Goal: Task Accomplishment & Management: Use online tool/utility

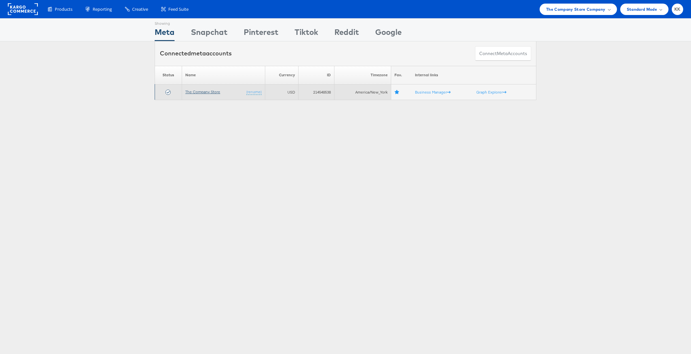
click at [215, 93] on link "The Company Store" at bounding box center [202, 91] width 35 height 5
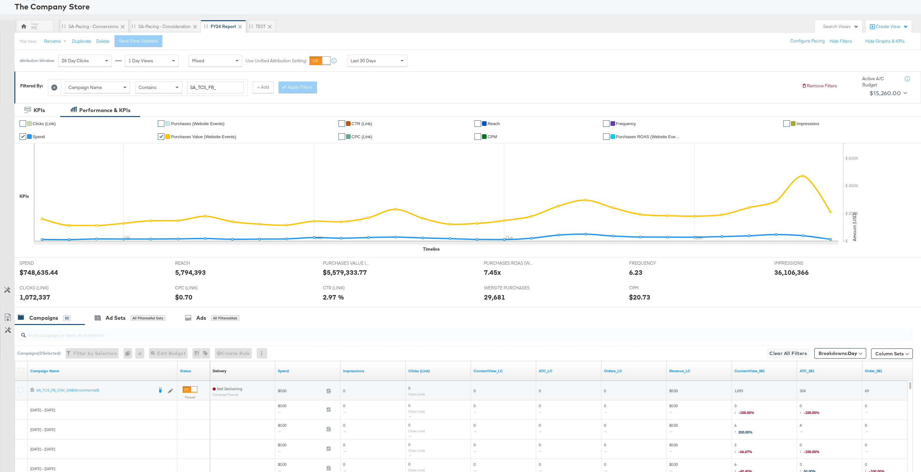
scroll to position [48, 0]
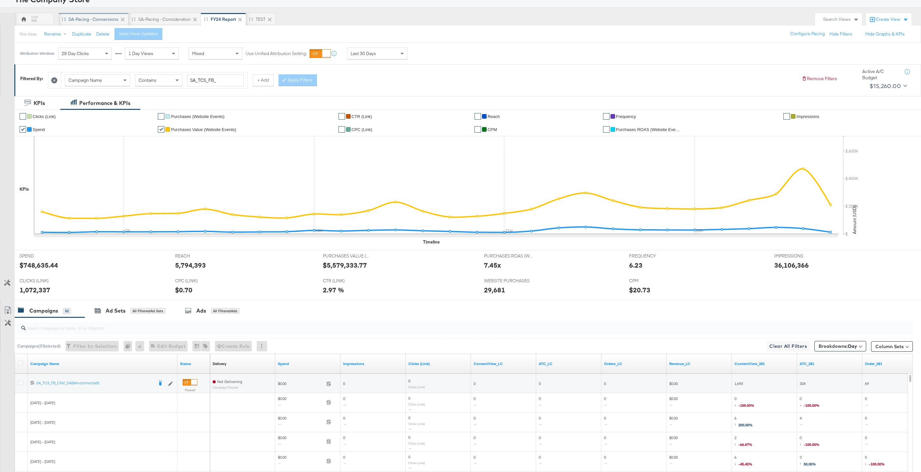
click at [84, 22] on div "SA-Pacing - Conversions" at bounding box center [94, 19] width 50 height 6
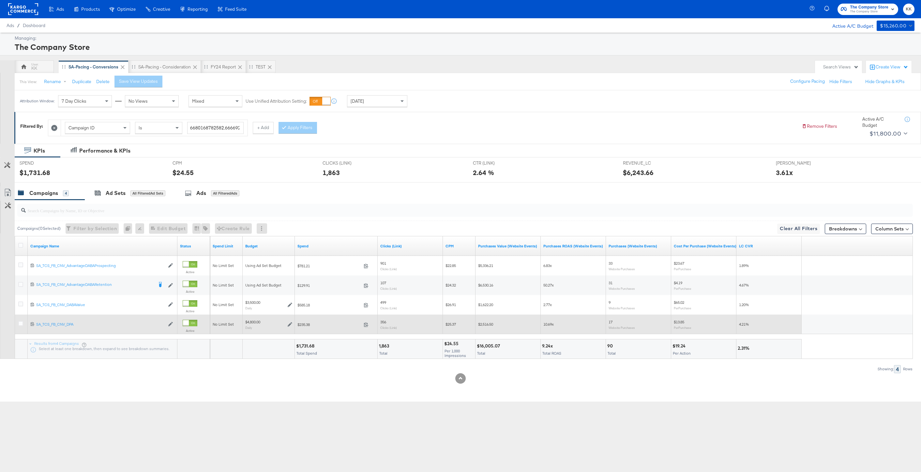
click at [17, 322] on div at bounding box center [22, 325] width 12 height 12
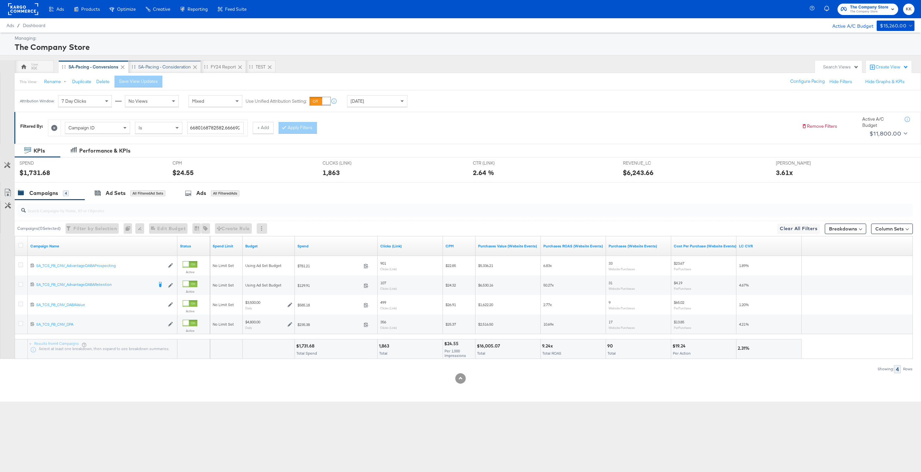
click at [176, 73] on div "SA-Pacing - Consideration" at bounding box center [165, 66] width 72 height 13
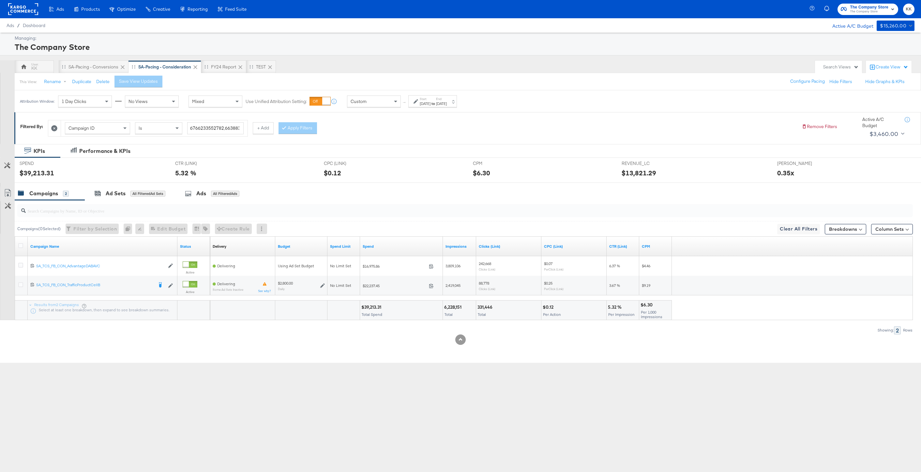
click at [377, 100] on div "Custom" at bounding box center [373, 101] width 53 height 11
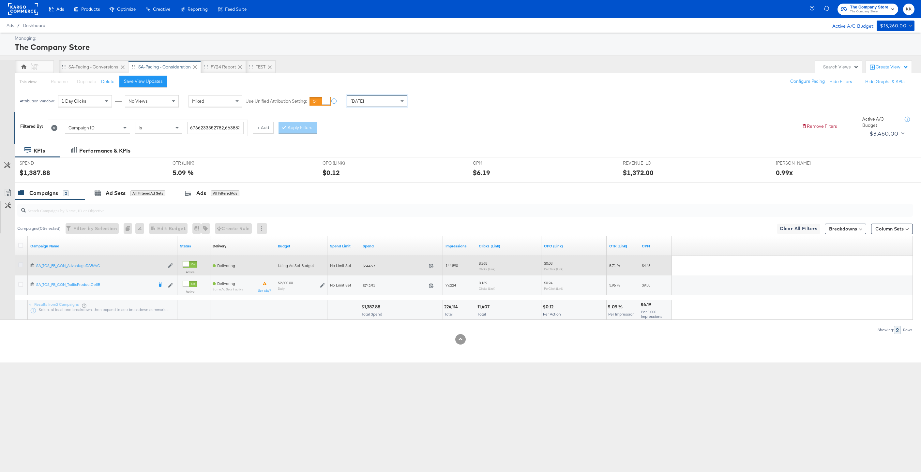
click at [21, 265] on icon at bounding box center [20, 265] width 5 height 5
click at [0, 0] on input "checkbox" at bounding box center [0, 0] width 0 height 0
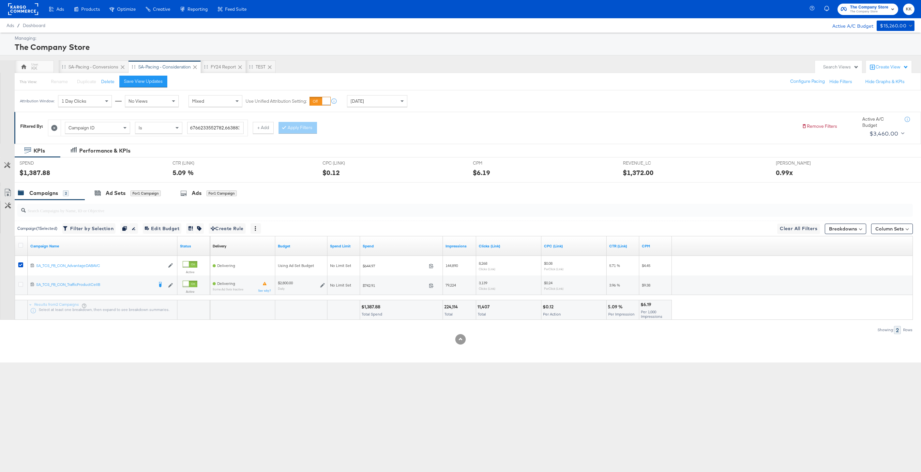
click at [17, 246] on div at bounding box center [22, 246] width 12 height 12
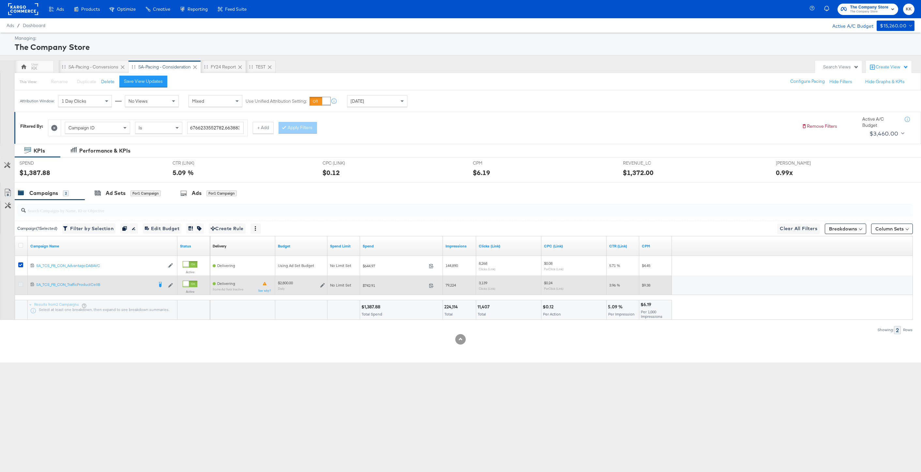
click at [21, 285] on icon at bounding box center [20, 284] width 5 height 5
click at [0, 0] on input "checkbox" at bounding box center [0, 0] width 0 height 0
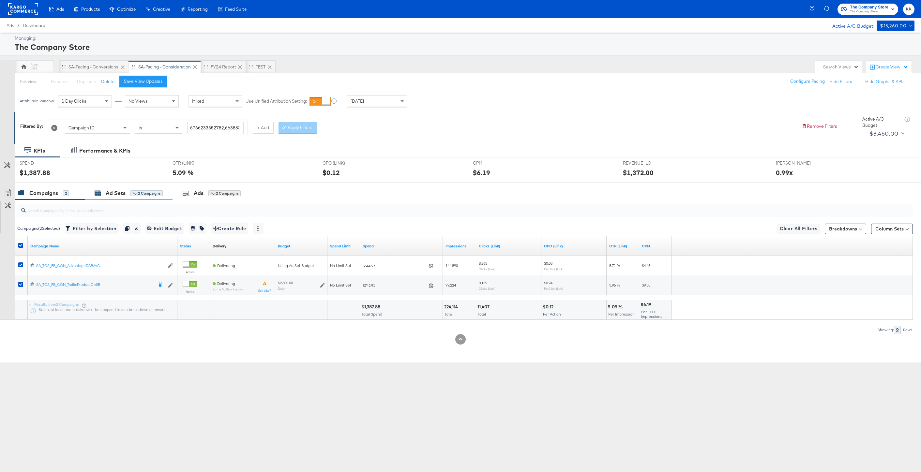
click at [128, 192] on div "Ad Sets for 2 Campaigns" at bounding box center [129, 194] width 68 height 8
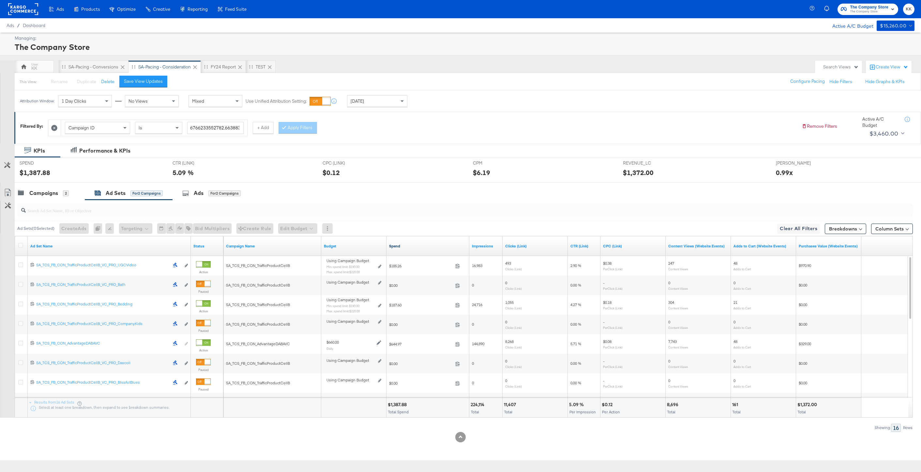
click at [396, 244] on link "Spend" at bounding box center [428, 246] width 78 height 5
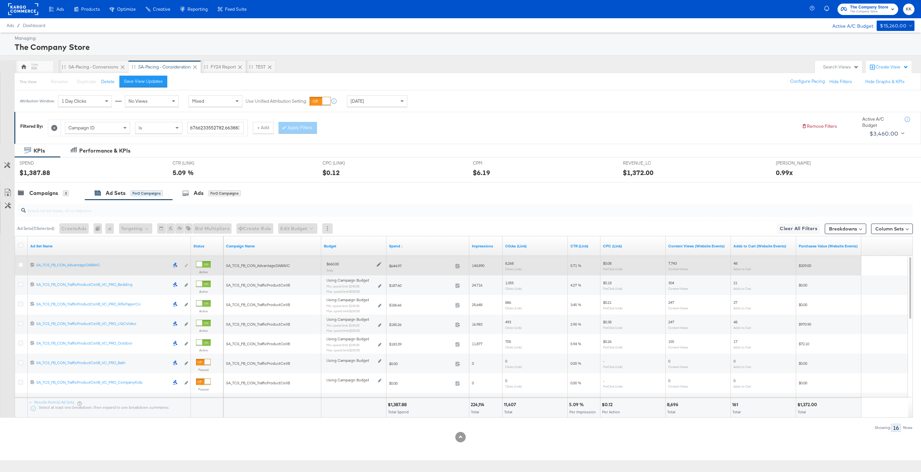
click at [378, 265] on icon at bounding box center [379, 265] width 5 height 5
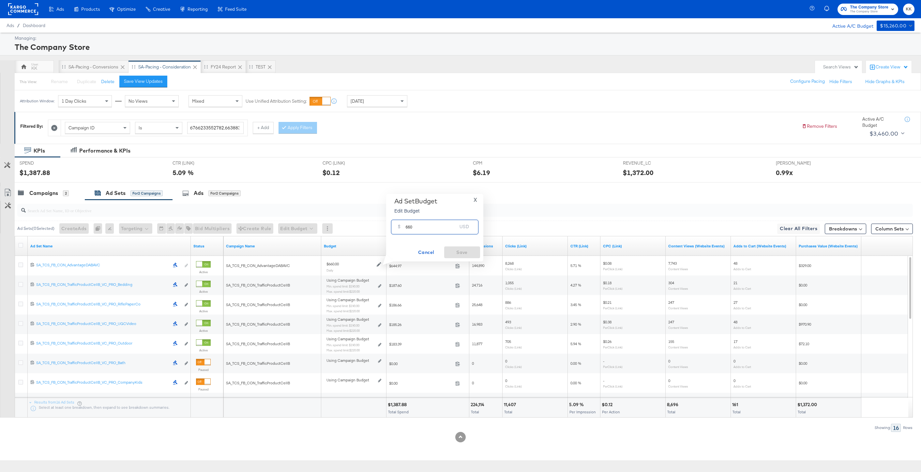
drag, startPoint x: 414, startPoint y: 226, endPoint x: 398, endPoint y: 226, distance: 16.3
click at [398, 226] on div "$ 660 USD" at bounding box center [434, 227] width 87 height 15
type input "300"
click at [458, 248] on button "Save" at bounding box center [462, 253] width 36 height 12
click at [55, 195] on div "Campaigns" at bounding box center [43, 194] width 29 height 8
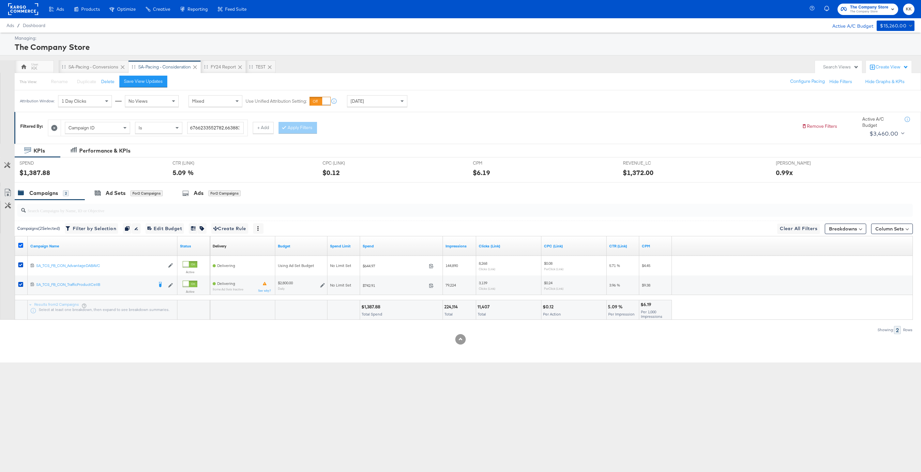
click at [20, 244] on icon at bounding box center [20, 245] width 5 height 5
click at [0, 0] on input "checkbox" at bounding box center [0, 0] width 0 height 0
click at [89, 67] on div "SA-Pacing - Conversions" at bounding box center [94, 67] width 50 height 6
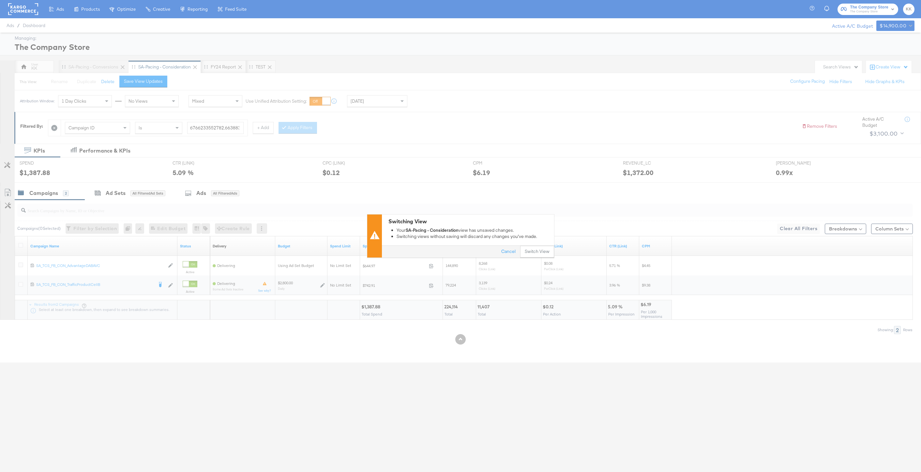
click at [530, 259] on div "Switching View Your SA-Pacing - Consideration view has unsaved changes. Switchi…" at bounding box center [460, 236] width 921 height 472
click at [543, 256] on button "Switch View" at bounding box center [537, 252] width 34 height 12
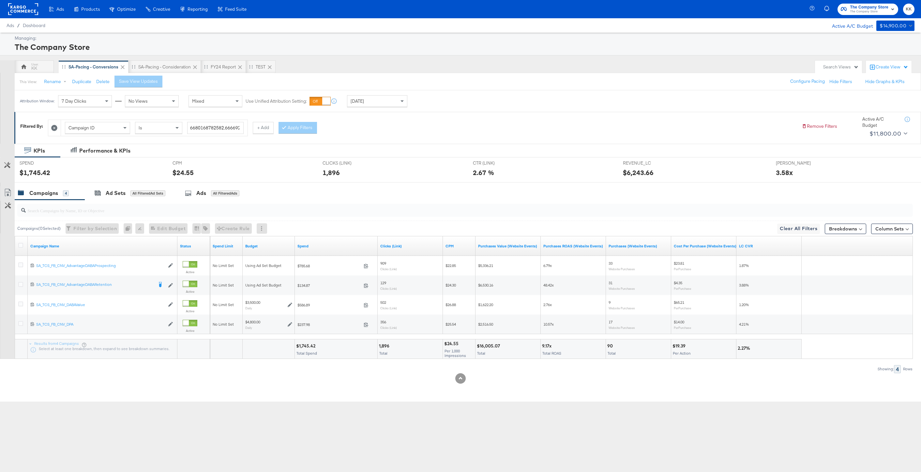
click at [376, 100] on div "Today" at bounding box center [377, 101] width 60 height 11
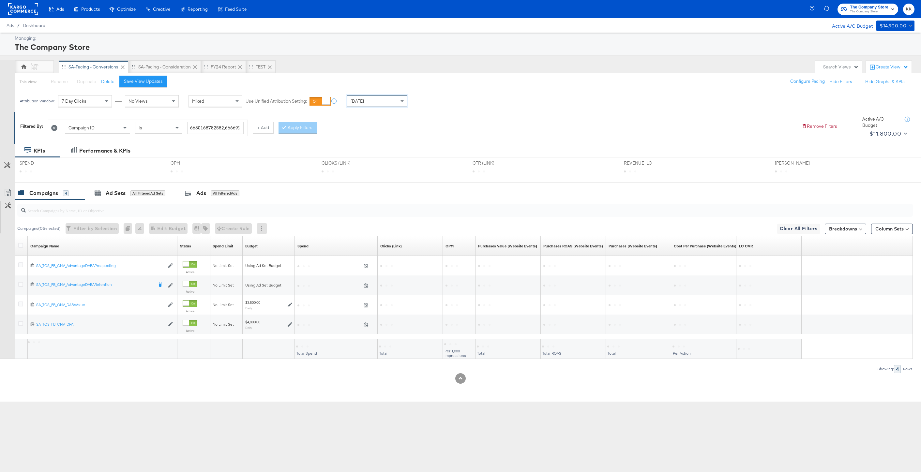
click at [394, 98] on div "Yesterday" at bounding box center [377, 101] width 60 height 11
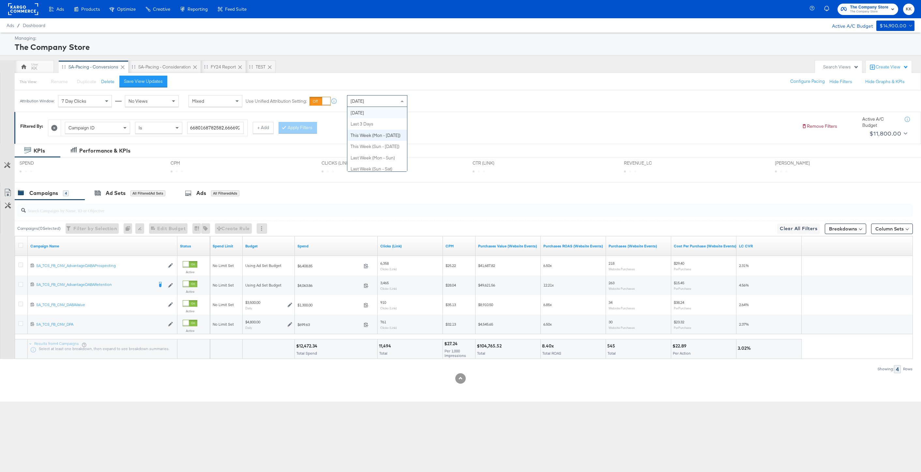
scroll to position [0, 0]
click at [421, 105] on div "Sep 3rd 2025" at bounding box center [425, 103] width 11 height 5
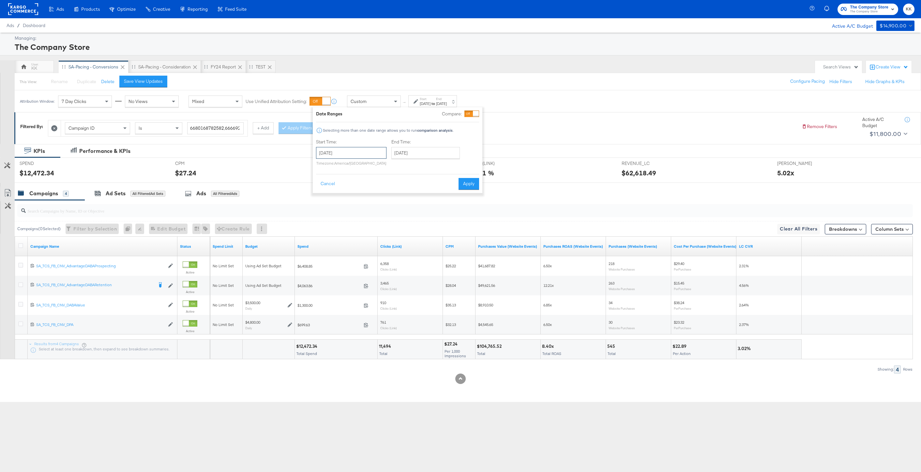
click at [345, 155] on input "September 3rd 2025" at bounding box center [351, 153] width 70 height 12
click at [338, 186] on td "1" at bounding box center [334, 185] width 11 height 9
type input "September 1st 2025"
click at [416, 155] on input "September 3rd 2025" at bounding box center [425, 153] width 69 height 12
click at [415, 183] on td "2" at bounding box center [420, 185] width 11 height 9
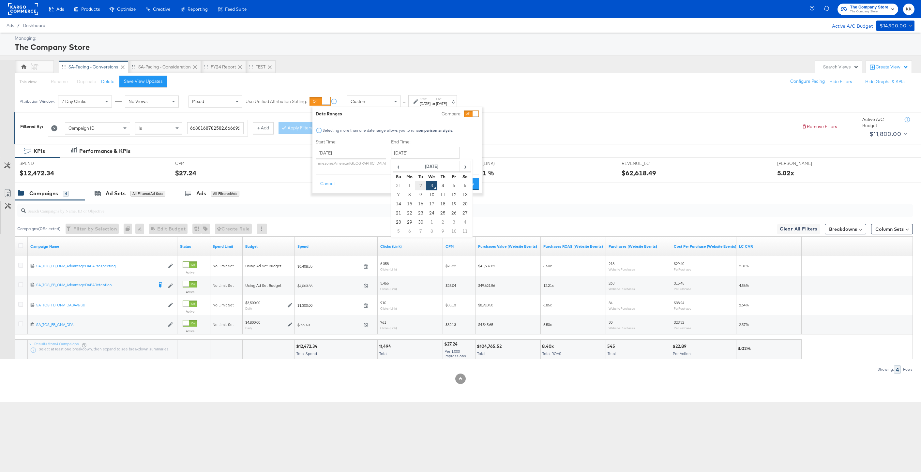
type input "September 2nd 2025"
click at [468, 182] on button "Apply" at bounding box center [469, 184] width 21 height 12
click at [307, 346] on div "$50,907.58" at bounding box center [308, 347] width 25 height 6
copy div "50,907.58"
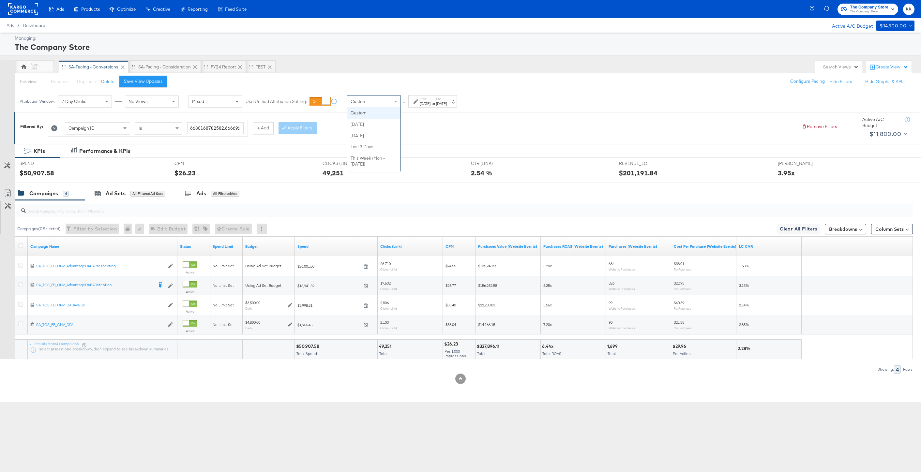
click at [384, 103] on div "Custom" at bounding box center [373, 101] width 53 height 11
click at [423, 104] on div "Sep 1st 2025" at bounding box center [425, 103] width 11 height 5
click at [348, 151] on input "September 1st 2025" at bounding box center [352, 153] width 70 height 12
click at [336, 184] on td "1" at bounding box center [335, 185] width 11 height 9
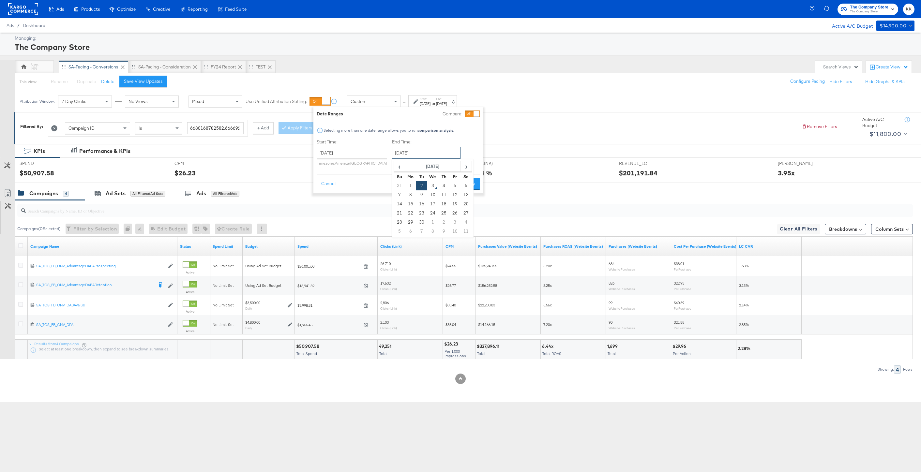
click at [425, 156] on input "September 2nd 2025" at bounding box center [426, 153] width 69 height 12
click at [411, 184] on td "1" at bounding box center [410, 185] width 11 height 9
type input "[DATE]"
click at [471, 185] on button "Apply" at bounding box center [468, 184] width 21 height 12
click at [170, 70] on div "SA-Pacing - Consideration" at bounding box center [165, 66] width 72 height 13
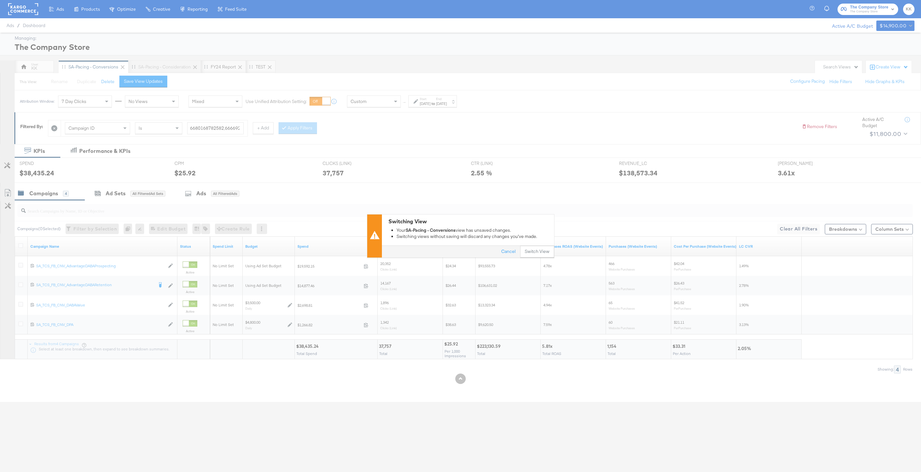
click at [553, 258] on div "Switching View Your SA-Pacing - Conversions view has unsaved changes. Switching…" at bounding box center [460, 236] width 921 height 472
click at [542, 249] on button "Switch View" at bounding box center [537, 252] width 34 height 12
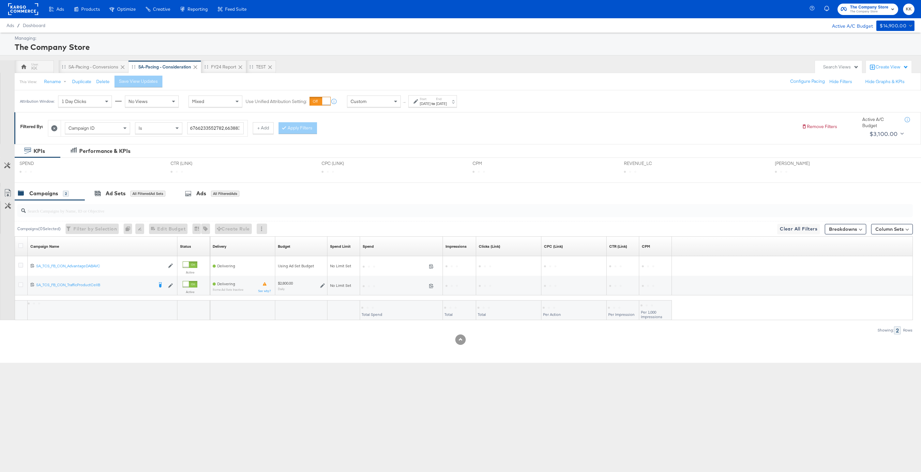
click at [430, 104] on div "Aug 4th 2025" at bounding box center [425, 103] width 11 height 5
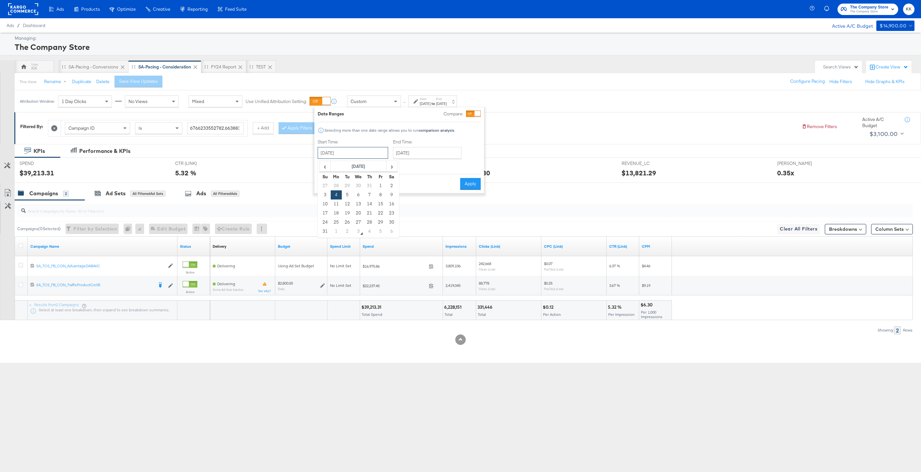
click at [358, 150] on input "August 4th 2025" at bounding box center [353, 153] width 70 height 12
click at [336, 229] on td "1" at bounding box center [336, 231] width 11 height 9
type input "[DATE]"
click at [432, 156] on input "[DATE]" at bounding box center [425, 153] width 69 height 12
click at [420, 182] on td "2" at bounding box center [420, 185] width 11 height 9
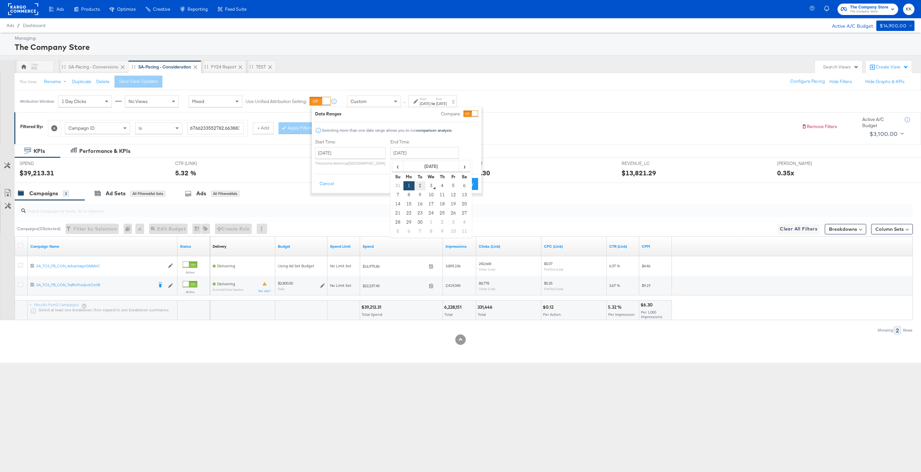
type input "September 2nd 2025"
click at [462, 182] on button "Apply" at bounding box center [469, 184] width 21 height 12
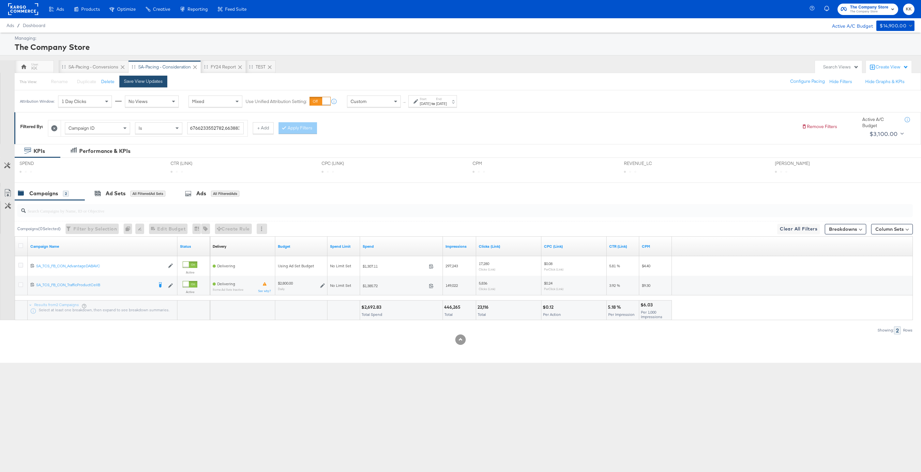
click at [155, 83] on div "Save View Updates" at bounding box center [143, 81] width 39 height 6
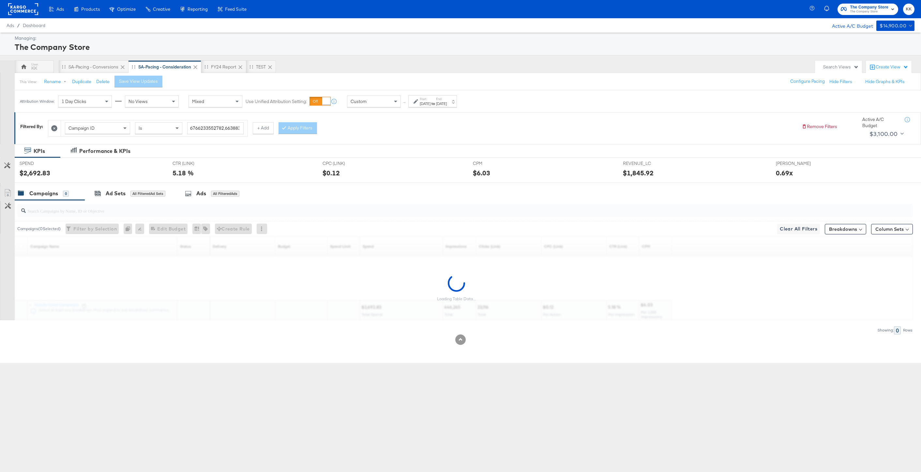
click at [372, 305] on div "Loading Table Data..." at bounding box center [456, 288] width 913 height 64
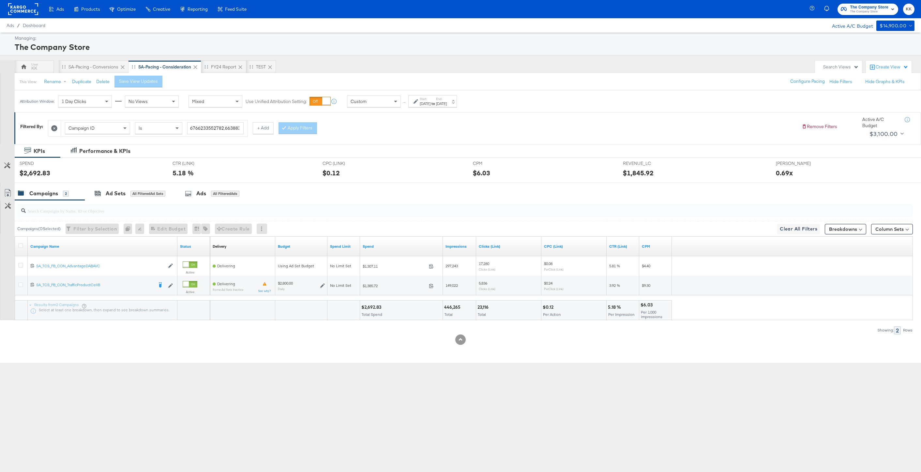
click at [372, 306] on div "$2,692.83" at bounding box center [372, 307] width 22 height 6
copy div "2,692.83"
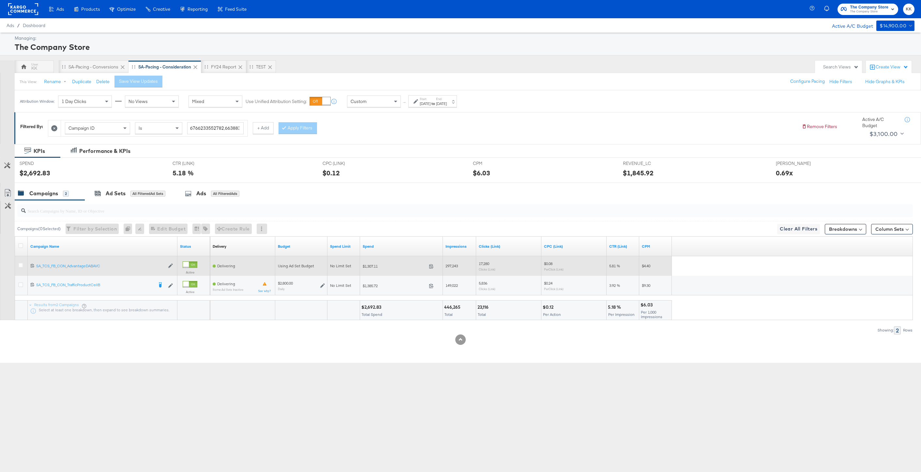
click at [23, 265] on div at bounding box center [21, 266] width 7 height 7
click at [22, 265] on icon at bounding box center [20, 265] width 5 height 5
click at [0, 0] on input "checkbox" at bounding box center [0, 0] width 0 height 0
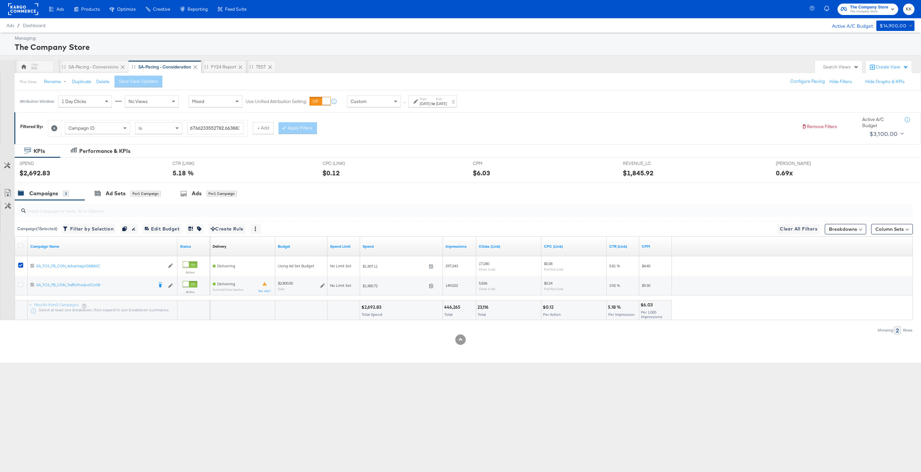
click at [168, 163] on div "CTR (LINK) CTR (LINK) 5.18 %" at bounding box center [243, 170] width 150 height 25
click at [131, 196] on div "for 1 Campaign" at bounding box center [146, 194] width 30 height 6
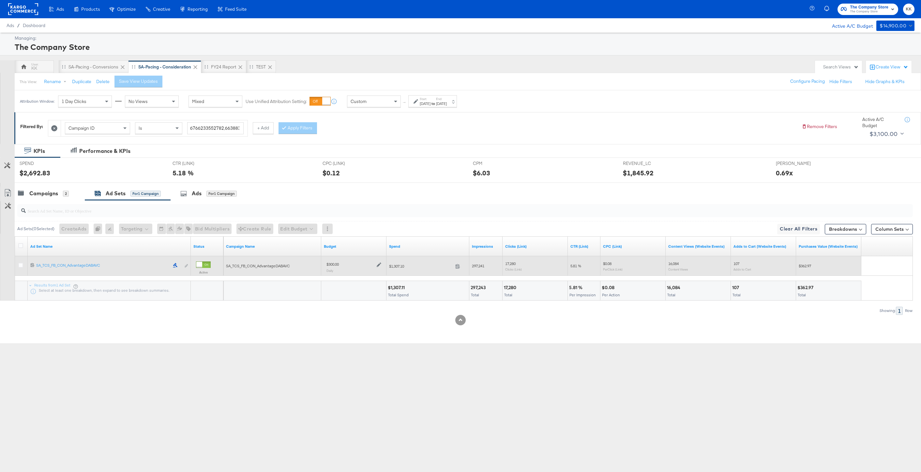
click at [379, 266] on icon at bounding box center [379, 265] width 5 height 5
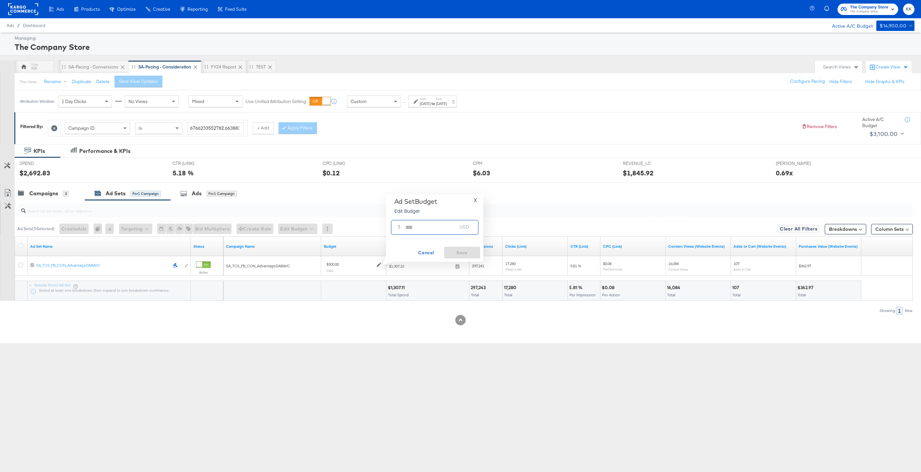
click at [407, 227] on input "300" at bounding box center [432, 225] width 52 height 14
type input "200"
click at [455, 254] on span "Save" at bounding box center [462, 253] width 31 height 8
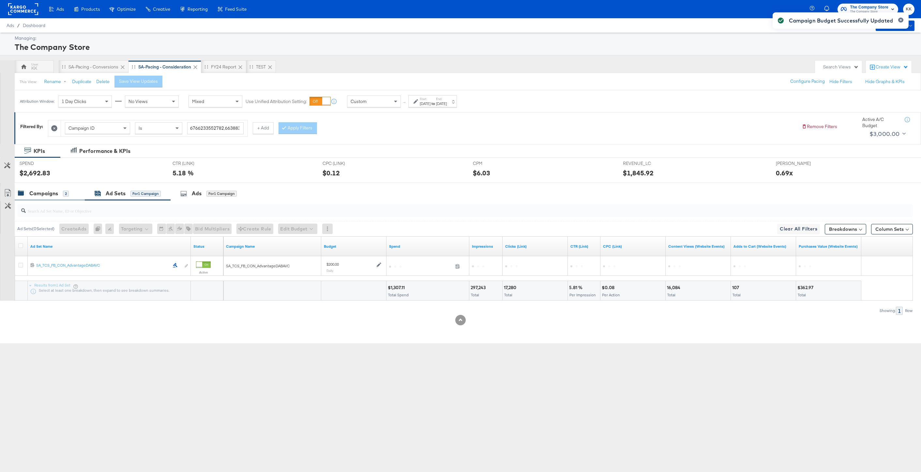
click at [35, 200] on div "Campaigns 2" at bounding box center [50, 194] width 70 height 14
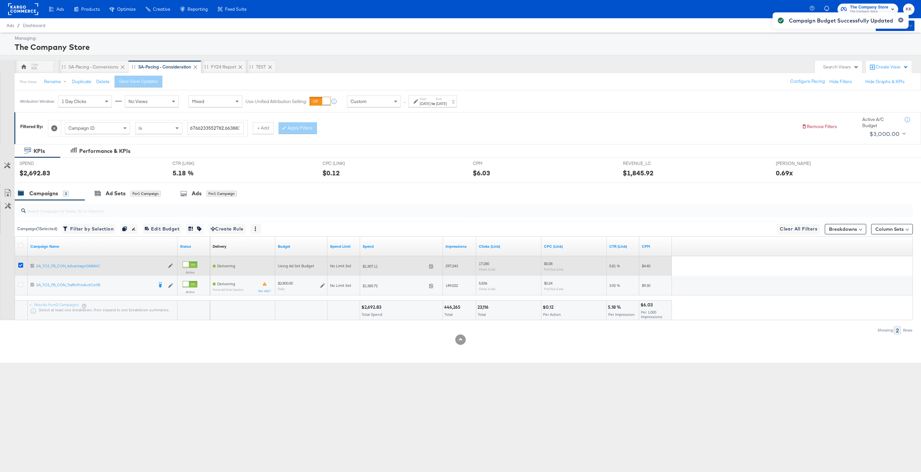
click at [20, 266] on icon at bounding box center [20, 265] width 5 height 5
click at [0, 0] on input "checkbox" at bounding box center [0, 0] width 0 height 0
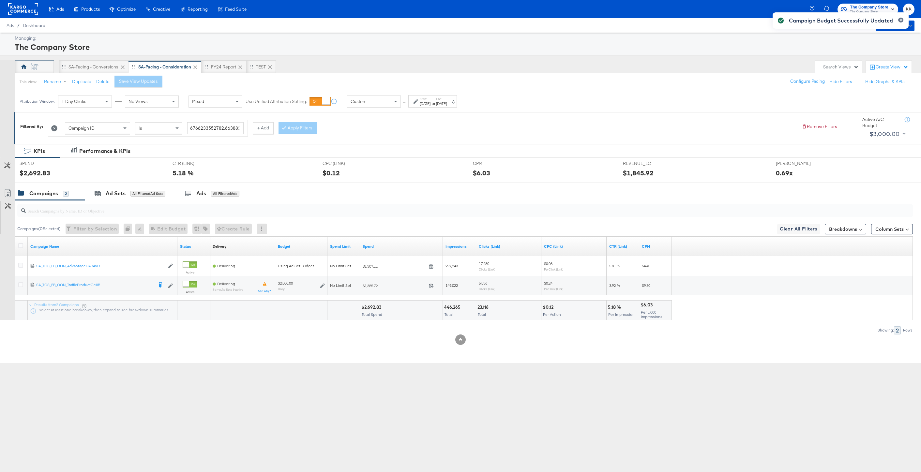
click at [29, 60] on div "KK" at bounding box center [34, 66] width 39 height 13
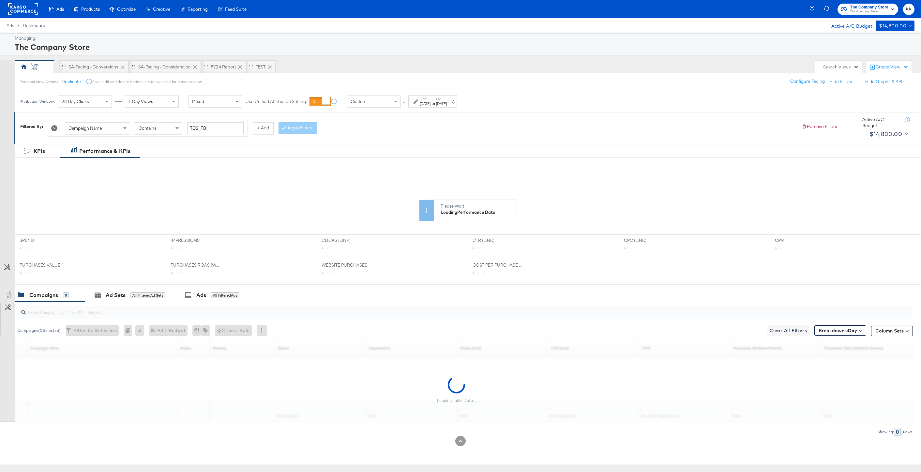
click at [427, 105] on div "Aug 4th 2025" at bounding box center [425, 103] width 11 height 5
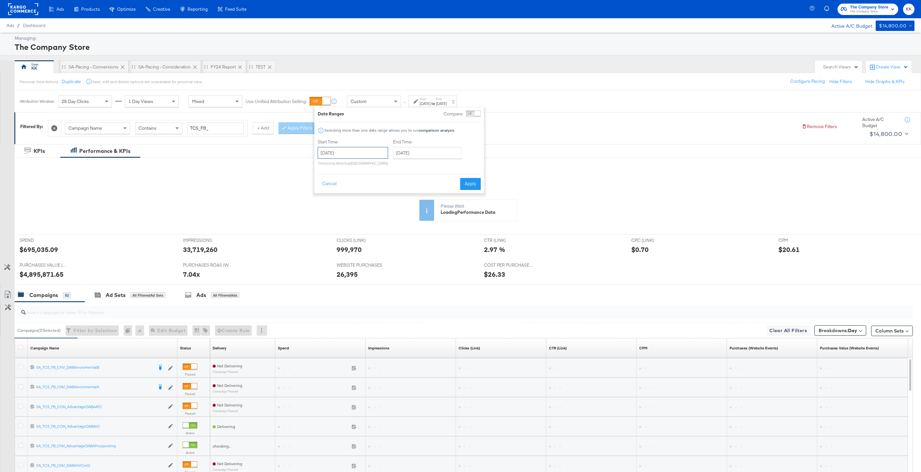
click at [355, 151] on input "August 4th 2025" at bounding box center [353, 153] width 70 height 12
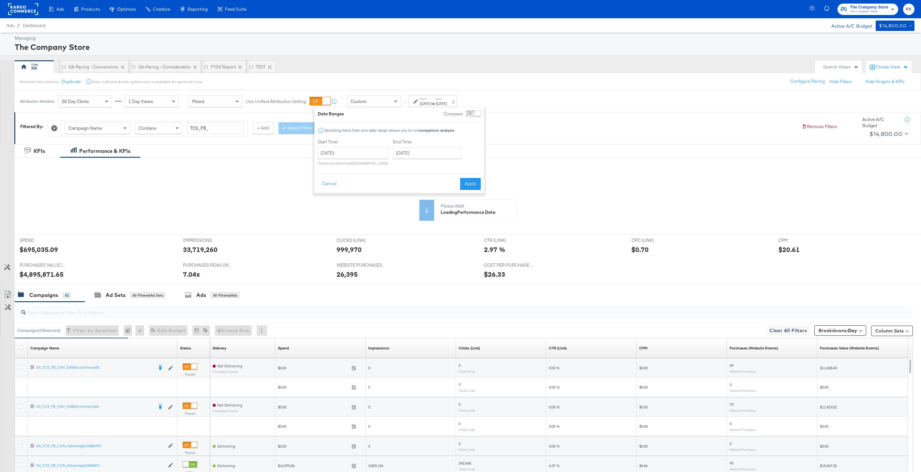
click at [691, 326] on div "Breakdowns: Day" at bounding box center [841, 331] width 52 height 10
click at [691, 338] on button "[Reset]" at bounding box center [855, 343] width 16 height 10
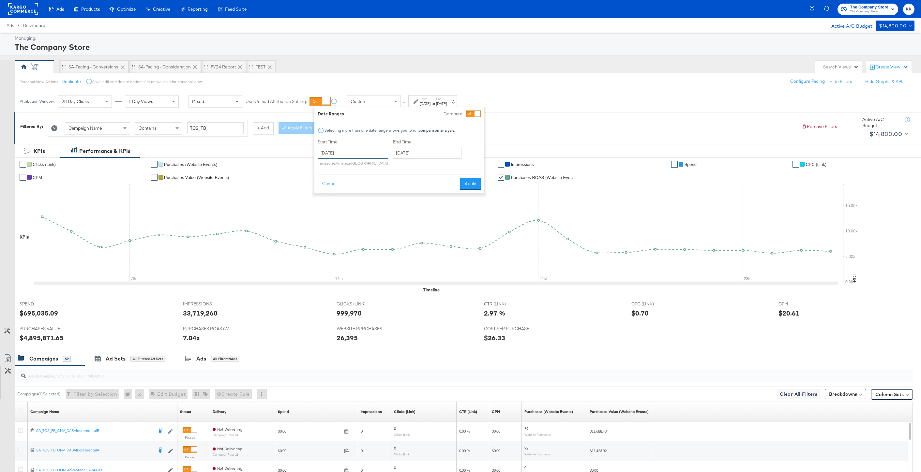
click at [361, 149] on input "August 4th 2025" at bounding box center [353, 153] width 70 height 12
click at [336, 234] on td "1" at bounding box center [336, 231] width 11 height 9
type input "[DATE]"
click at [459, 183] on button "Apply" at bounding box center [468, 184] width 21 height 12
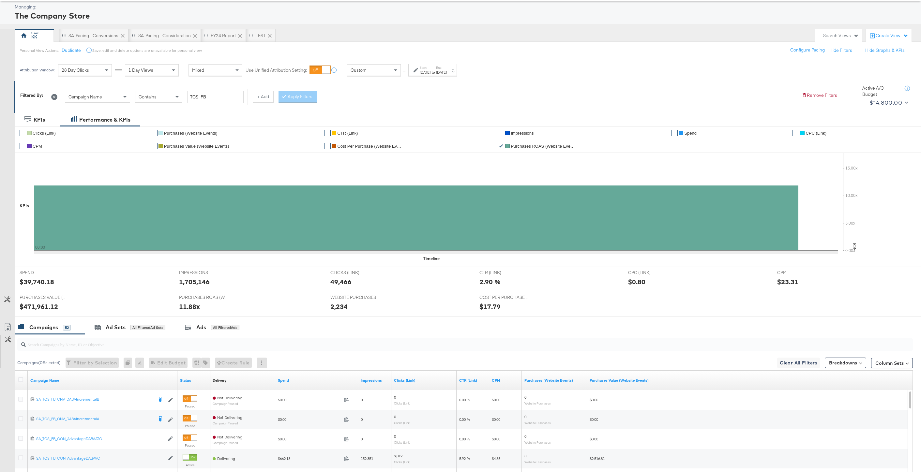
scroll to position [44, 0]
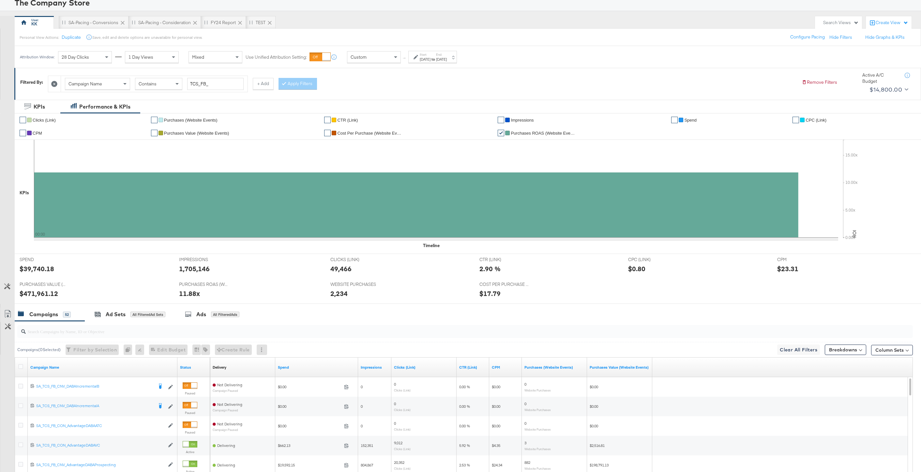
click at [44, 271] on div "$39,740.18" at bounding box center [37, 268] width 35 height 9
copy div "39,740.18"
click at [424, 60] on div "[DATE]" at bounding box center [425, 59] width 11 height 5
click at [350, 115] on div "September 1st 2025 ‹ September 2025 › Su Mo Tu We Th Fr Sa 31 1 2 3 4 5 6 7 8 9…" at bounding box center [350, 112] width 70 height 19
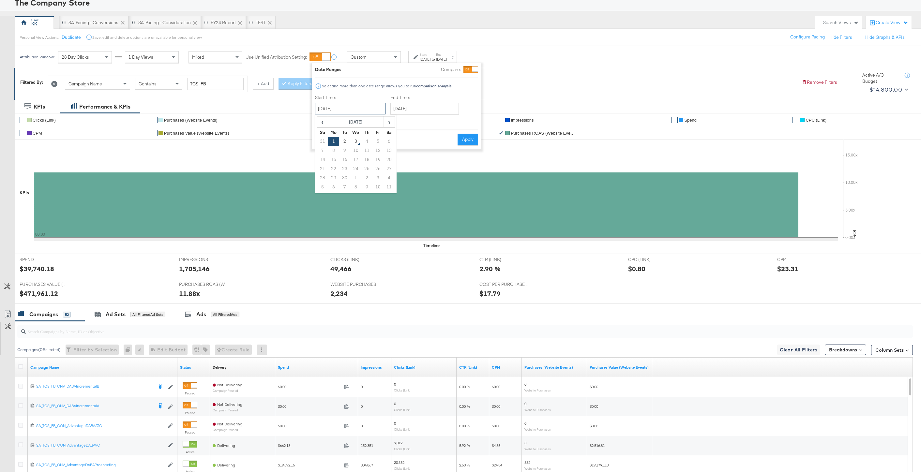
click at [349, 110] on input "[DATE]" at bounding box center [350, 109] width 70 height 12
click at [348, 137] on td "2" at bounding box center [344, 141] width 11 height 9
type input "September 2nd 2025"
click at [471, 137] on button "Apply" at bounding box center [471, 140] width 21 height 12
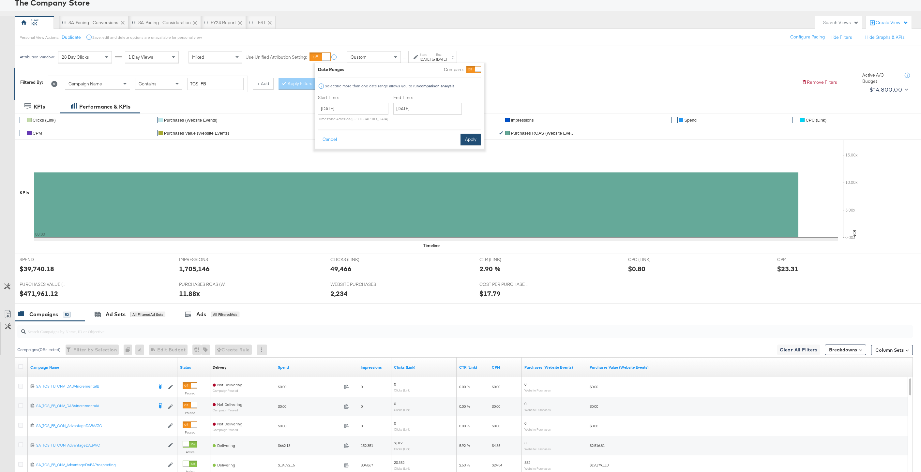
scroll to position [0, 0]
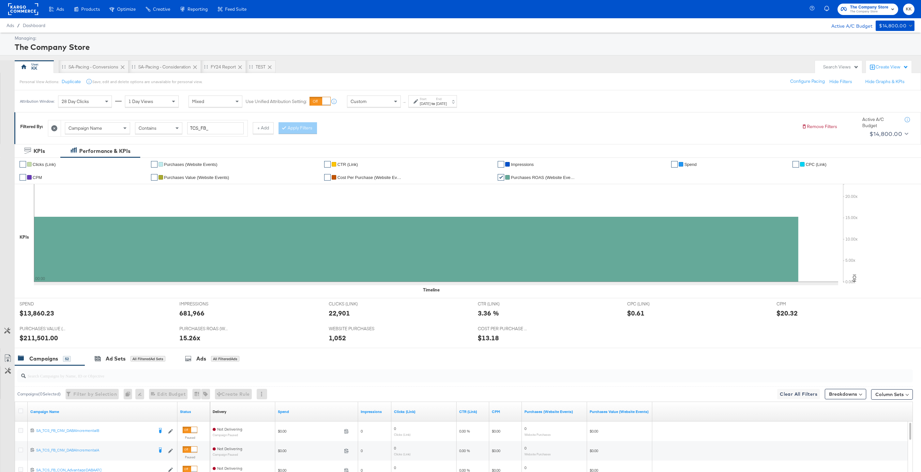
click at [34, 311] on div "$13,860.23" at bounding box center [37, 313] width 35 height 9
copy div "13,860.23"
click at [422, 103] on div "Sep 2nd 2025" at bounding box center [425, 103] width 11 height 5
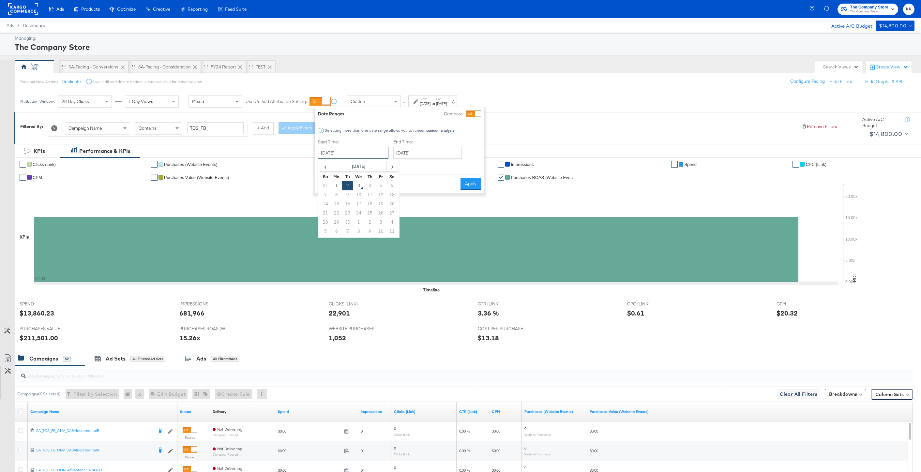
click at [369, 151] on input "September 2nd 2025" at bounding box center [353, 153] width 70 height 12
click at [342, 168] on th "[DATE]" at bounding box center [359, 166] width 56 height 11
click at [324, 168] on span "‹" at bounding box center [323, 166] width 6 height 10
click at [389, 199] on td "Aug" at bounding box center [388, 197] width 20 height 16
click at [391, 167] on span "›" at bounding box center [392, 166] width 10 height 10
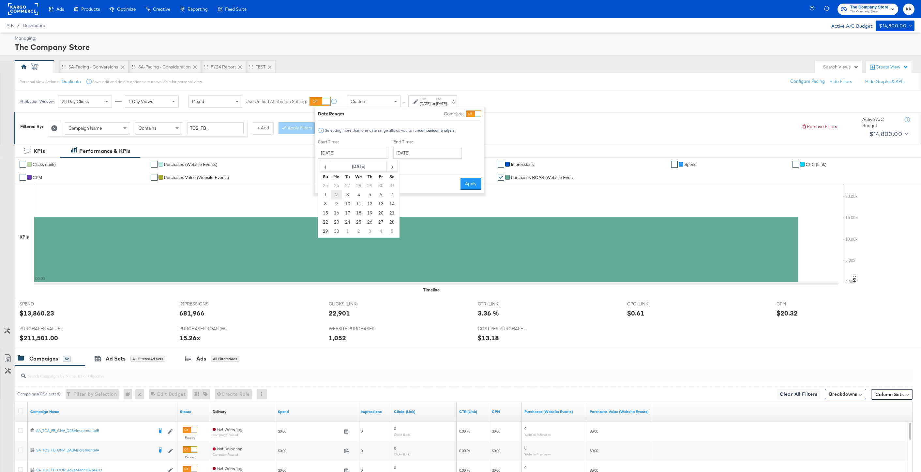
click at [339, 195] on td "2" at bounding box center [336, 195] width 11 height 9
type input "[DATE]"
click at [405, 158] on input "September 2nd 2025" at bounding box center [427, 153] width 69 height 12
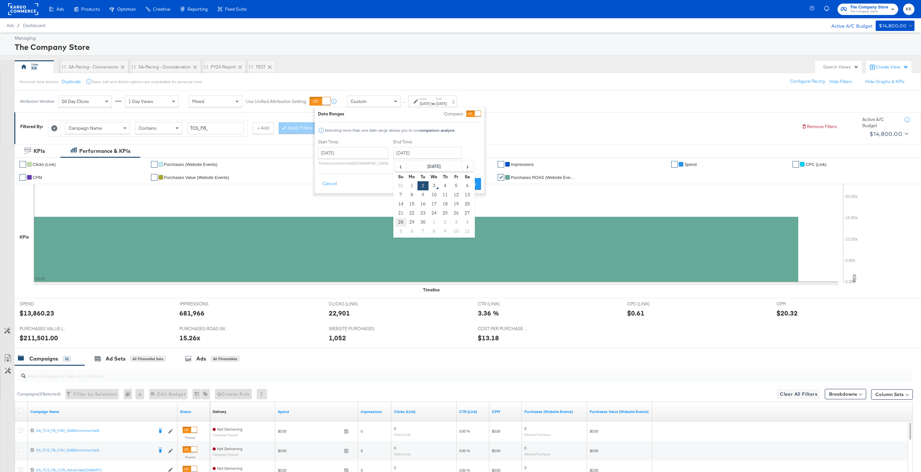
click at [400, 223] on td "28" at bounding box center [400, 222] width 11 height 9
click at [437, 153] on input "September 28th 2025" at bounding box center [428, 153] width 69 height 12
click at [437, 165] on th "[DATE]" at bounding box center [435, 166] width 56 height 11
click at [399, 165] on span "‹" at bounding box center [400, 166] width 6 height 10
click at [405, 205] on td "Sep" at bounding box center [406, 213] width 20 height 16
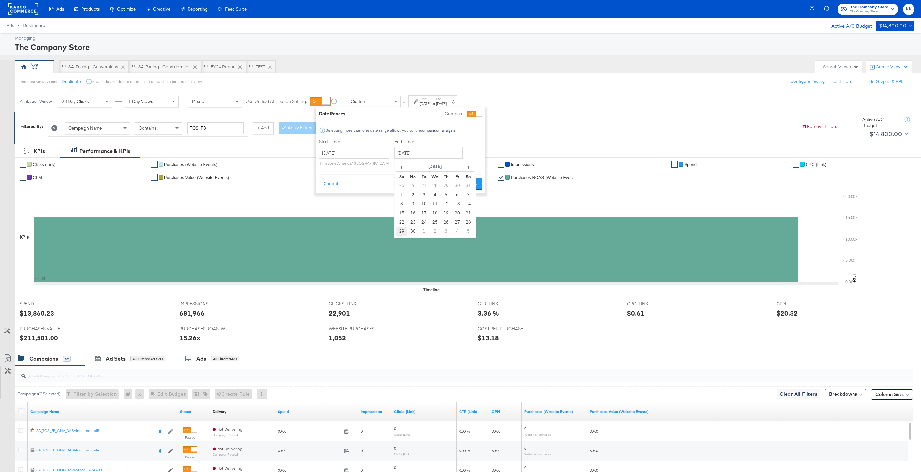
click at [402, 231] on td "29" at bounding box center [401, 231] width 11 height 9
type input "[DATE]"
click at [482, 181] on div "Date Ranges Compare: Selecting more than one date range allows you to run compa…" at bounding box center [401, 150] width 170 height 86
click at [475, 182] on button "Apply" at bounding box center [472, 184] width 21 height 12
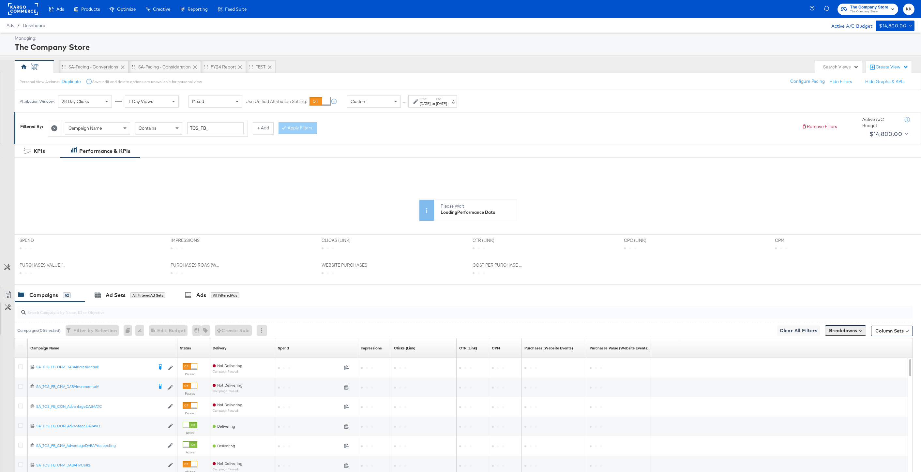
click at [691, 326] on button "Breakdowns" at bounding box center [845, 331] width 41 height 10
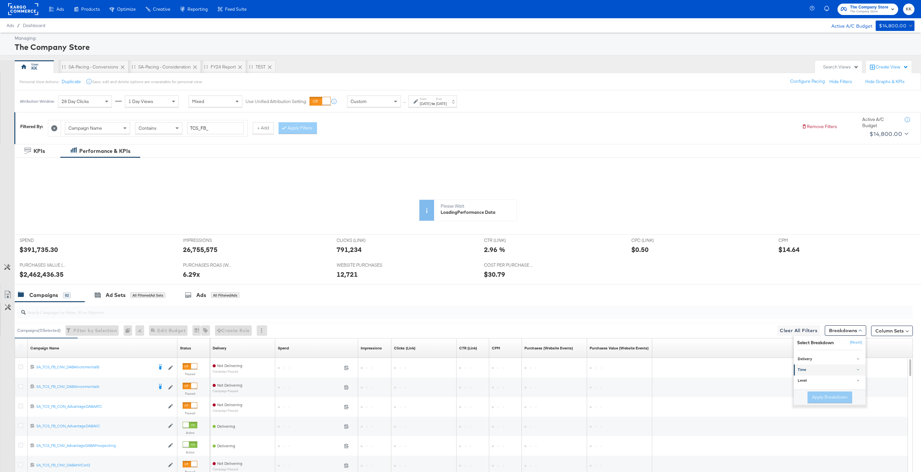
click at [691, 354] on div "Time" at bounding box center [830, 370] width 65 height 5
click at [691, 354] on div "Day" at bounding box center [830, 386] width 71 height 7
click at [691, 354] on button "Apply Breakdown" at bounding box center [830, 431] width 45 height 12
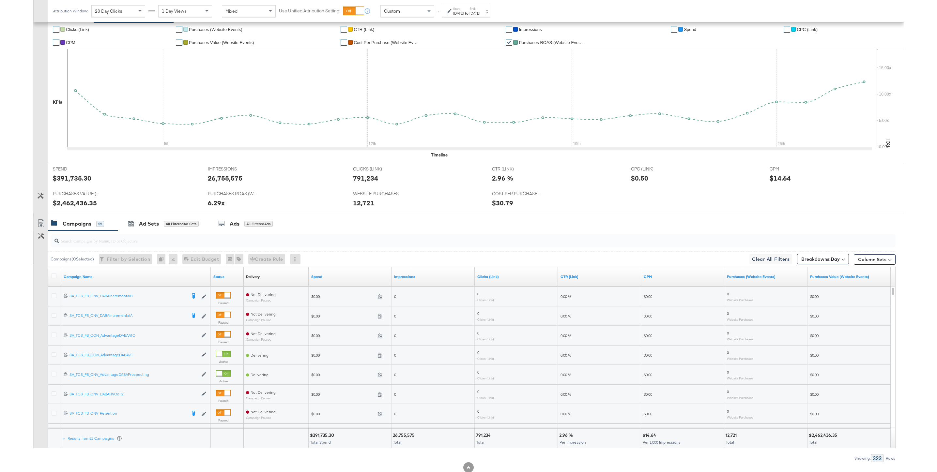
scroll to position [154, 0]
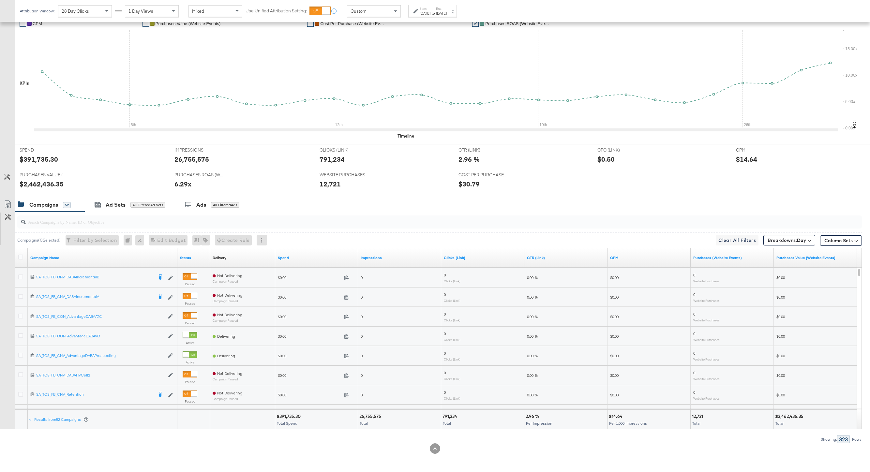
click at [22, 260] on div at bounding box center [21, 258] width 7 height 7
click at [22, 257] on icon at bounding box center [20, 257] width 5 height 5
click at [0, 0] on input "checkbox" at bounding box center [0, 0] width 0 height 0
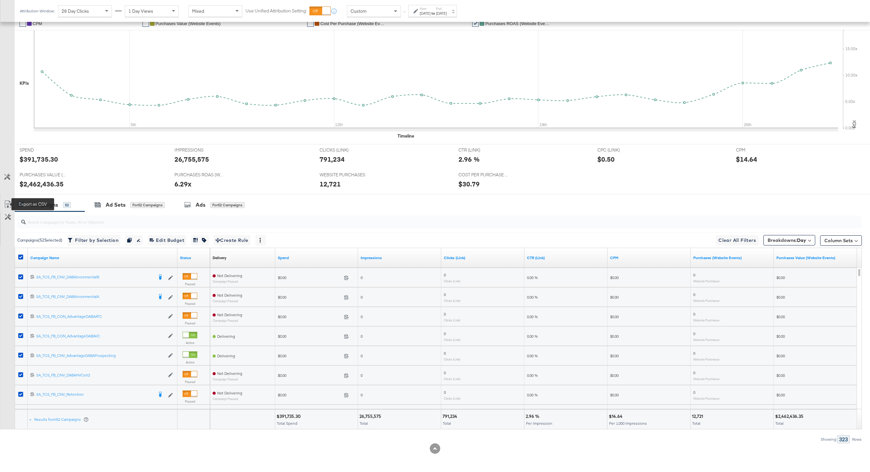
click at [8, 204] on icon at bounding box center [8, 205] width 8 height 8
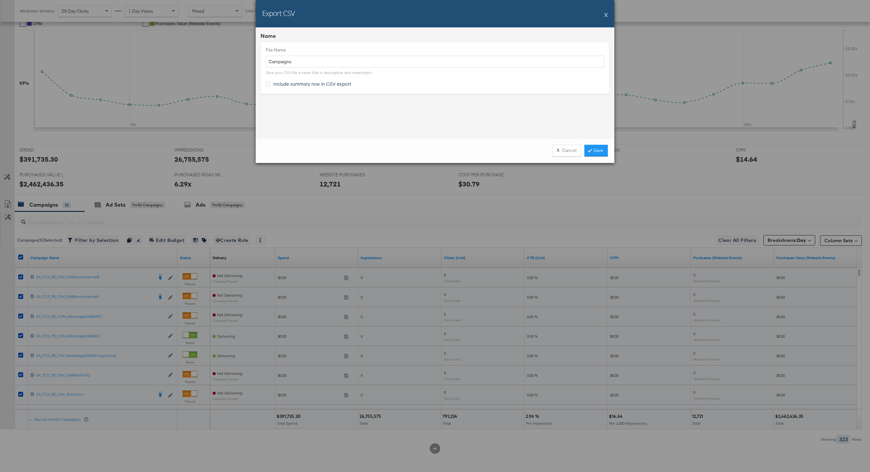
click at [594, 143] on div "X Cancel Save" at bounding box center [435, 150] width 359 height 25
click at [594, 148] on link "Save" at bounding box center [596, 151] width 23 height 12
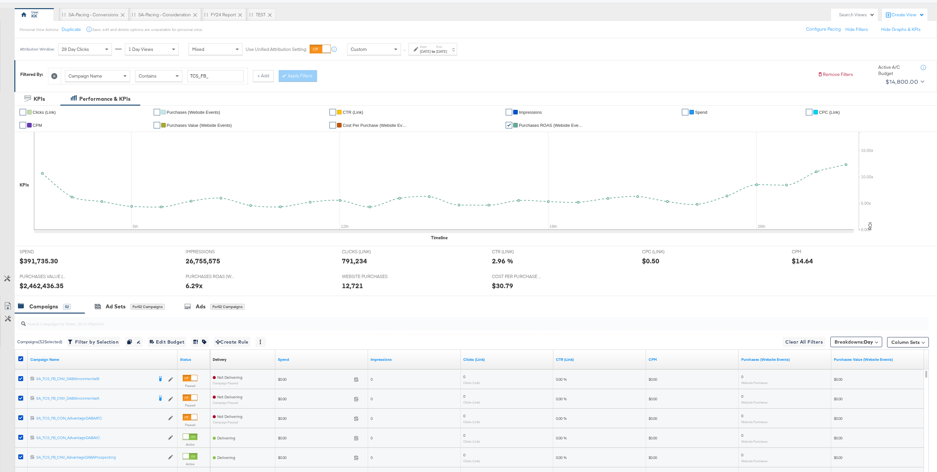
scroll to position [0, 0]
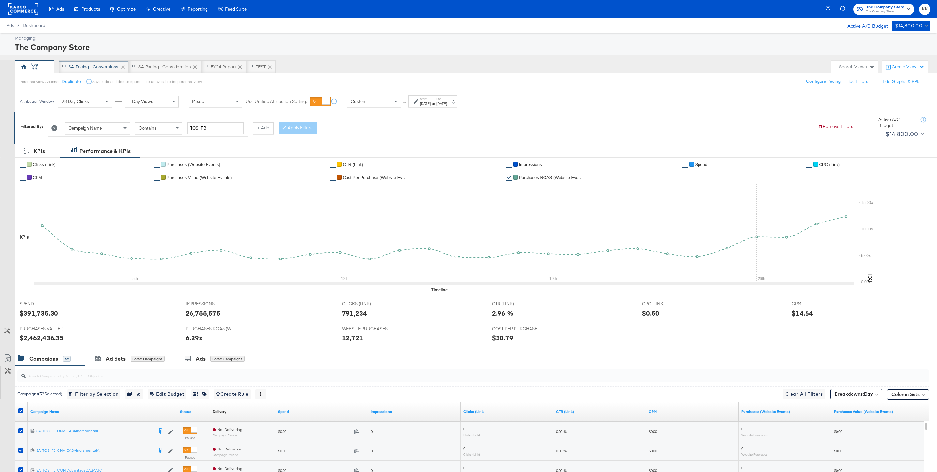
click at [89, 67] on div "SA-Pacing - Conversions" at bounding box center [94, 67] width 50 height 6
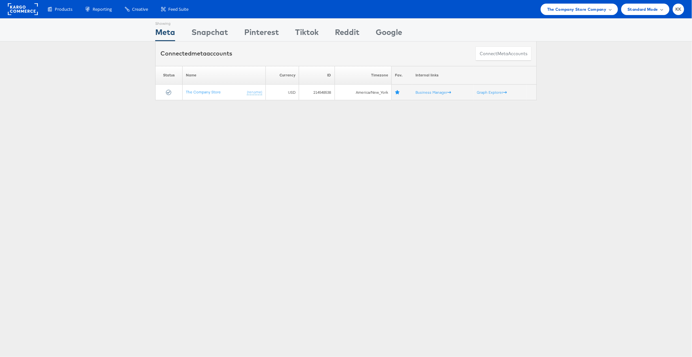
click at [567, 2] on div "Products Product Catalogs Enhance Your Product Catalog, Map Them to Publishers,…" at bounding box center [346, 9] width 692 height 18
click at [568, 8] on span "The Company Store Company" at bounding box center [576, 9] width 59 height 7
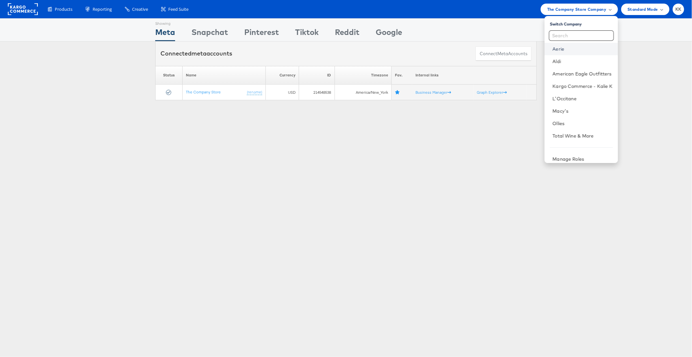
click at [562, 48] on link "Aerie" at bounding box center [583, 49] width 60 height 7
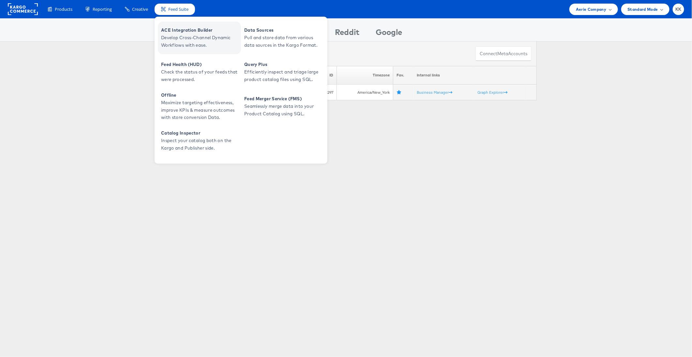
click at [190, 30] on span "ACE Integration Builder" at bounding box center [200, 30] width 78 height 8
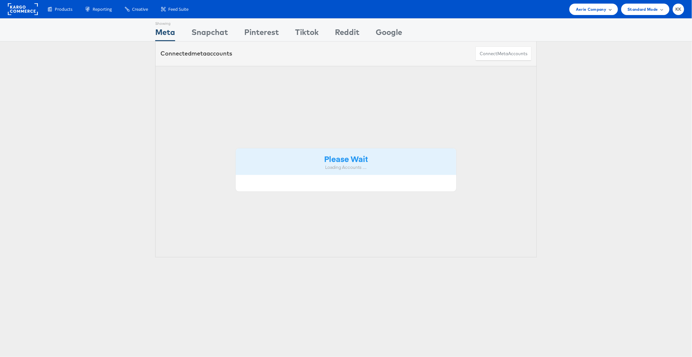
click at [607, 8] on div "Aerie Company" at bounding box center [593, 9] width 35 height 7
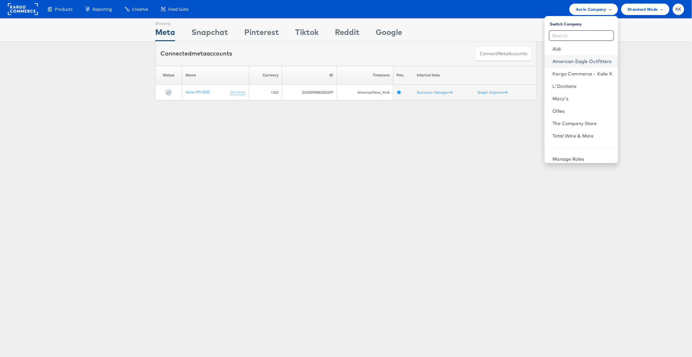
click at [586, 58] on link "American Eagle Outfitters" at bounding box center [583, 61] width 60 height 7
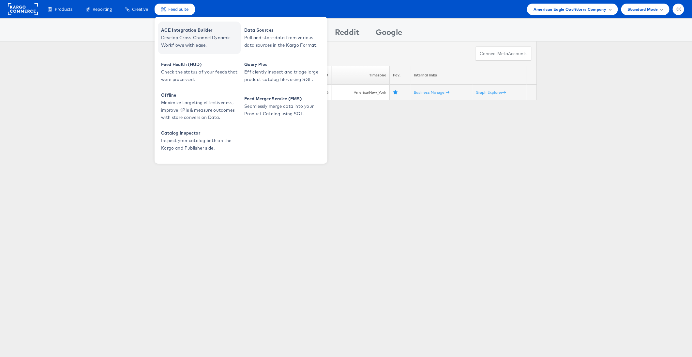
click at [193, 36] on span "Develop Cross-Channel Dynamic Workflows with ease." at bounding box center [200, 41] width 78 height 15
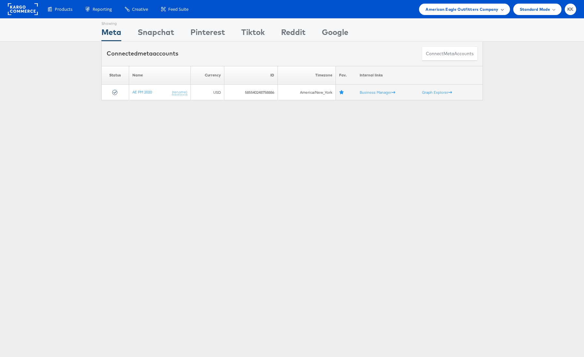
click at [494, 10] on span "American Eagle Outfitters Company" at bounding box center [462, 9] width 73 height 7
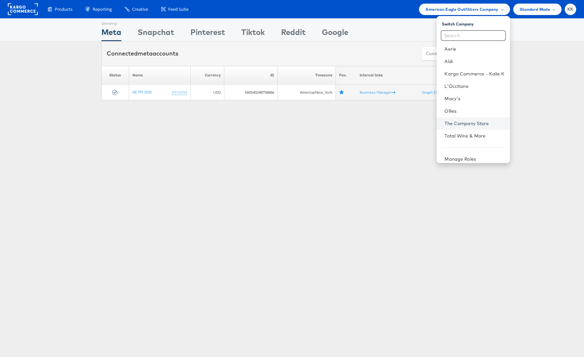
click at [474, 121] on link "The Company Store" at bounding box center [475, 123] width 60 height 7
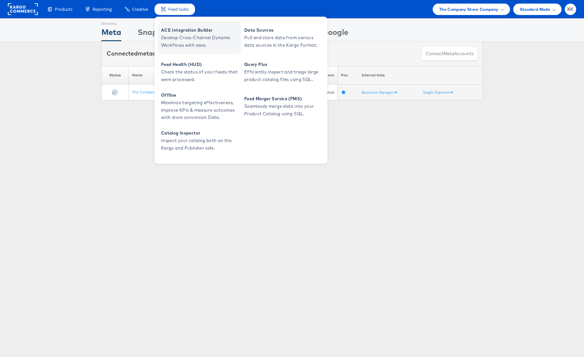
click at [183, 33] on span "ACE Integration Builder" at bounding box center [200, 30] width 78 height 8
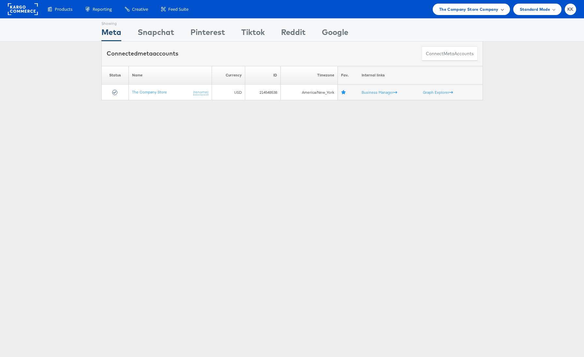
click at [446, 15] on div "The Company Store Company" at bounding box center [471, 9] width 77 height 11
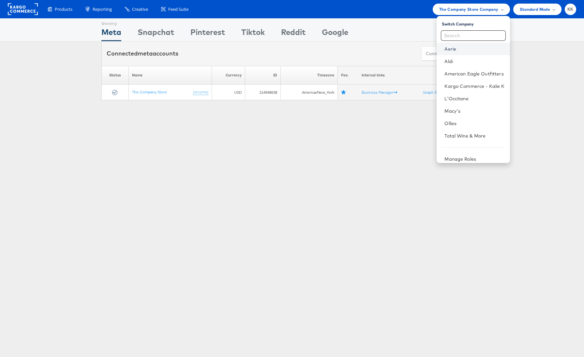
click at [470, 51] on link "Aerie" at bounding box center [475, 49] width 60 height 7
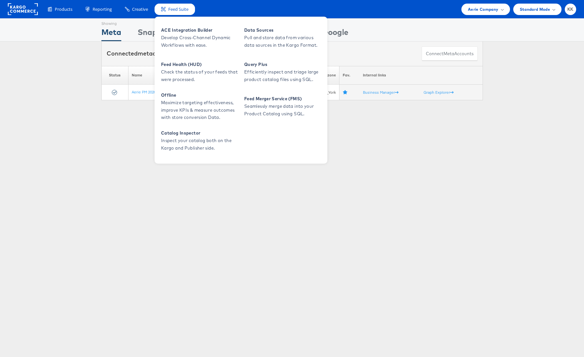
click at [188, 8] on span "Feed Suite" at bounding box center [178, 9] width 20 height 6
click at [193, 30] on span "ACE Integration Builder" at bounding box center [200, 30] width 78 height 8
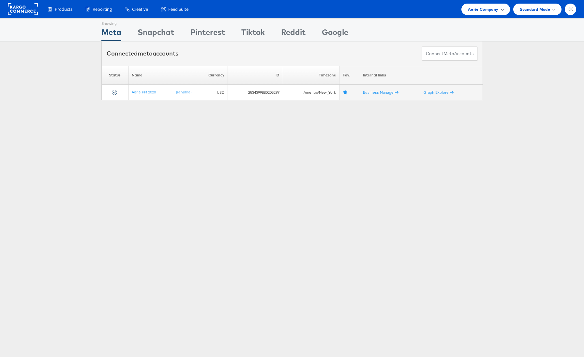
click at [482, 6] on span "Aerie Company" at bounding box center [483, 9] width 30 height 7
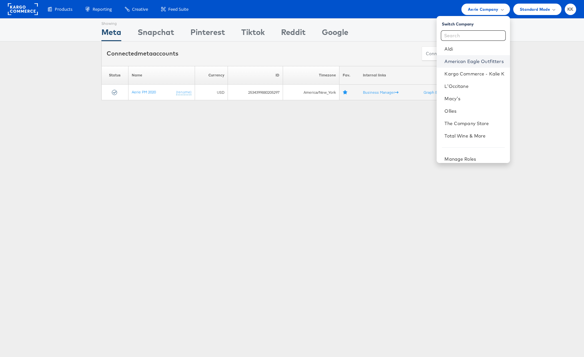
click at [483, 59] on link "American Eagle Outfitters" at bounding box center [475, 61] width 60 height 7
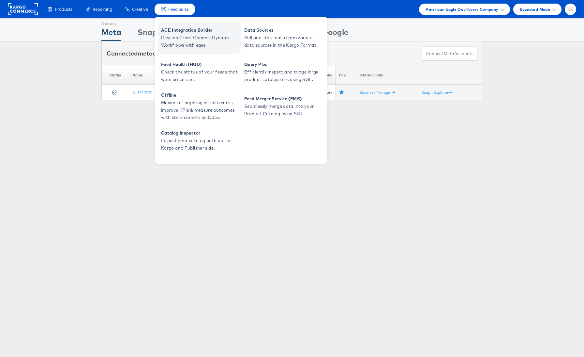
click at [188, 41] on span "Develop Cross-Channel Dynamic Workflows with ease." at bounding box center [200, 41] width 78 height 15
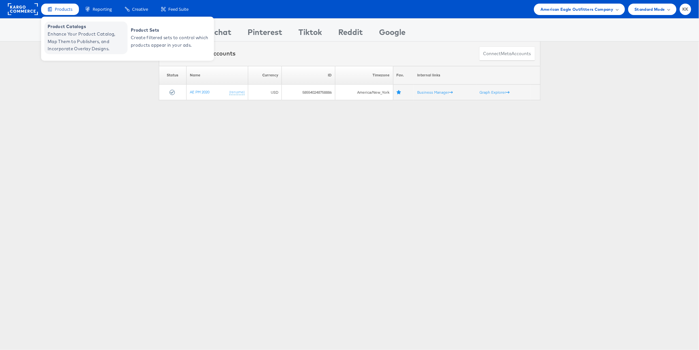
click at [60, 36] on span "Enhance Your Product Catalog, Map Them to Publishers, and Incorporate Overlay D…" at bounding box center [87, 41] width 78 height 22
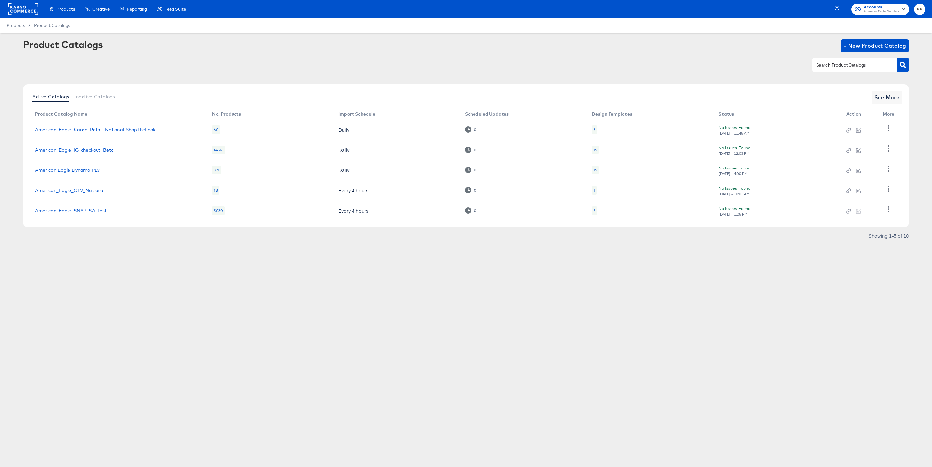
click at [94, 149] on link "American_Eagle_IG_checkout_Beta" at bounding box center [74, 149] width 79 height 5
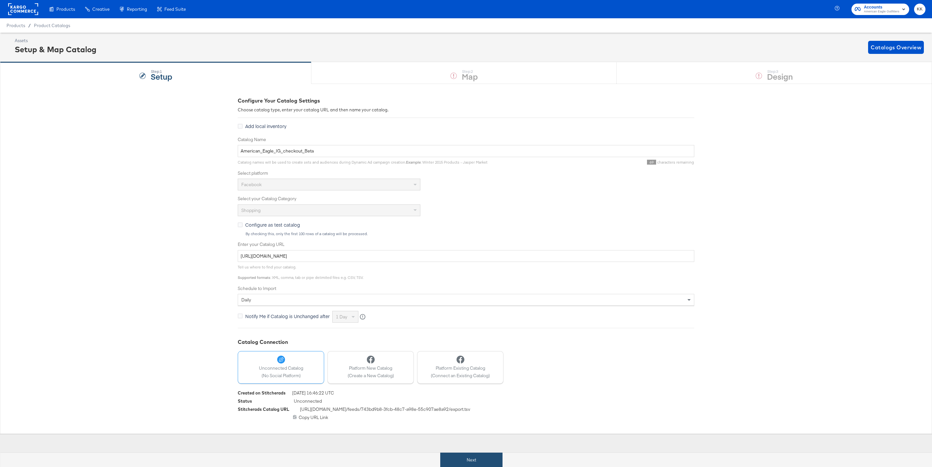
click at [484, 455] on button "Next" at bounding box center [471, 459] width 62 height 15
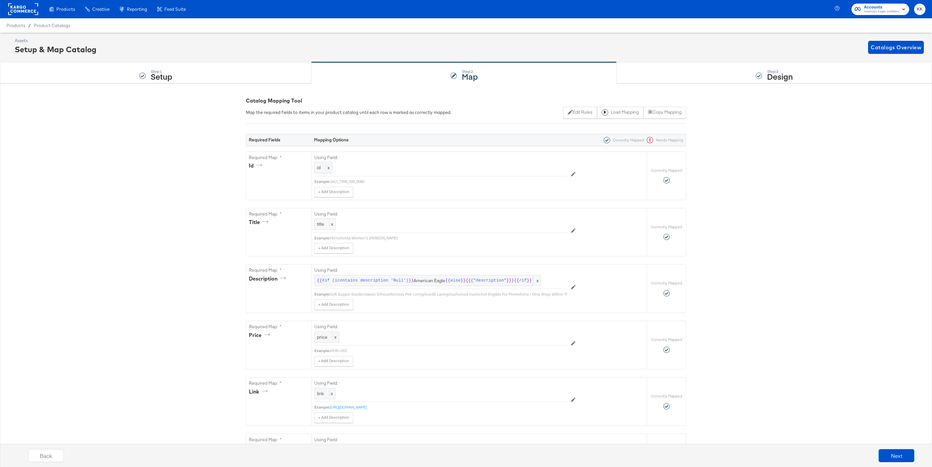
click at [0, 0] on div "Product Catalogs" at bounding box center [0, 0] width 0 height 0
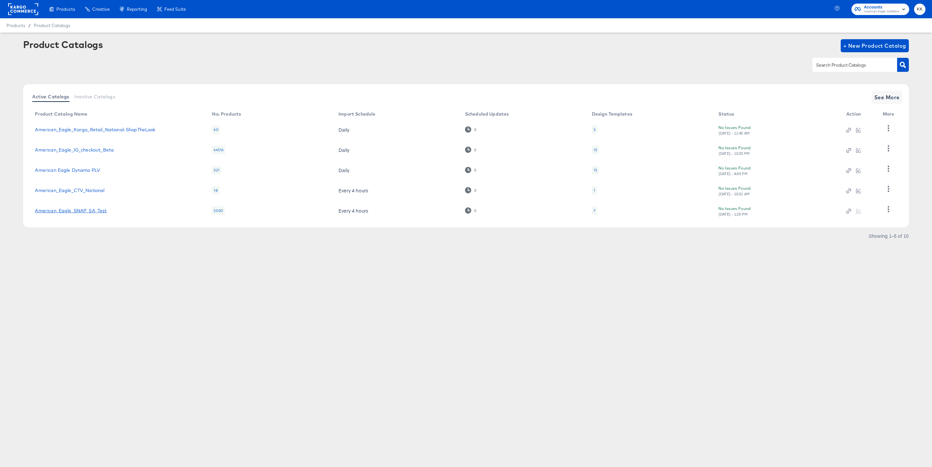
click at [98, 208] on link "American_Eagle_SNAP_SA_Test" at bounding box center [71, 210] width 72 height 5
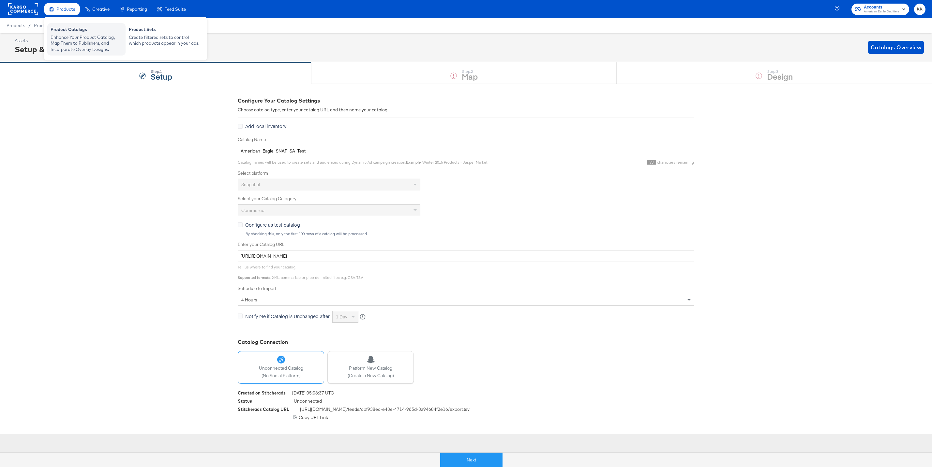
click at [75, 36] on div "Enhance Your Product Catalog, Map Them to Publishers, and Incorporate Overlay D…" at bounding box center [87, 43] width 72 height 18
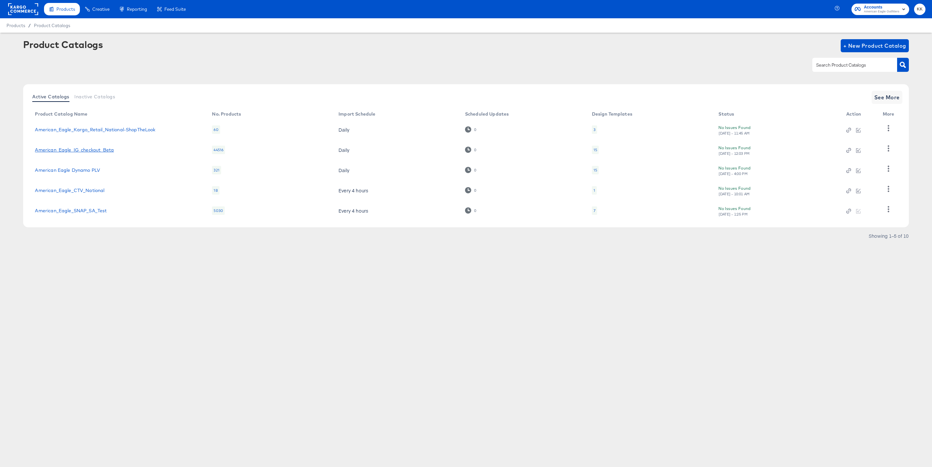
click at [85, 148] on link "American_Eagle_IG_checkout_Beta" at bounding box center [74, 149] width 79 height 5
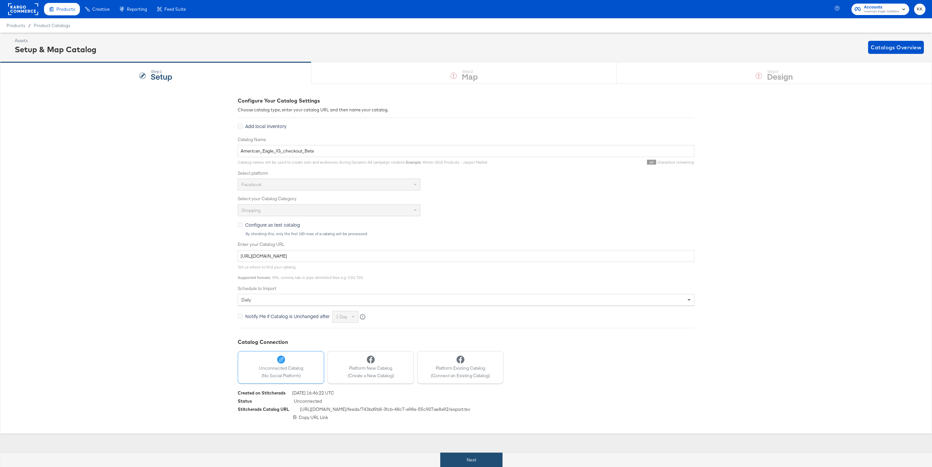
click at [454, 458] on button "Next" at bounding box center [471, 459] width 62 height 15
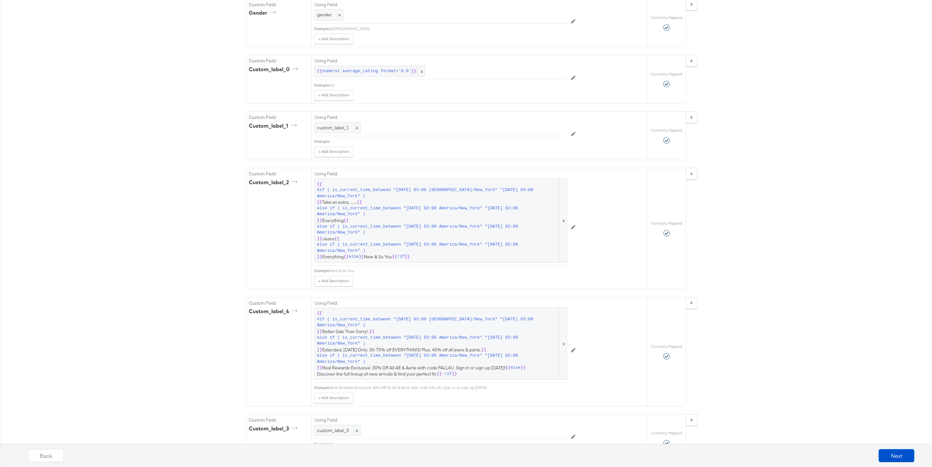
scroll to position [910, 0]
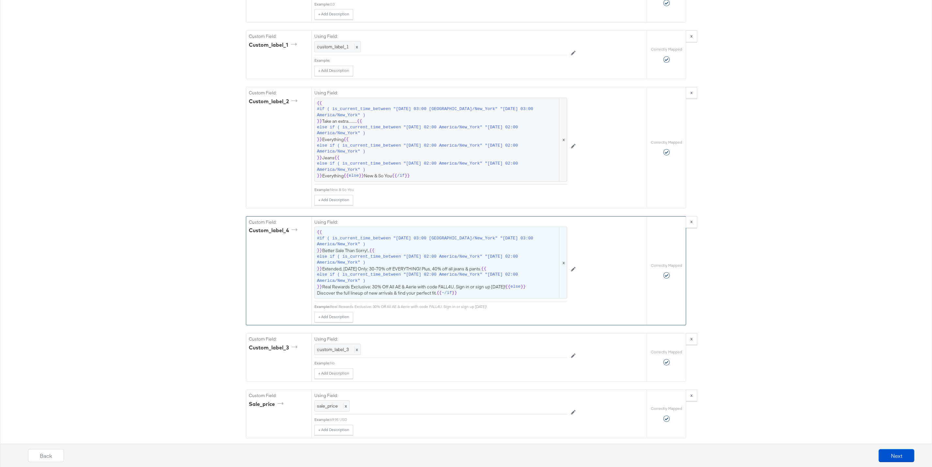
click at [377, 250] on span "{{ #if ( is_current_time_between "2024-06-11 03:00 America/New_York" "2024-06-1…" at bounding box center [441, 262] width 248 height 67
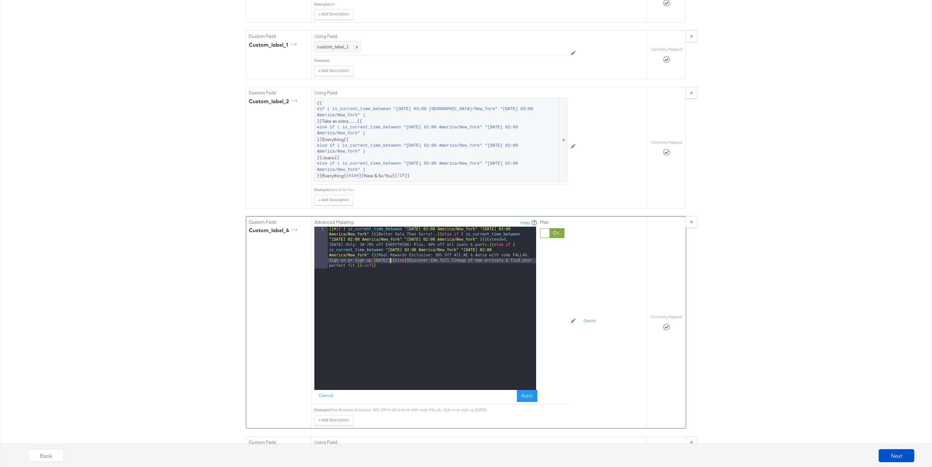
click at [390, 260] on div "{{# if ( is_current_time_between "2024-06-11 03:00 America/New_York" "2024-06-1…" at bounding box center [432, 349] width 208 height 247
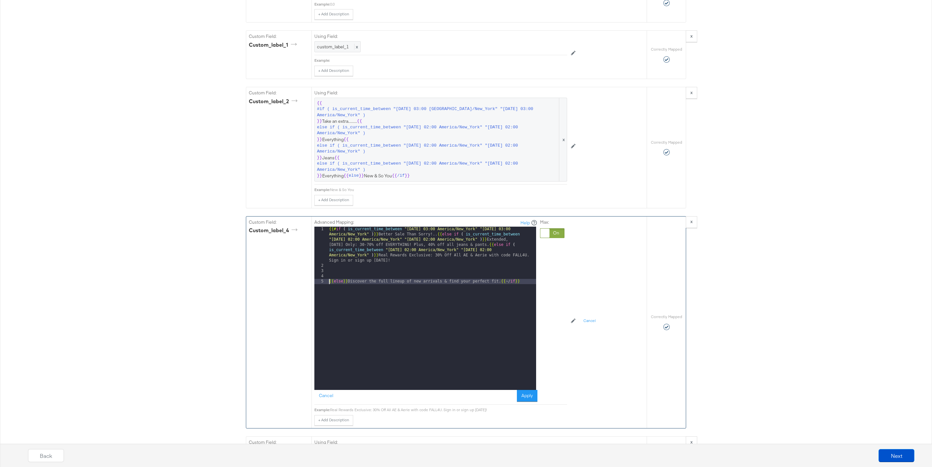
click at [487, 244] on div "{{# if ( is_current_time_between "2024-06-11 03:00 America/New_York" "2024-06-1…" at bounding box center [432, 328] width 208 height 205
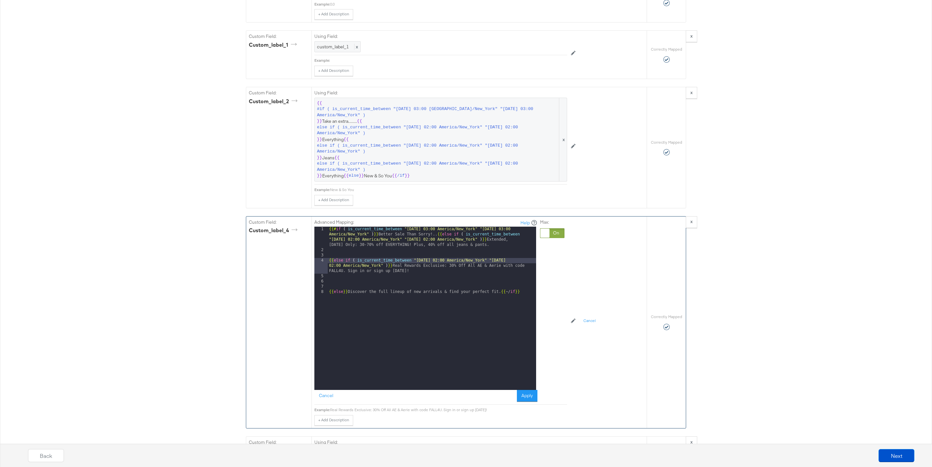
drag, startPoint x: 437, startPoint y: 235, endPoint x: 464, endPoint y: 266, distance: 41.4
click at [437, 235] on div "{{# if ( is_current_time_between "2024-06-11 03:00 America/New_York" "2024-06-1…" at bounding box center [432, 320] width 208 height 189
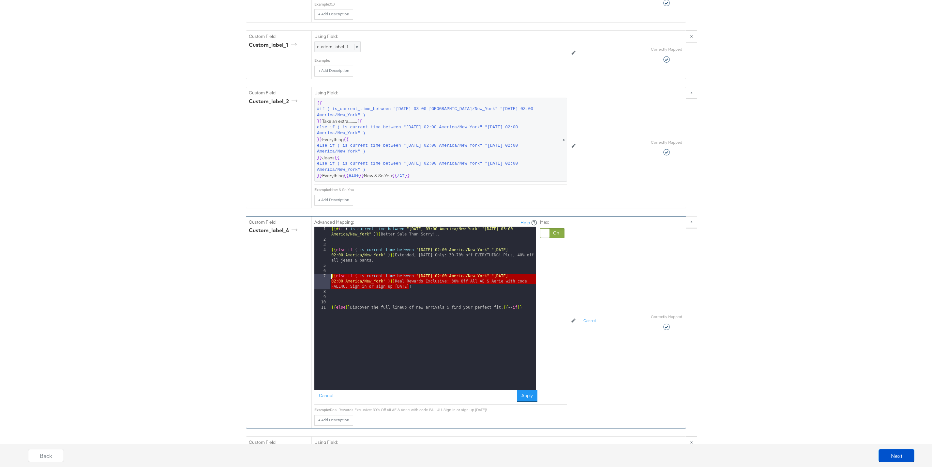
drag, startPoint x: 413, startPoint y: 286, endPoint x: 315, endPoint y: 276, distance: 98.7
click at [315, 276] on div "1 2 3 4 5 6 7 8 9 10 11 {{# if ( is_current_time_between "2024-06-11 03:00 Amer…" at bounding box center [426, 307] width 222 height 163
click at [443, 289] on div "{{# if ( is_current_time_between "2024-06-11 03:00 America/New_York" "2024-06-1…" at bounding box center [433, 315] width 206 height 179
paste textarea
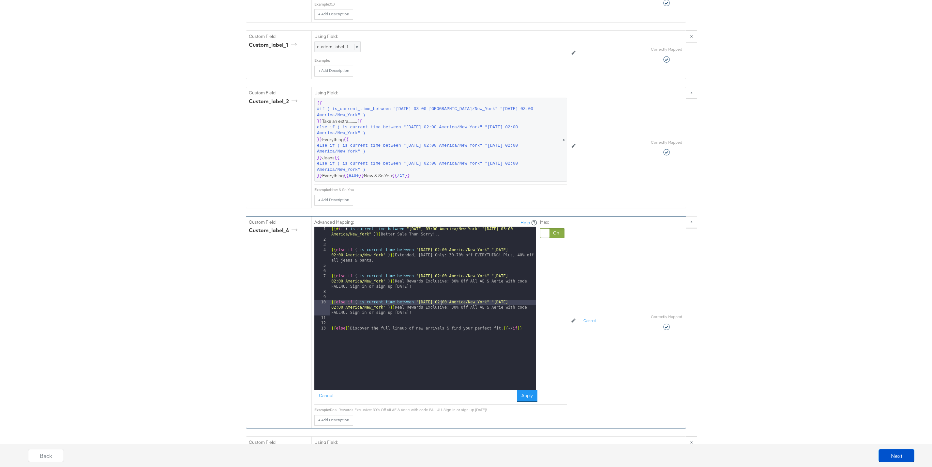
drag, startPoint x: 441, startPoint y: 302, endPoint x: 442, endPoint y: 315, distance: 13.7
click at [441, 303] on div "{{# if ( is_current_time_between "2024-06-11 03:00 America/New_York" "2024-06-1…" at bounding box center [433, 315] width 206 height 179
click at [527, 302] on div "{{# if ( is_current_time_between "2024-06-11 03:00 America/New_York" "2024-06-1…" at bounding box center [433, 315] width 206 height 179
drag, startPoint x: 418, startPoint y: 310, endPoint x: 412, endPoint y: 307, distance: 6.4
click at [412, 307] on div "{{# if ( is_current_time_between "2024-06-11 03:00 America/New_York" "2024-06-1…" at bounding box center [433, 315] width 206 height 179
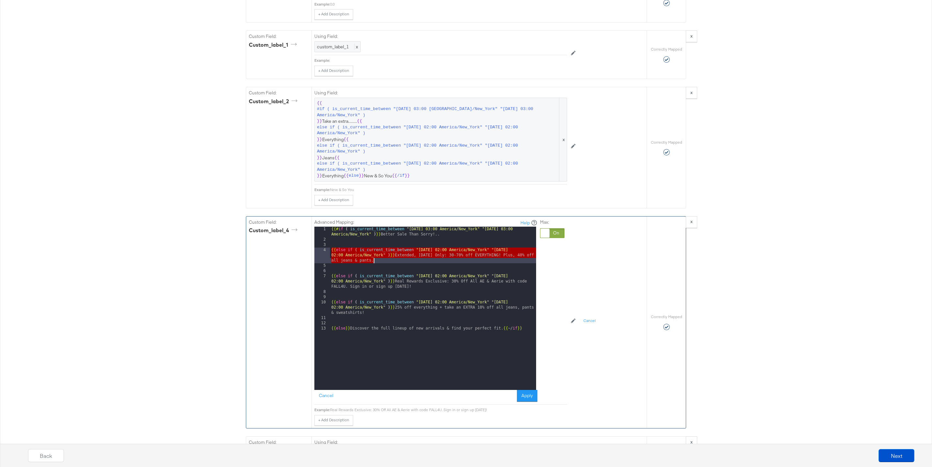
drag, startPoint x: 330, startPoint y: 250, endPoint x: 382, endPoint y: 258, distance: 52.1
click at [382, 259] on div "{{# if ( is_current_time_between "2024-06-11 03:00 America/New_York" "2024-06-1…" at bounding box center [433, 315] width 206 height 179
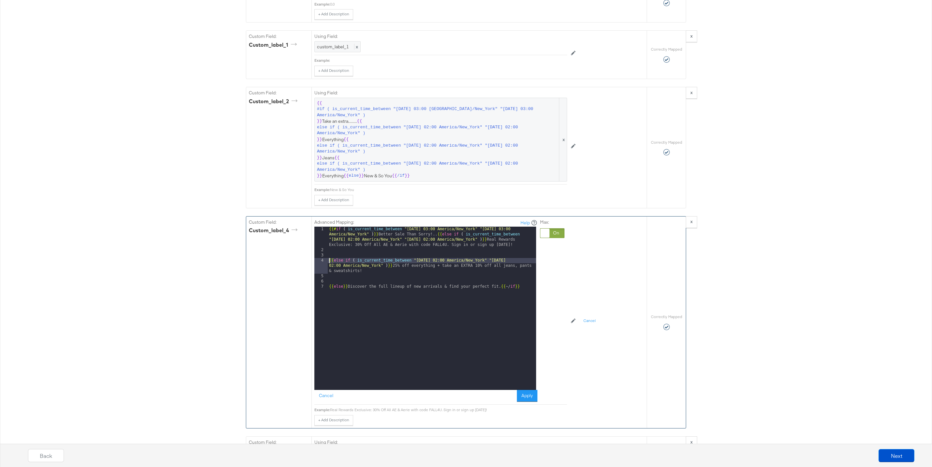
click at [330, 260] on div "{{# if ( is_current_time_between "2024-06-11 03:00 America/New_York" "2024-06-1…" at bounding box center [432, 320] width 208 height 189
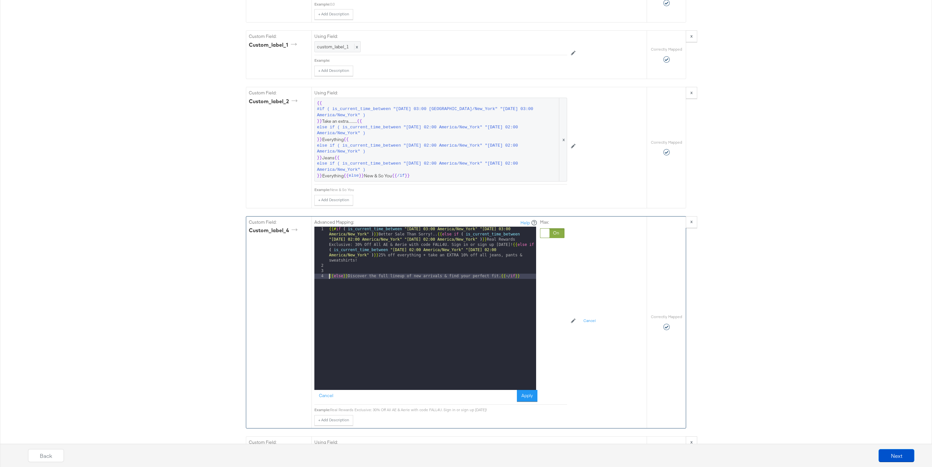
click at [329, 276] on div "{{# if ( is_current_time_between "2024-06-11 03:00 America/New_York" "2024-06-1…" at bounding box center [432, 328] width 208 height 205
click at [523, 399] on button "Apply" at bounding box center [527, 396] width 21 height 12
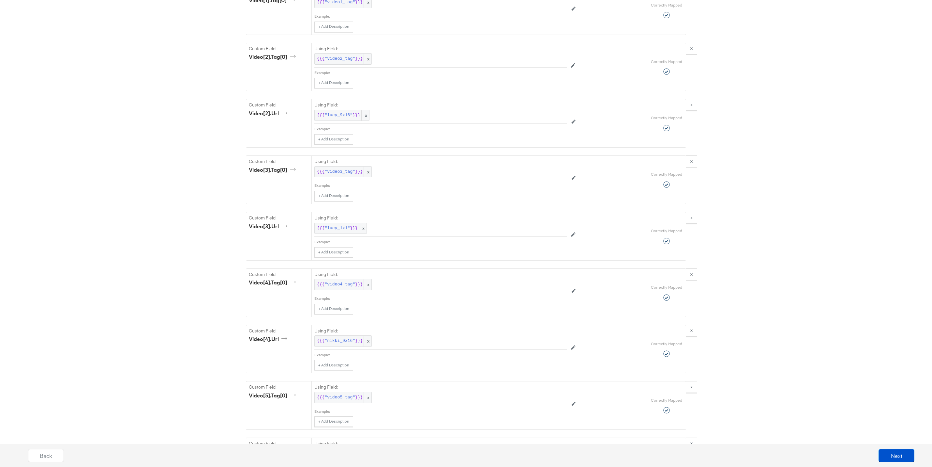
scroll to position [2896, 0]
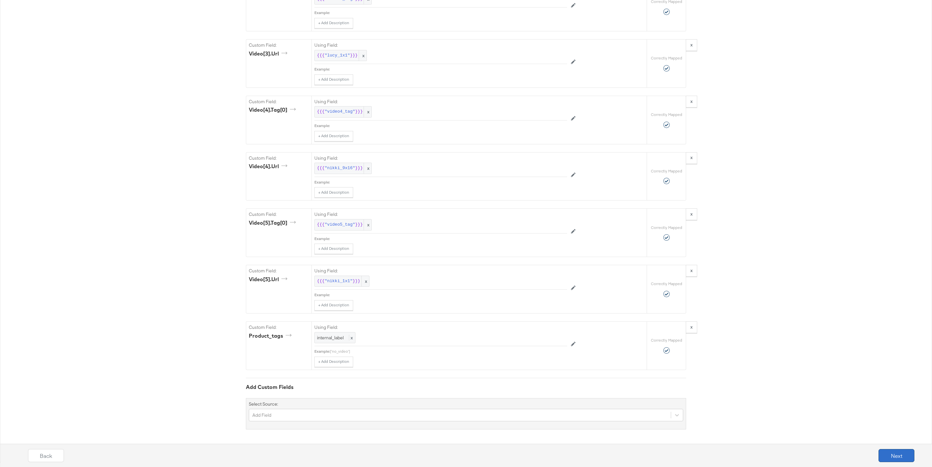
click at [899, 455] on button "Next" at bounding box center [897, 455] width 36 height 13
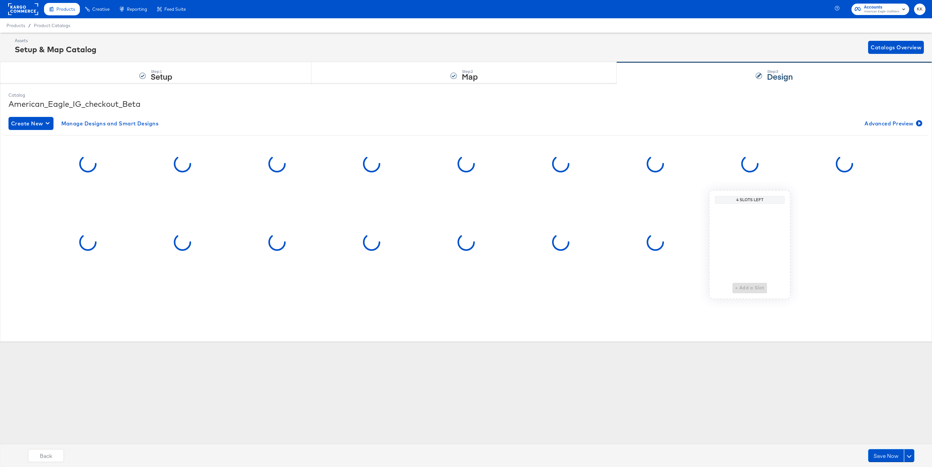
scroll to position [0, 0]
click at [911, 452] on button at bounding box center [909, 455] width 10 height 13
click at [896, 441] on div "Schedule Save" at bounding box center [894, 442] width 30 height 6
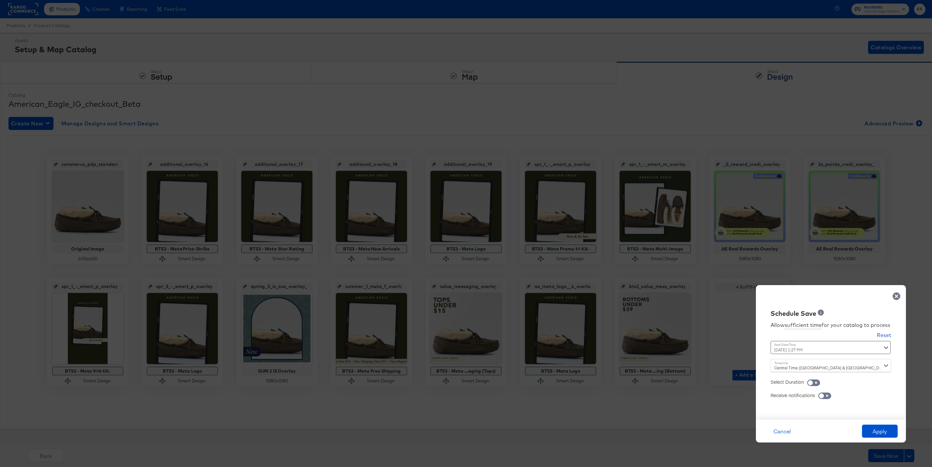
click at [807, 349] on div "September 4th 2025 1:27 PM ‹ September 2025 › Su Mo Tu We Th Fr Sa 31 1 2 3 4 5…" at bounding box center [815, 347] width 88 height 13
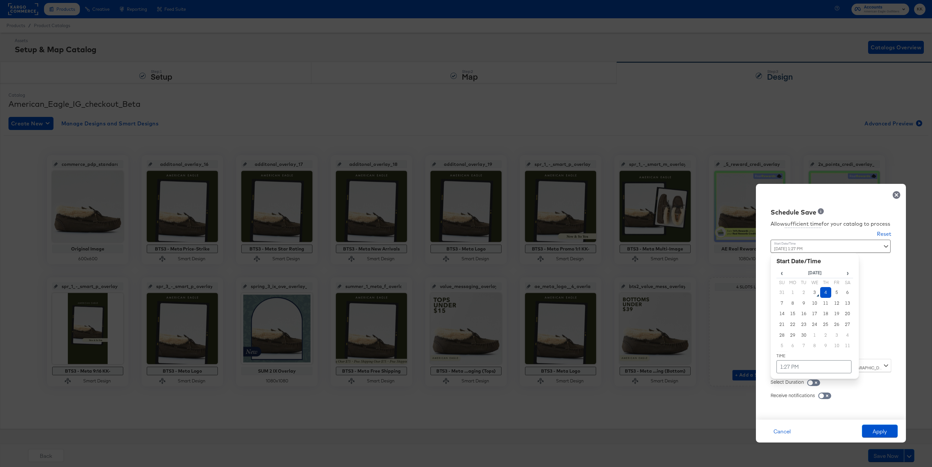
click at [829, 295] on td "4" at bounding box center [826, 292] width 11 height 11
click at [803, 373] on div "‹ September 2025 › Su Mo Tu We Th Fr Sa 31 1 2 3 4 5 6 7 8 9 10 11 12 13 14 15 …" at bounding box center [815, 316] width 88 height 126
click at [795, 366] on td "1:27 PM" at bounding box center [814, 366] width 75 height 13
click at [804, 315] on span "▼" at bounding box center [801, 317] width 13 height 13
click at [799, 291] on span "▲" at bounding box center [801, 297] width 13 height 13
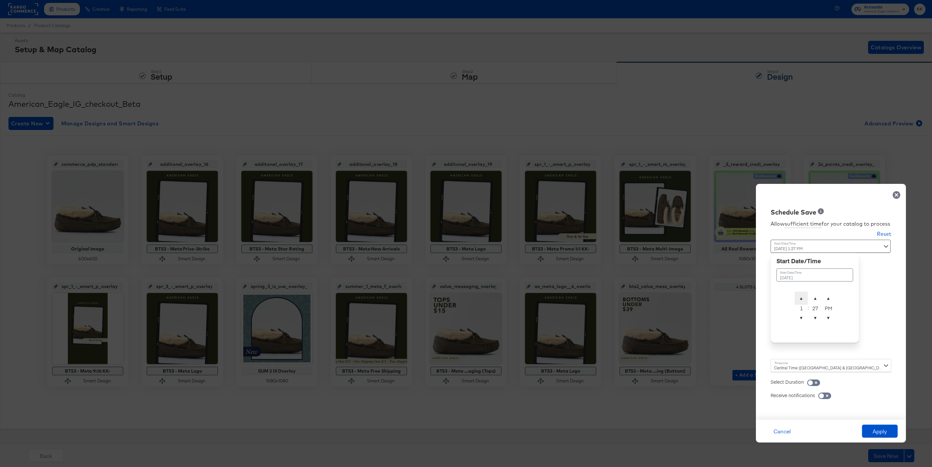
click at [799, 291] on span "▲" at bounding box center [801, 297] width 13 height 13
click at [815, 315] on span "▼" at bounding box center [815, 317] width 13 height 13
click at [816, 315] on span "▼" at bounding box center [815, 317] width 13 height 13
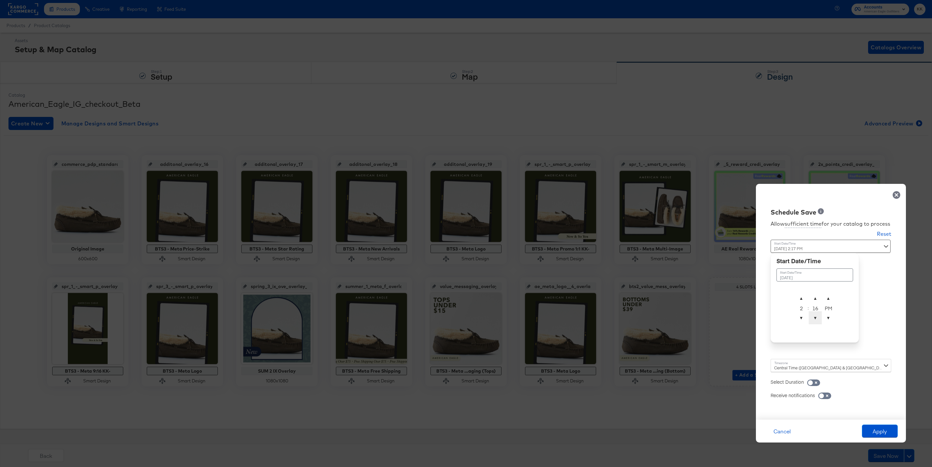
click at [816, 315] on span "▼" at bounding box center [815, 317] width 13 height 13
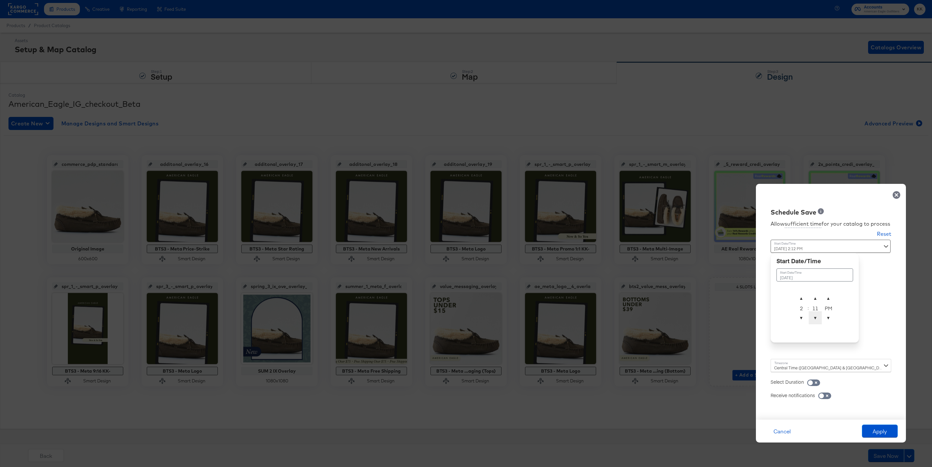
click at [816, 315] on span "▼" at bounding box center [815, 317] width 13 height 13
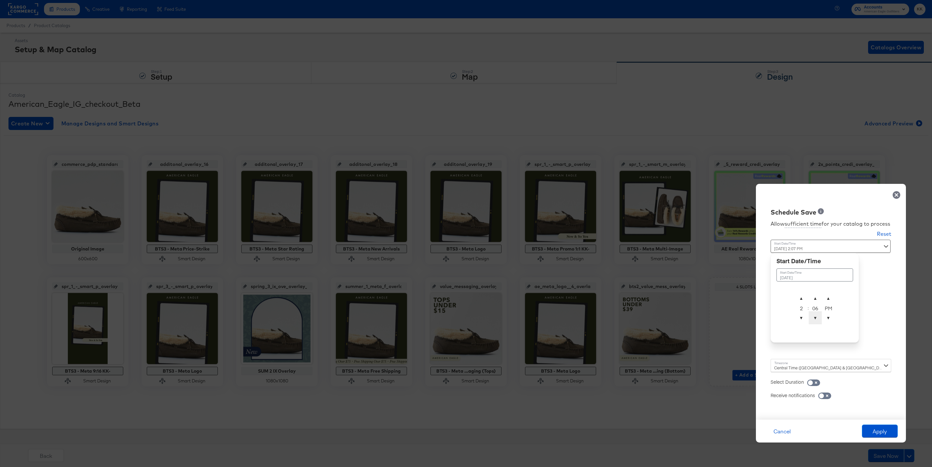
click at [816, 315] on span "▼" at bounding box center [815, 317] width 13 height 13
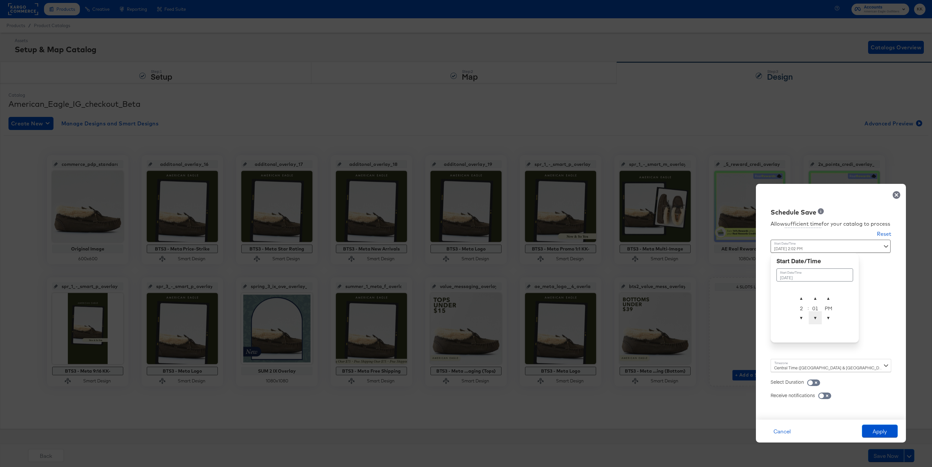
click at [816, 315] on span "▼" at bounding box center [815, 317] width 13 height 13
type input "[DATE] 2:00 AM"
click at [832, 291] on span "▲" at bounding box center [828, 297] width 13 height 13
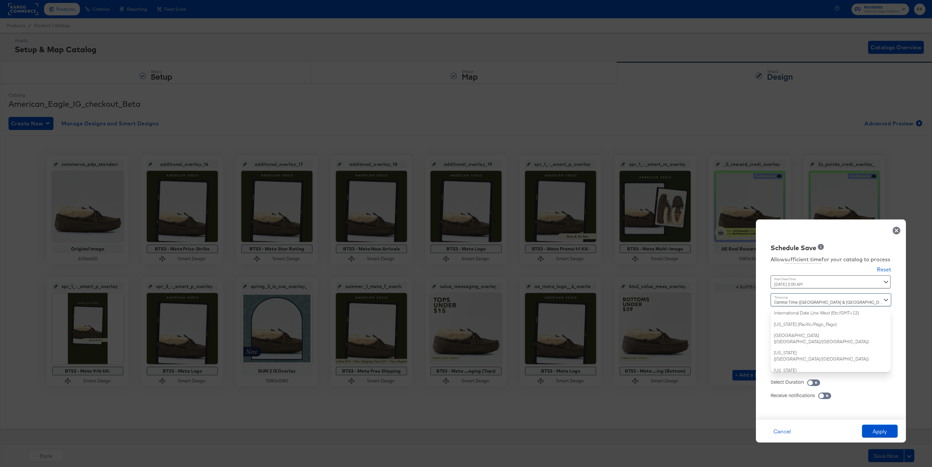
click at [778, 365] on div "Central Time (US & Canada) (America/Chicago) International Date Line West (Etc/…" at bounding box center [831, 332] width 121 height 79
type input "new"
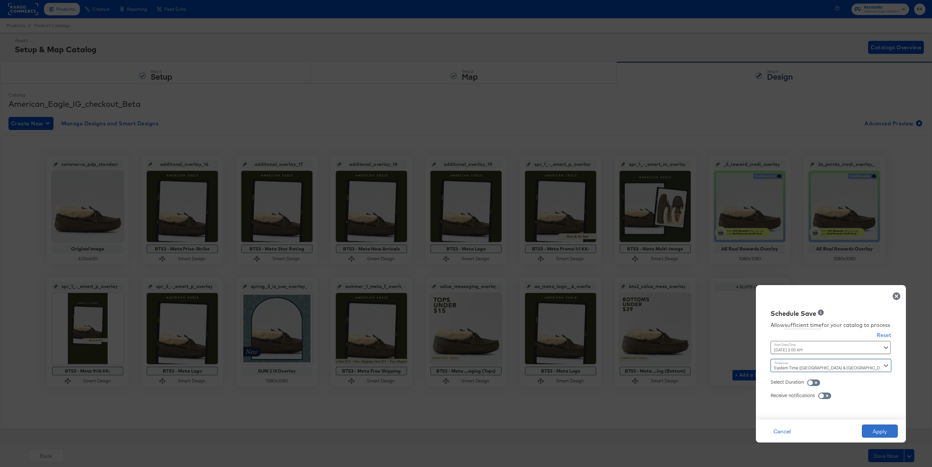
click at [873, 431] on button "Apply" at bounding box center [880, 430] width 36 height 13
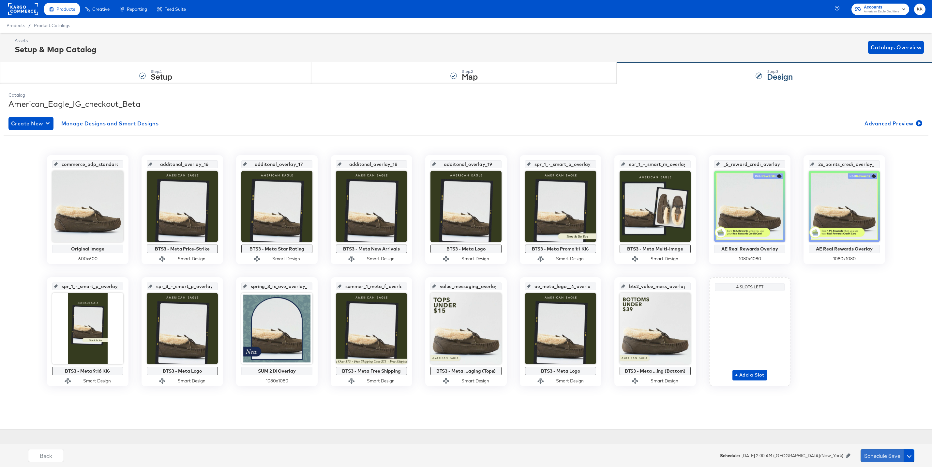
click at [875, 454] on button "Schedule Save" at bounding box center [882, 455] width 43 height 13
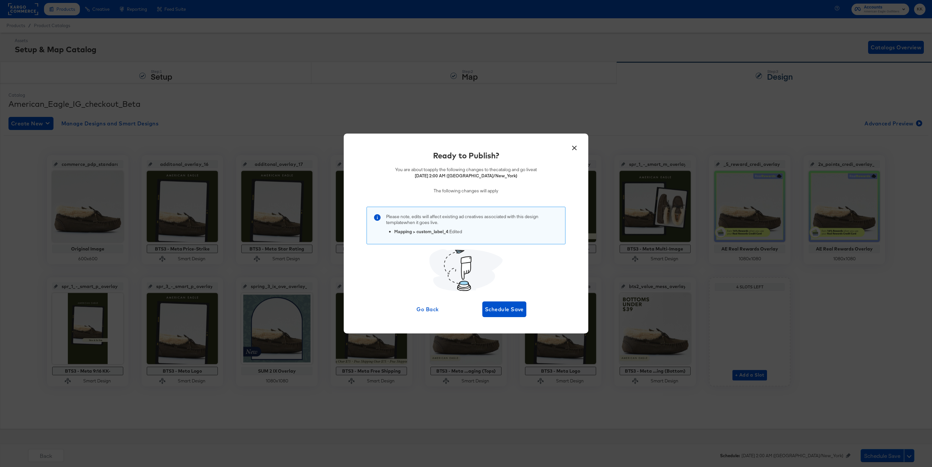
click at [499, 300] on div "Ready to Publish? You are about to apply the following changes to the catalog a…" at bounding box center [466, 233] width 225 height 167
click at [500, 310] on span "Schedule Save" at bounding box center [504, 308] width 39 height 9
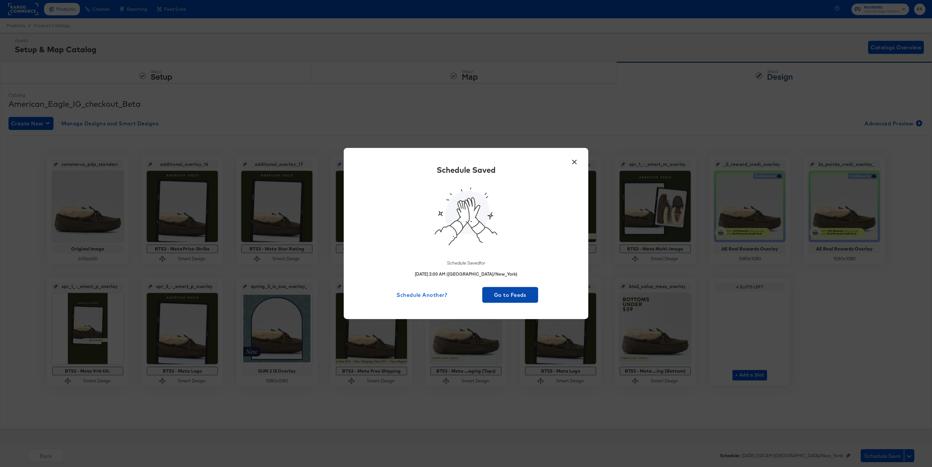
click at [508, 291] on span "Go to Feeds" at bounding box center [510, 294] width 51 height 9
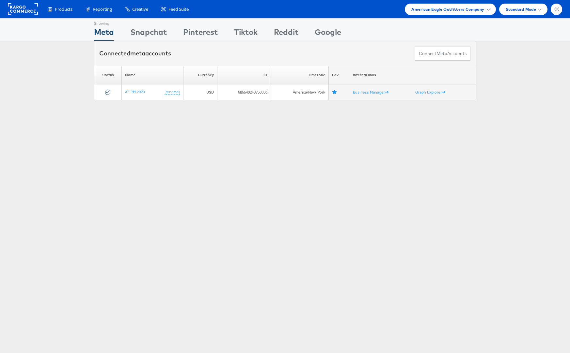
click at [452, 8] on span "American Eagle Outfitters Company" at bounding box center [447, 9] width 73 height 7
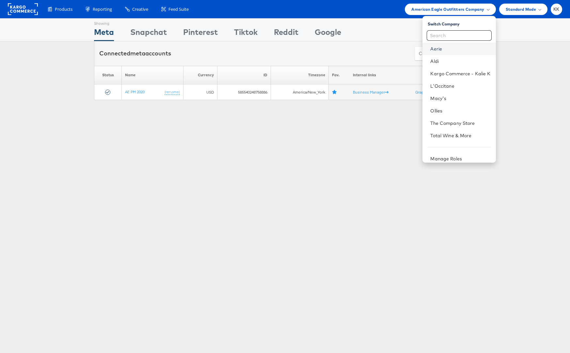
click at [454, 46] on link "Aerie" at bounding box center [460, 49] width 60 height 7
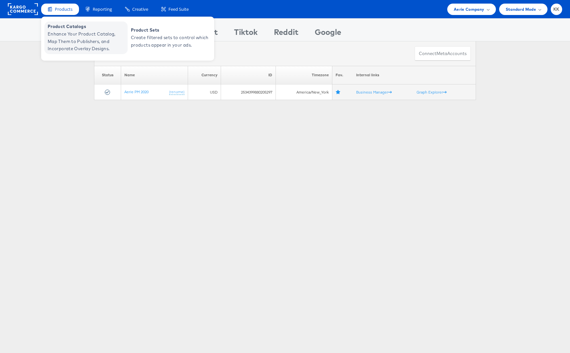
click at [62, 34] on span "Enhance Your Product Catalog, Map Them to Publishers, and Incorporate Overlay D…" at bounding box center [87, 41] width 78 height 22
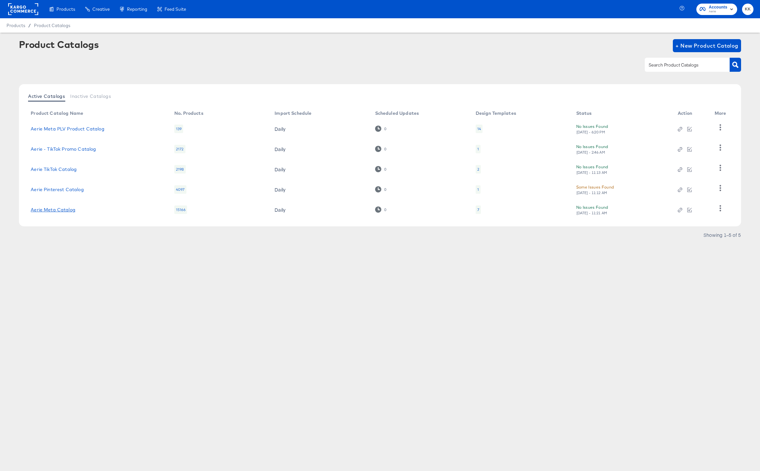
click at [61, 211] on link "Aerie Meta Catalog" at bounding box center [53, 209] width 45 height 5
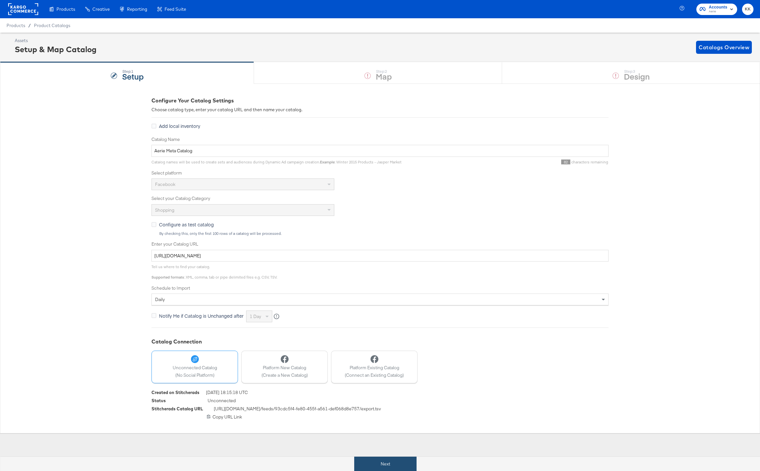
click at [386, 462] on button "Next" at bounding box center [385, 464] width 62 height 15
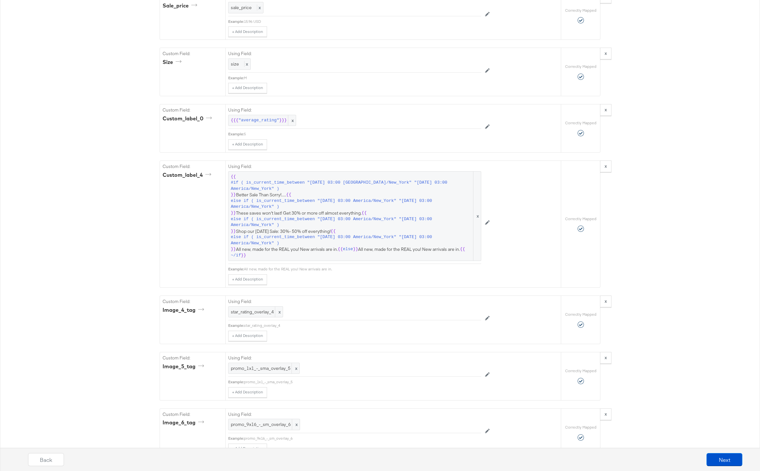
scroll to position [1482, 0]
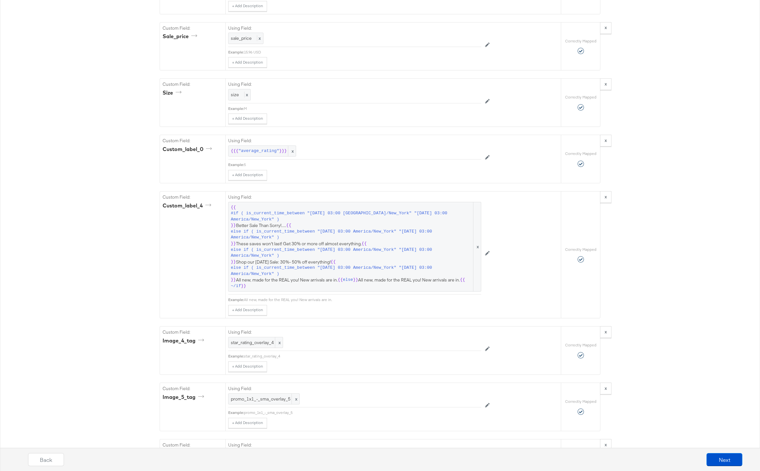
click at [300, 276] on span "else if ( is_current_time_between "[DATE] 03:00 America/New_York" "[DATE] 03:00…" at bounding box center [351, 271] width 241 height 12
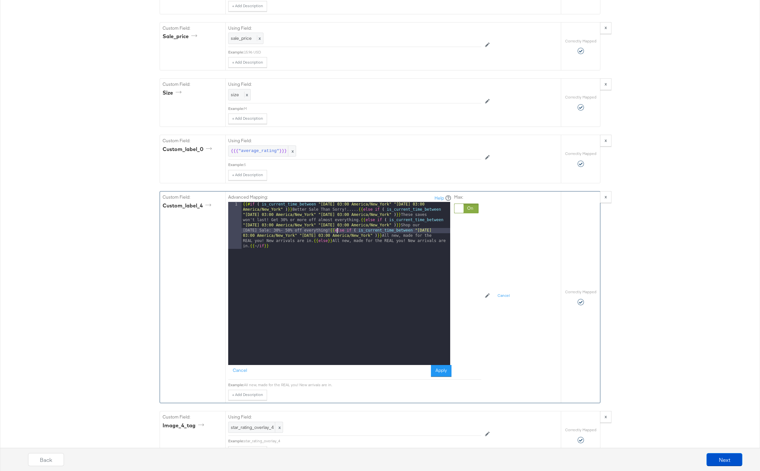
click at [337, 231] on div "{{# if ( is_current_time_between "[DATE] 03:00 America/New_York" "[DATE] 03:00 …" at bounding box center [345, 330] width 208 height 257
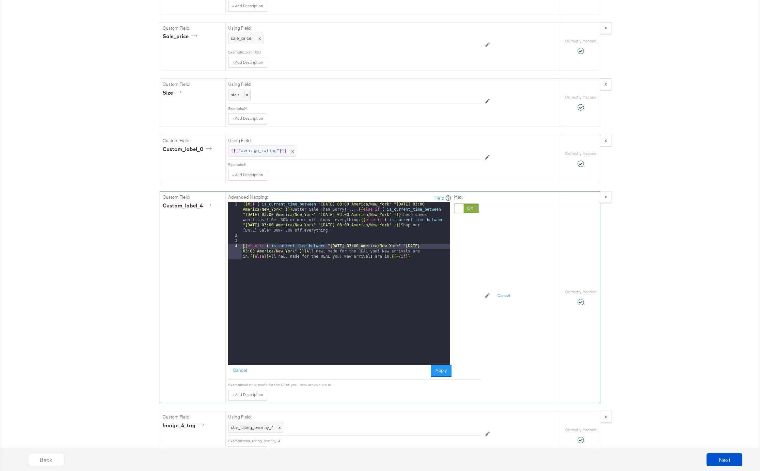
click at [250, 257] on div "{{# if ( is_current_time_between "2024-06-11 03:00 America/New_York" "2024-06-1…" at bounding box center [345, 307] width 208 height 210
click at [357, 210] on div "{{# if ( is_current_time_between "2024-06-11 03:00 America/New_York" "2024-06-1…" at bounding box center [345, 302] width 208 height 200
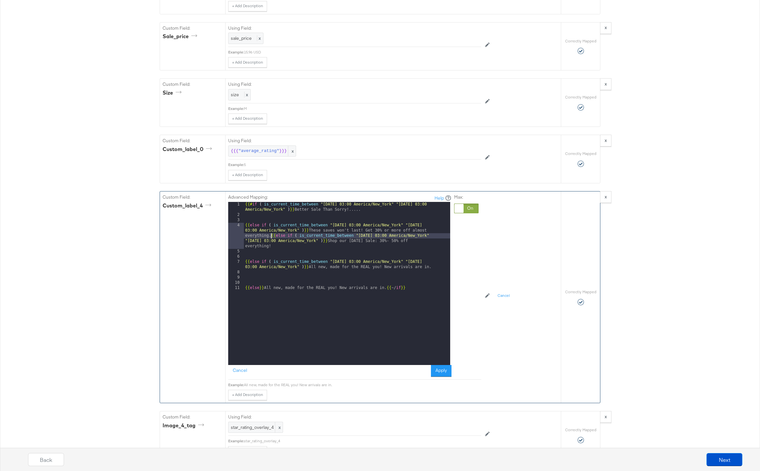
click at [271, 236] on div "{{# if ( is_current_time_between "2024-06-11 03:00 America/New_York" "2024-06-1…" at bounding box center [347, 291] width 206 height 179
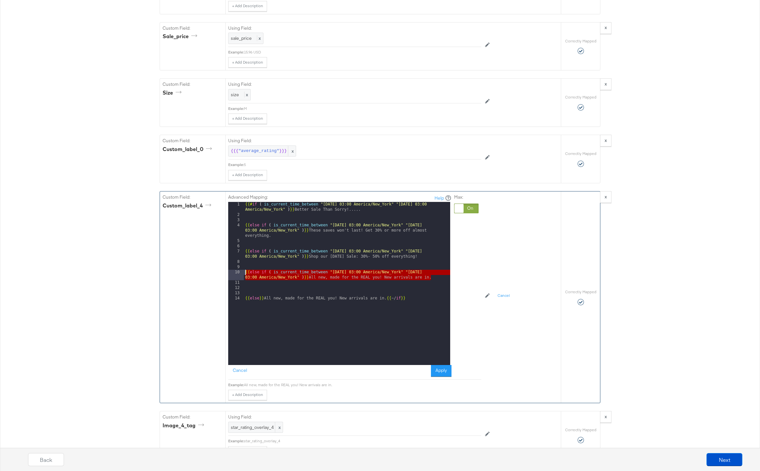
drag, startPoint x: 436, startPoint y: 276, endPoint x: 211, endPoint y: 270, distance: 224.5
click at [211, 270] on div "Custom Field: custom_label_4 Advanced Mapping: Help 1 2 3 4 5 6 7 8 9 10 11 12 …" at bounding box center [360, 297] width 401 height 211
click at [253, 284] on div "{{# if ( is_current_time_between "2024-06-11 03:00 America/New_York" "2024-06-1…" at bounding box center [347, 291] width 206 height 179
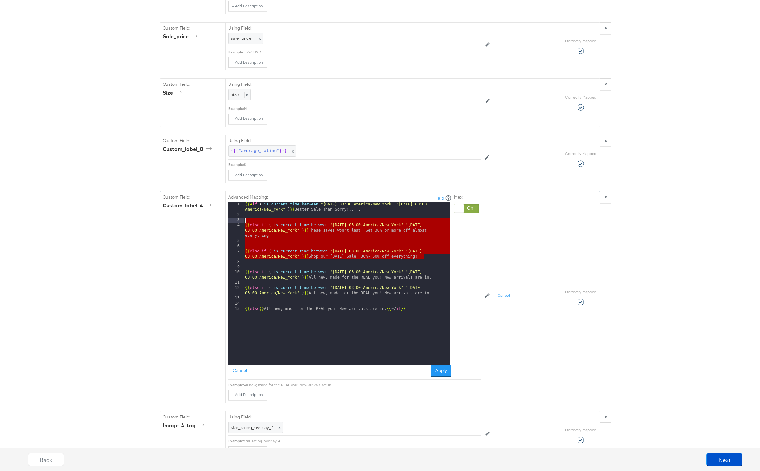
drag, startPoint x: 430, startPoint y: 255, endPoint x: 232, endPoint y: 223, distance: 201.4
click at [232, 223] on div "1 2 3 4 5 6 7 8 9 10 11 12 13 14 15 {{# if ( is_current_time_between "2024-06-1…" at bounding box center [339, 283] width 222 height 163
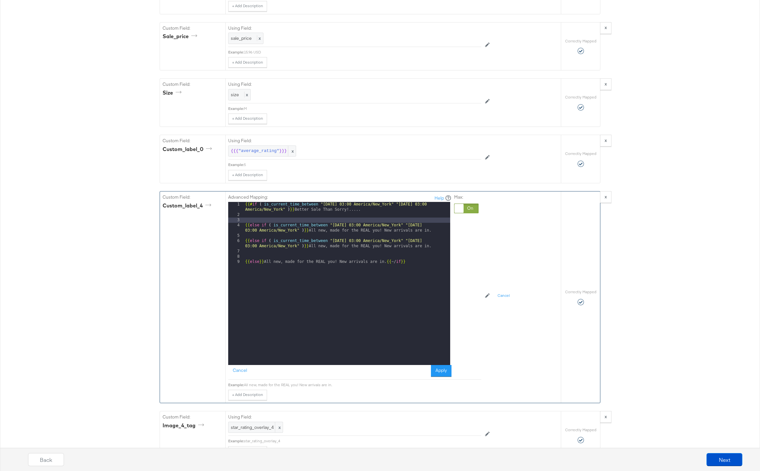
click at [441, 230] on div "{{# if ( is_current_time_between "2024-06-11 03:00 America/New_York" "2024-06-1…" at bounding box center [347, 291] width 206 height 179
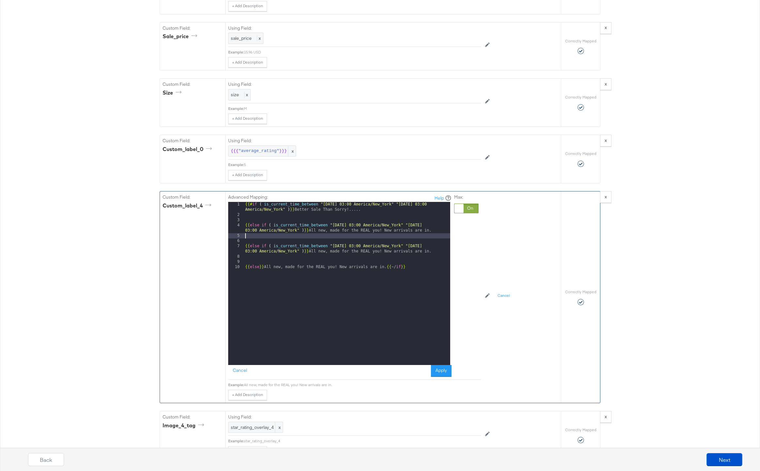
click at [355, 247] on div "{{# if ( is_current_time_between "2024-06-11 03:00 America/New_York" "2024-06-1…" at bounding box center [347, 291] width 206 height 179
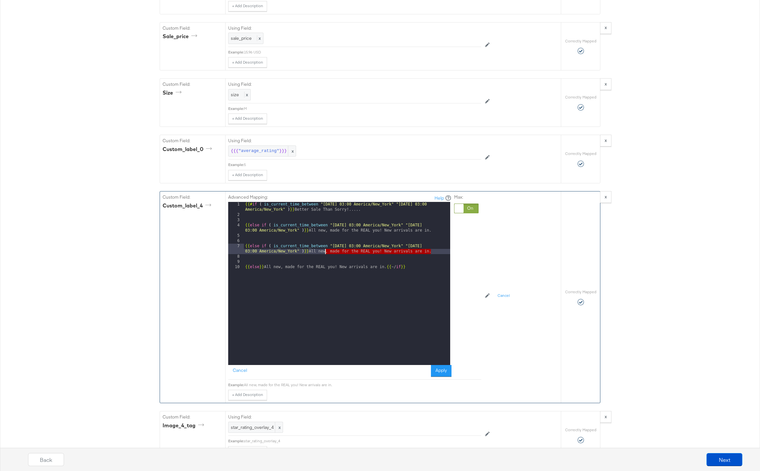
drag, startPoint x: 435, startPoint y: 251, endPoint x: 324, endPoint y: 251, distance: 110.6
click at [324, 251] on div "{{# if ( is_current_time_between "2024-06-11 03:00 America/New_York" "2024-06-1…" at bounding box center [347, 291] width 206 height 179
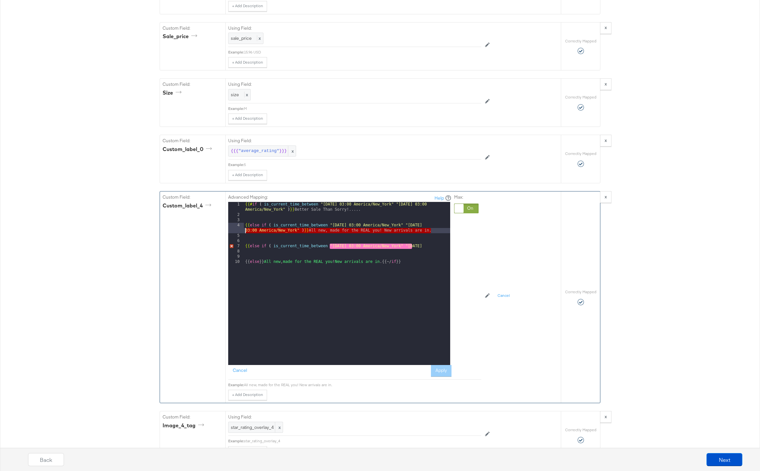
drag, startPoint x: 436, startPoint y: 232, endPoint x: 227, endPoint y: 224, distance: 208.9
click at [227, 224] on div "Advanced Mapping: Help 1 2 3 4 5 6 7 8 9 10 {{# if ( is_current_time_between "2…" at bounding box center [392, 297] width 335 height 211
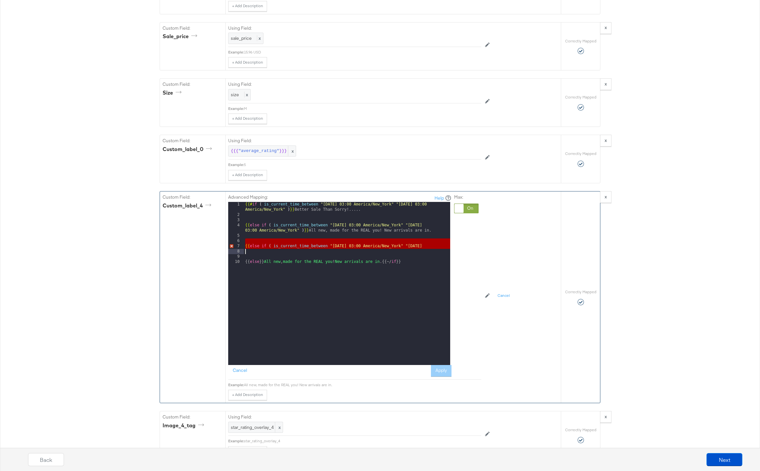
drag, startPoint x: 286, startPoint y: 239, endPoint x: 443, endPoint y: 249, distance: 157.5
click at [443, 249] on div "{{# if ( is_current_time_between "2024-06-11 03:00 America/New_York" "2024-06-1…" at bounding box center [347, 291] width 206 height 179
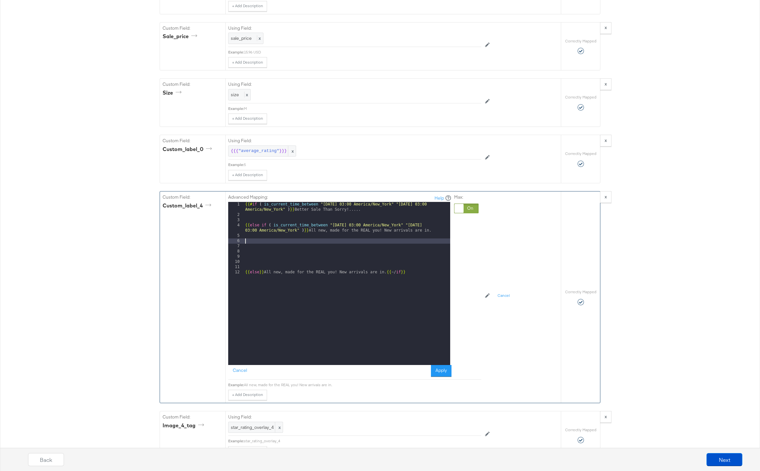
click at [249, 243] on div "{{# if ( is_current_time_between "2024-06-11 03:00 America/New_York" "2024-06-1…" at bounding box center [347, 291] width 206 height 179
paste textarea
click at [354, 240] on div "{{# if ( is_current_time_between "2024-06-11 03:00 America/New_York" "2024-06-1…" at bounding box center [347, 291] width 206 height 179
click at [439, 240] on div "{{# if ( is_current_time_between "2024-06-11 03:00 America/New_York" "2024-06-1…" at bounding box center [347, 291] width 206 height 179
drag, startPoint x: 433, startPoint y: 246, endPoint x: 320, endPoint y: 246, distance: 112.9
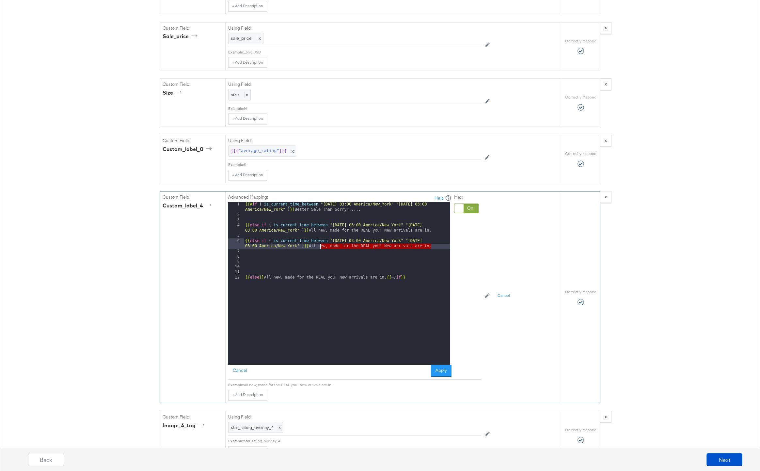
click at [320, 246] on div "{{# if ( is_current_time_between "2024-06-11 03:00 America/New_York" "2024-06-1…" at bounding box center [347, 291] width 206 height 179
click at [244, 225] on div "{{# if ( is_current_time_between "2024-06-11 03:00 America/New_York" "2024-06-1…" at bounding box center [347, 291] width 206 height 179
click at [245, 224] on div "{{# if ( is_current_time_between "2024-06-11 03:00 America/New_York" "2024-06-1…" at bounding box center [347, 291] width 206 height 179
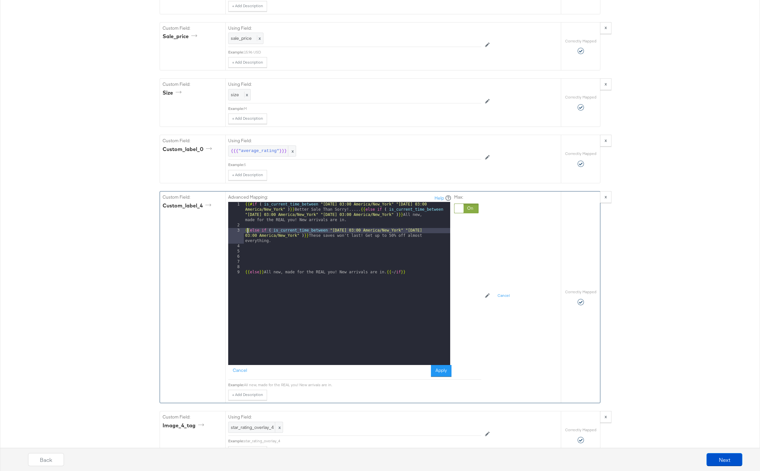
click at [247, 231] on div "{{# if ( is_current_time_between "2024-06-11 03:00 America/New_York" "2024-06-1…" at bounding box center [347, 296] width 206 height 189
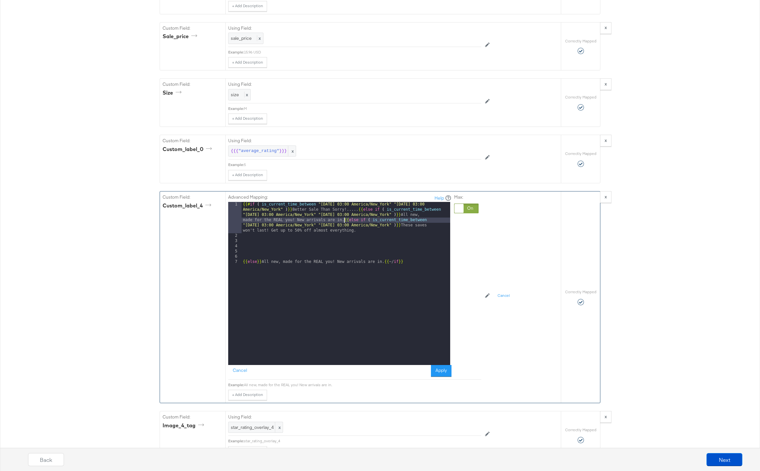
click at [242, 262] on div "{{# if ( is_current_time_between "2024-06-11 03:00 America/New_York" "2024-06-1…" at bounding box center [345, 302] width 208 height 200
click at [440, 365] on button "Apply" at bounding box center [441, 371] width 21 height 12
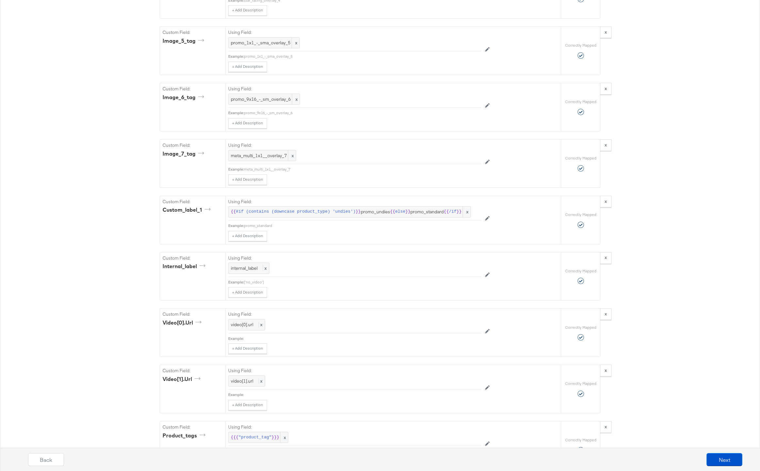
scroll to position [1823, 0]
click at [317, 210] on span "#if (contains (downcase product_type) 'undies')" at bounding box center [296, 209] width 120 height 6
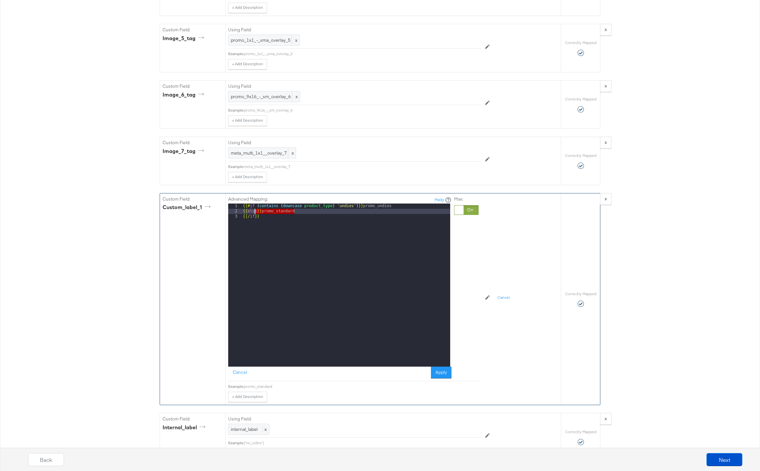
drag, startPoint x: 306, startPoint y: 212, endPoint x: 240, endPoint y: 213, distance: 65.9
click at [240, 213] on div "1 2 3 {{# if ( contains ( downcase product_type ) 'undies' ) }} promo_undies {{…" at bounding box center [339, 285] width 222 height 163
click at [399, 207] on div "{{# if ( contains ( downcase product_type ) 'undies' ) }} promo_undies {{ else …" at bounding box center [345, 291] width 208 height 174
drag, startPoint x: 395, startPoint y: 204, endPoint x: 236, endPoint y: 205, distance: 159.2
click at [235, 205] on div "1 2 3 4 {{# if ( contains ( downcase product_type ) 'undies' ) }} promo_undies …" at bounding box center [339, 285] width 222 height 163
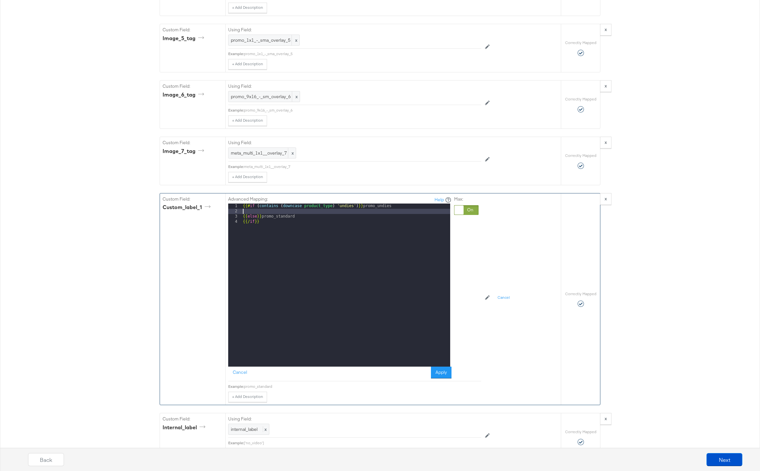
click at [253, 212] on div "{{# if ( contains ( downcase product_type ) 'undies' ) }} promo_undies {{ else …" at bounding box center [345, 291] width 208 height 174
drag, startPoint x: 264, startPoint y: 222, endPoint x: 239, endPoint y: 222, distance: 25.1
click at [239, 222] on div "1 2 3 4 {{# if ( contains ( downcase product_type ) 'undies' ) }} promo_undies …" at bounding box center [339, 285] width 222 height 163
click at [269, 222] on div "{{# if ( contains ( downcase product_type ) 'undies' ) }} promo_undies {{# if (…" at bounding box center [345, 291] width 208 height 174
click at [389, 213] on div "{{# if ( contains ( downcase product_type ) 'undies' ) }} promo_undies {{# if (…" at bounding box center [345, 291] width 208 height 174
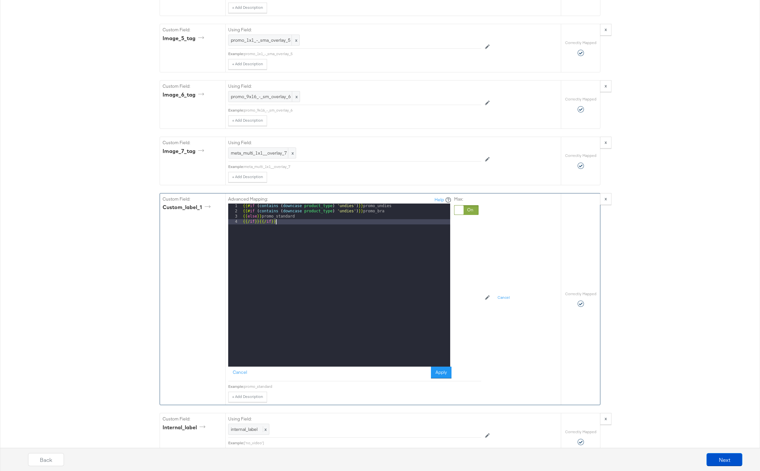
click at [363, 243] on div "{{# if ( contains ( downcase product_type ) 'undies' ) }} promo_undies {{# if (…" at bounding box center [345, 291] width 208 height 174
click at [439, 376] on button "Apply" at bounding box center [441, 373] width 21 height 12
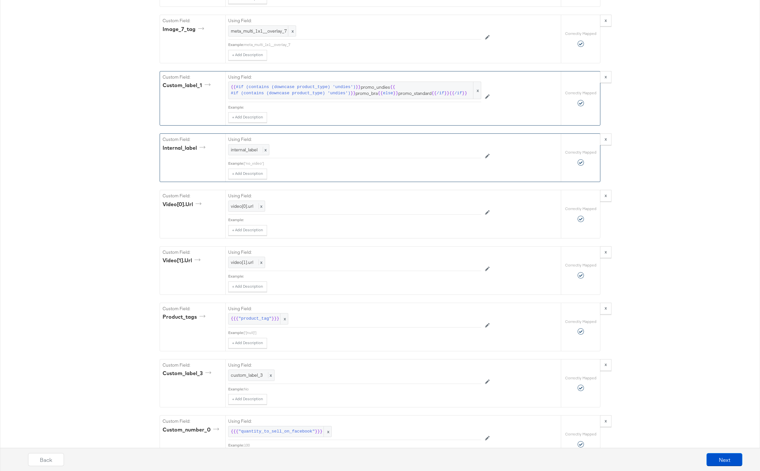
scroll to position [1946, 0]
click at [374, 94] on span "{{ #if (contains (downcase product_type) 'undies') }} promo_undies {{ #if (cont…" at bounding box center [355, 89] width 248 height 12
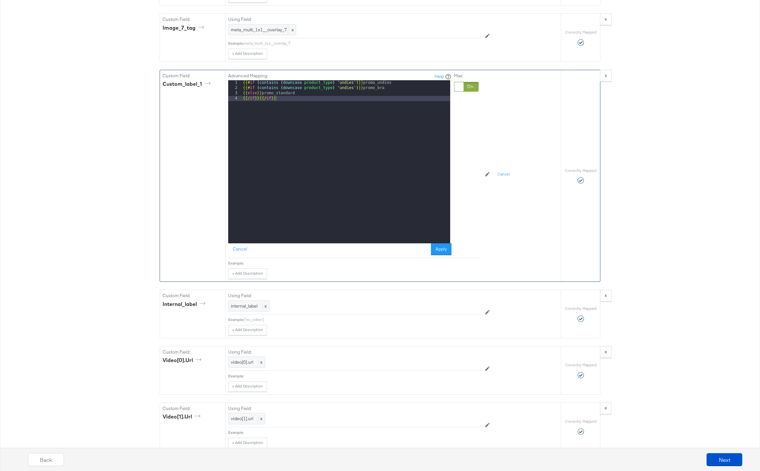
click at [353, 86] on div "{{# if ( contains ( downcase product_type ) 'undies' ) }} promo_undies {{# if (…" at bounding box center [345, 167] width 208 height 174
click at [315, 135] on div "{{# if ( contains ( downcase product_type ) 'undies' ) }} promo_undies {{# if (…" at bounding box center [345, 167] width 208 height 174
click at [441, 247] on button "Apply" at bounding box center [441, 249] width 21 height 12
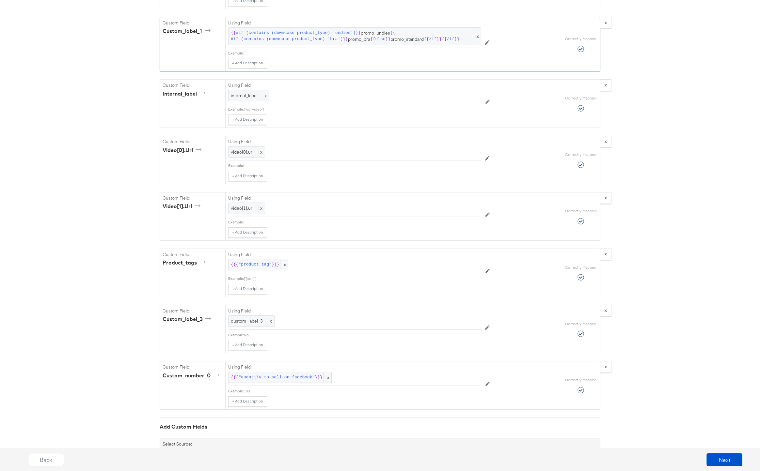
scroll to position [2035, 0]
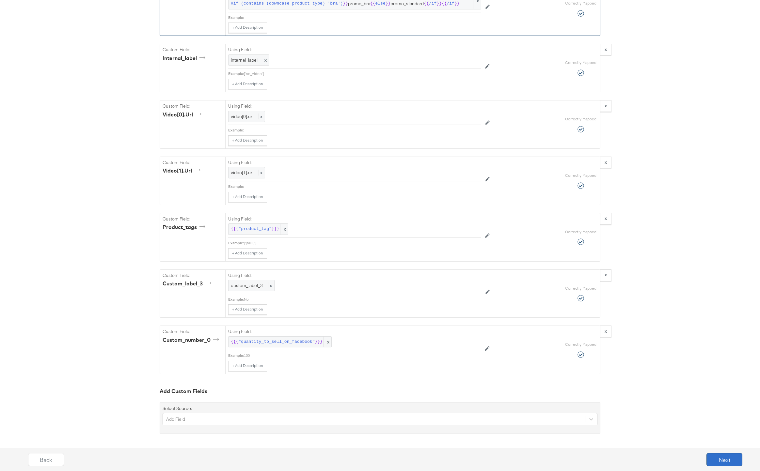
click at [717, 455] on button "Next" at bounding box center [724, 459] width 36 height 13
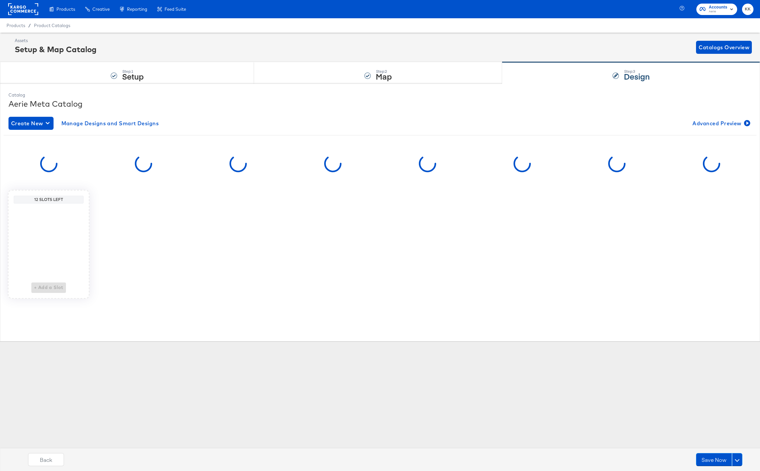
scroll to position [0, 0]
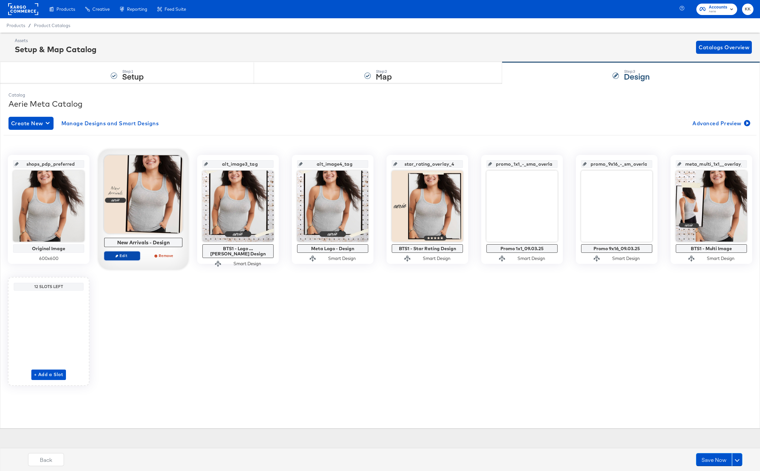
click at [128, 253] on span "Edit" at bounding box center [122, 255] width 30 height 5
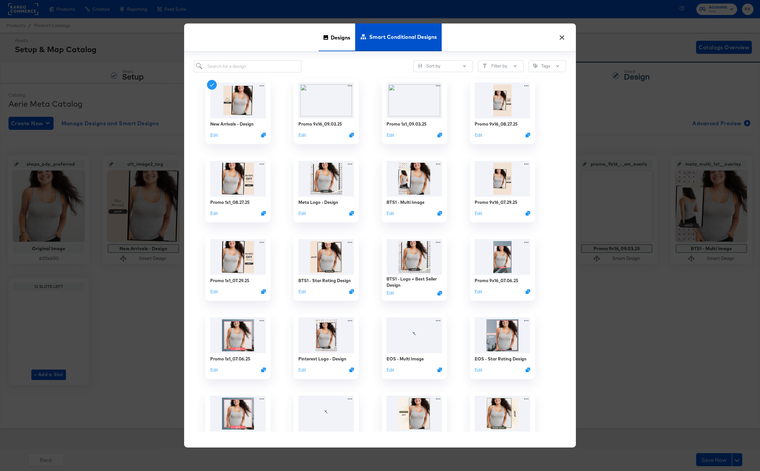
click at [335, 34] on span "Designs" at bounding box center [340, 37] width 20 height 29
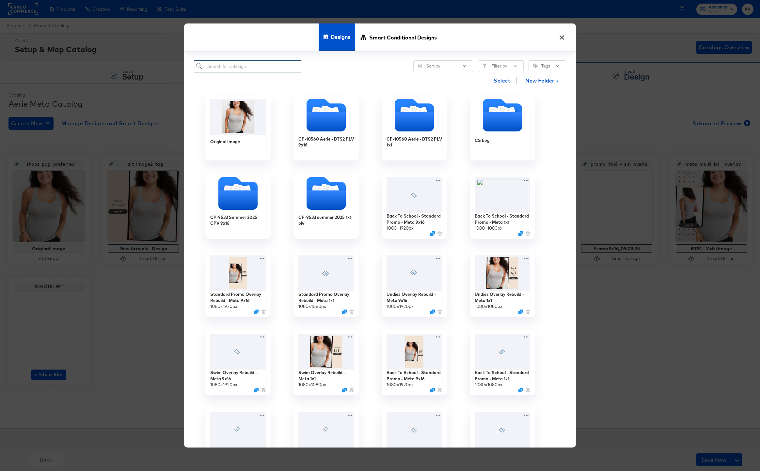
click at [253, 62] on input "search" at bounding box center [247, 66] width 107 height 12
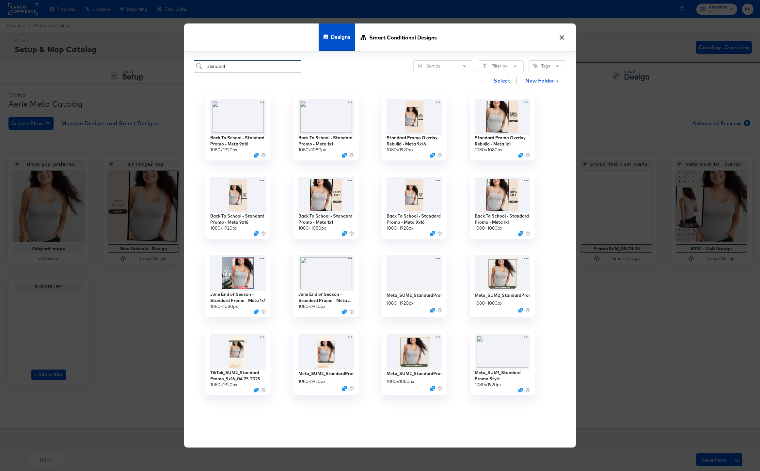
type input "standard"
click at [524, 178] on div "Back To School - Standard Promo - Meta 1x1 1080 × 1080 px" at bounding box center [502, 206] width 88 height 78
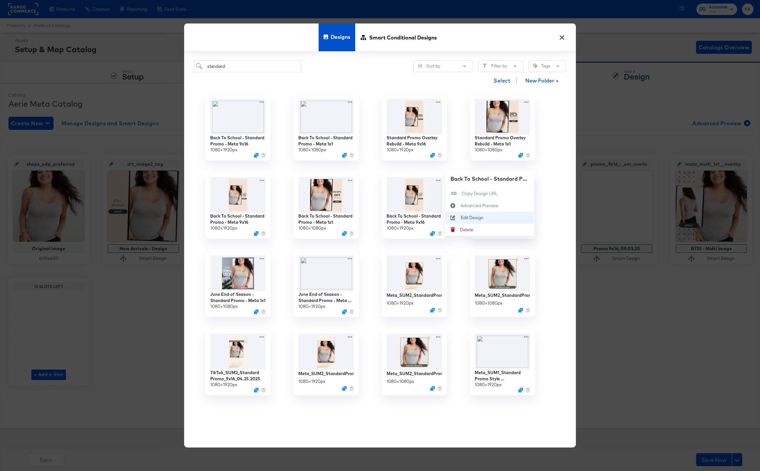
click at [504, 213] on button "Edit Design Edit Design" at bounding box center [489, 218] width 88 height 12
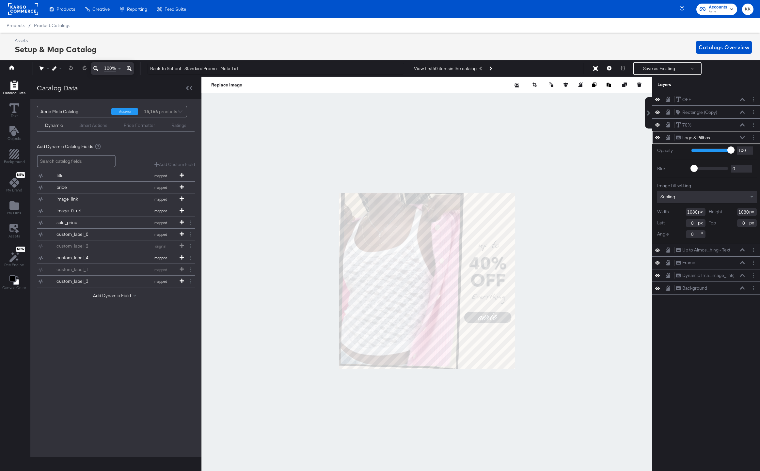
scroll to position [0, 2]
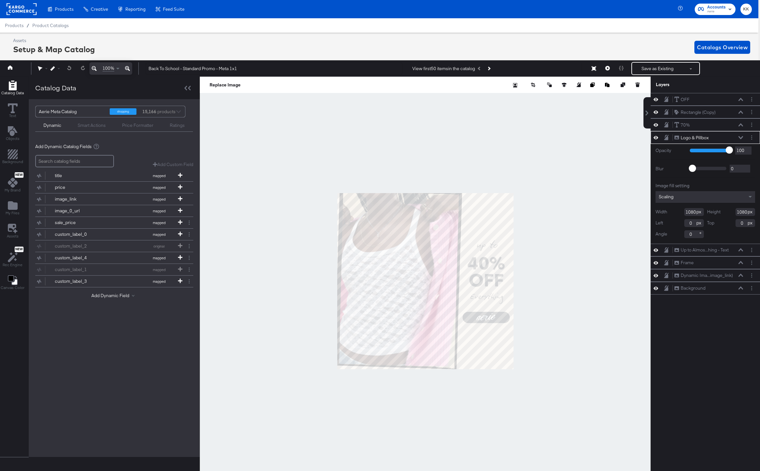
click at [128, 71] on icon at bounding box center [127, 69] width 5 height 8
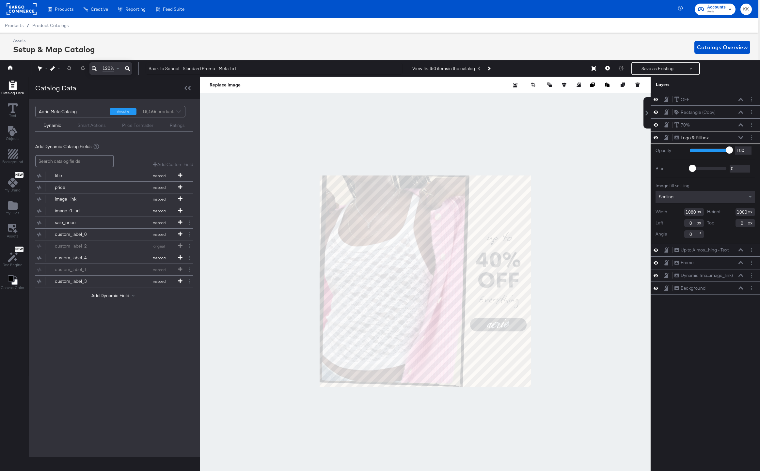
click at [128, 71] on icon at bounding box center [127, 69] width 5 height 8
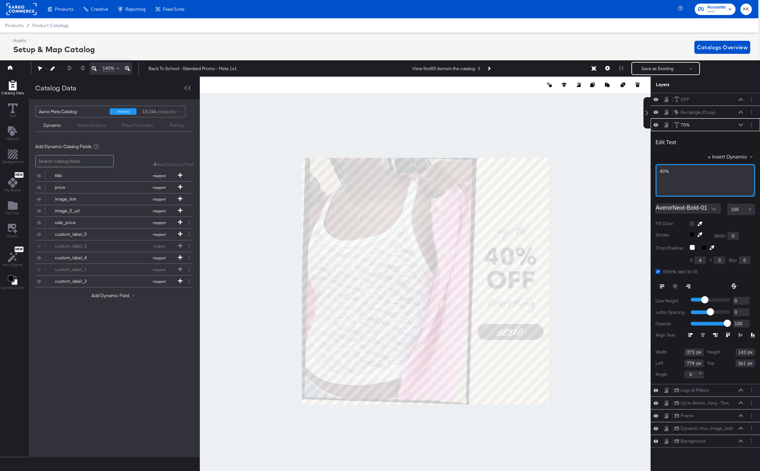
click at [659, 170] on span "40%" at bounding box center [663, 171] width 9 height 6
click at [572, 126] on div at bounding box center [425, 281] width 451 height 409
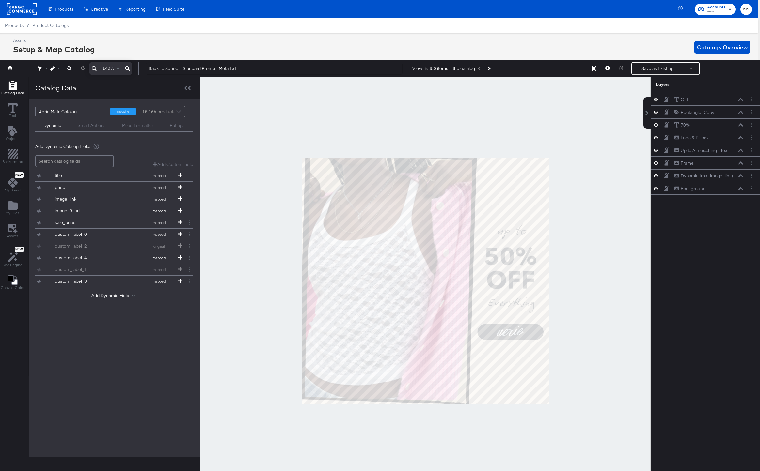
click at [572, 279] on div at bounding box center [425, 281] width 451 height 409
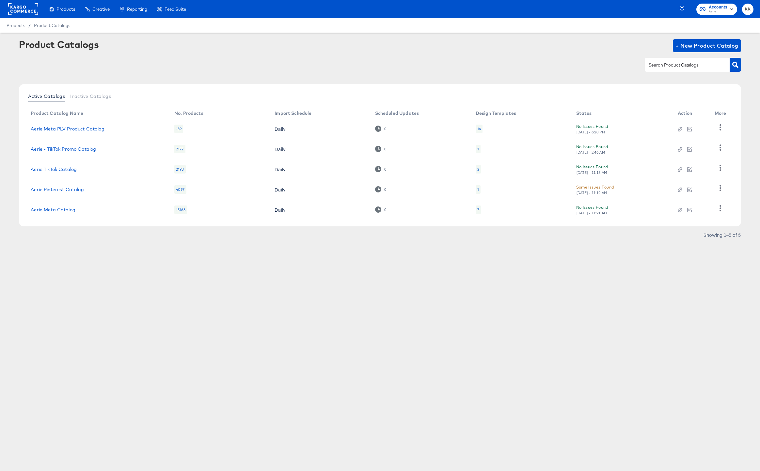
click at [63, 209] on link "Aerie Meta Catalog" at bounding box center [53, 209] width 45 height 5
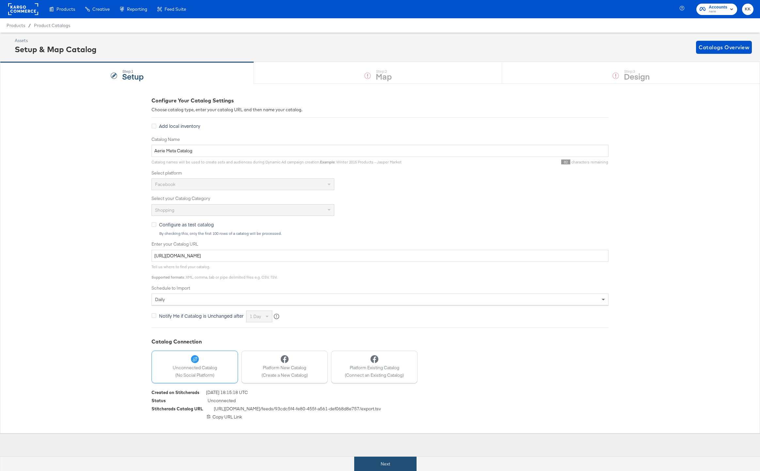
click at [388, 469] on button "Next" at bounding box center [385, 464] width 62 height 15
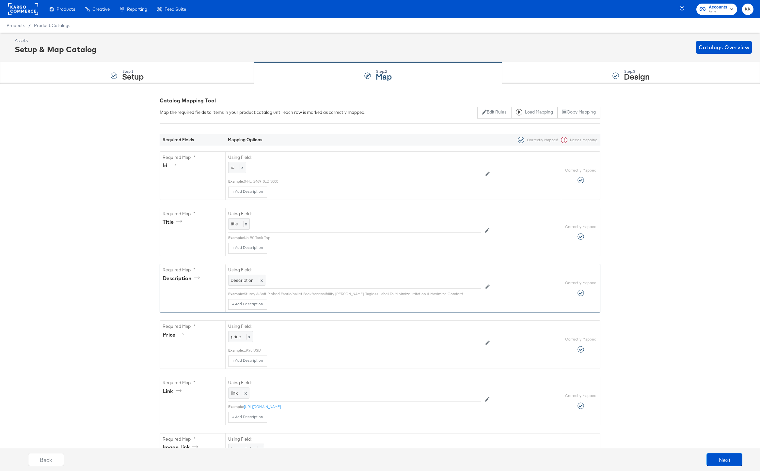
scroll to position [303, 0]
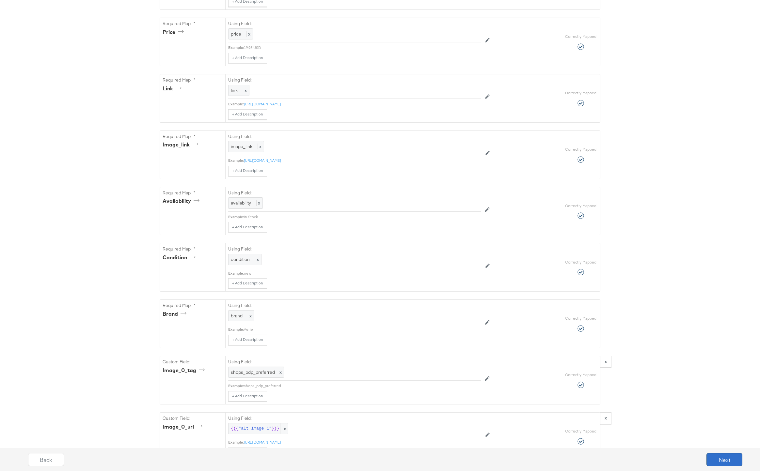
click at [724, 465] on button "Next" at bounding box center [724, 459] width 36 height 13
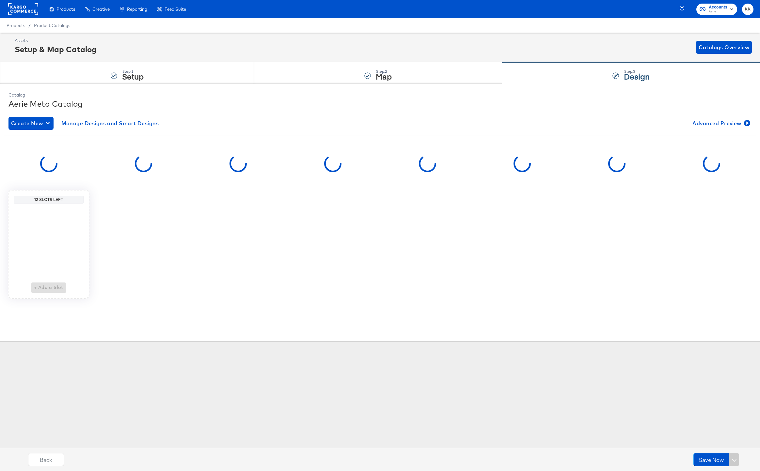
scroll to position [0, 0]
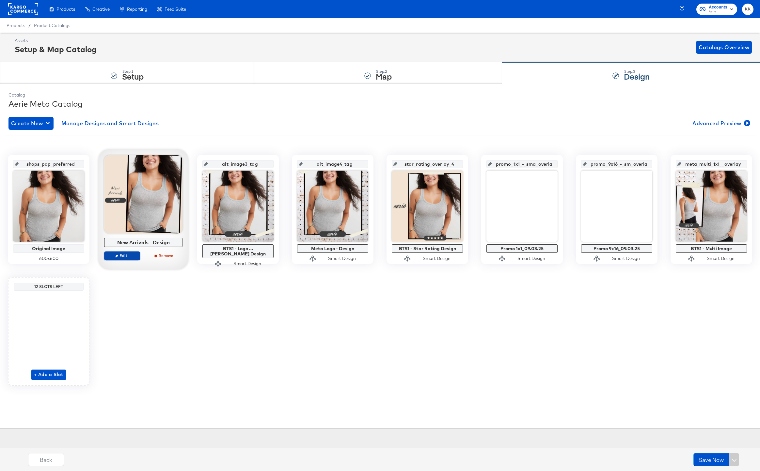
click at [131, 255] on span "Edit" at bounding box center [122, 255] width 30 height 5
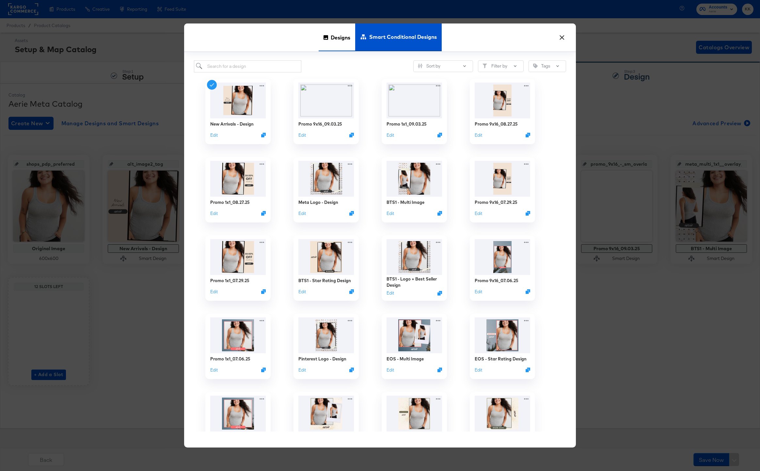
click at [324, 36] on icon at bounding box center [325, 37] width 5 height 5
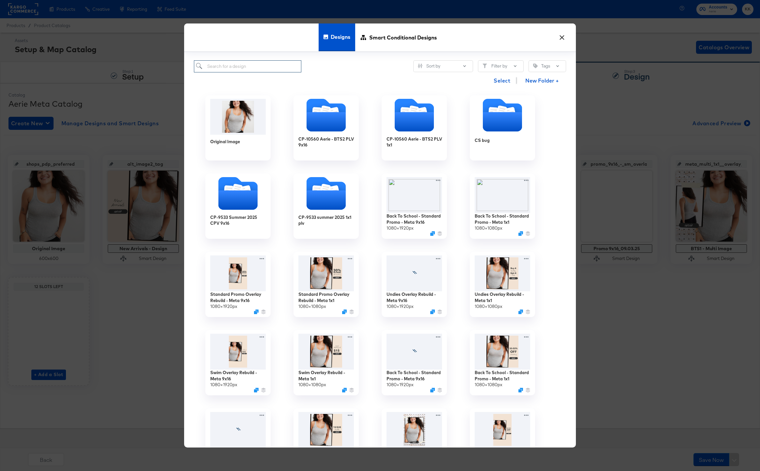
click at [238, 68] on input "search" at bounding box center [247, 66] width 107 height 12
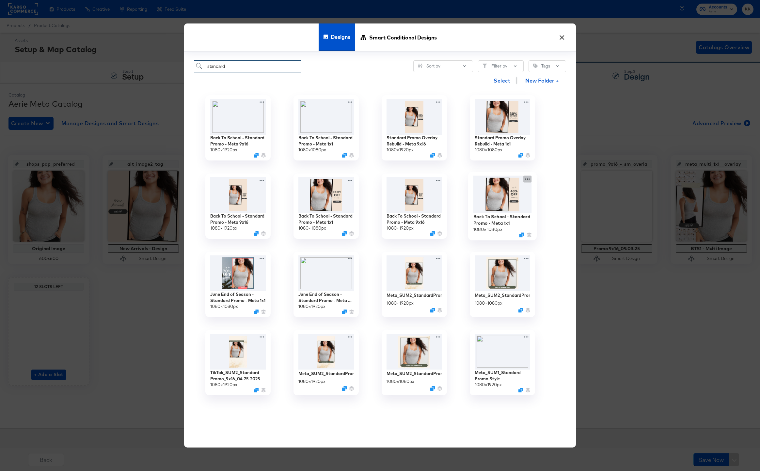
click at [528, 180] on div "Back To School - Standard Promo - Meta 1x1 1080 × 1080 px" at bounding box center [502, 206] width 88 height 78
type input "standard"
click at [485, 220] on button "Edit Design Edit Design" at bounding box center [489, 218] width 88 height 12
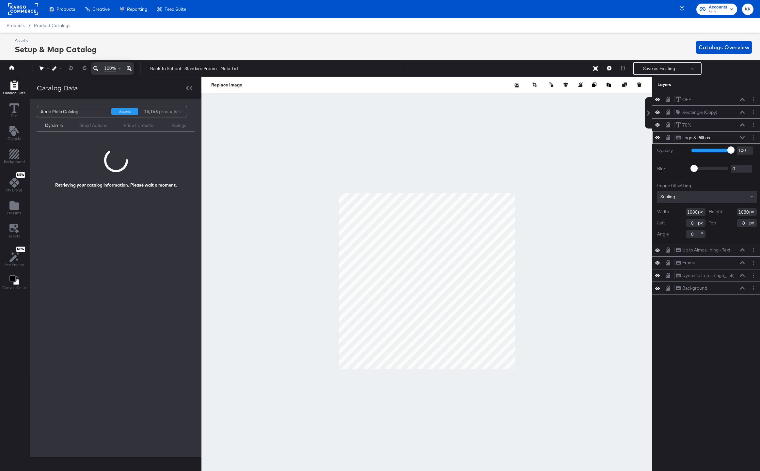
scroll to position [0, 2]
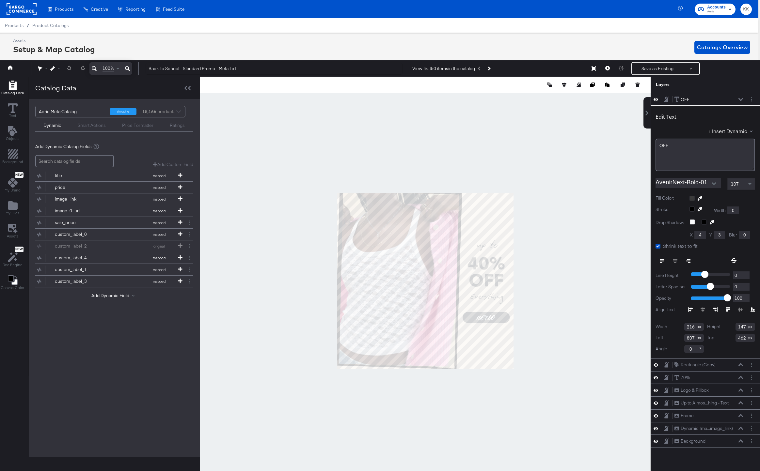
click at [561, 266] on div at bounding box center [425, 281] width 451 height 409
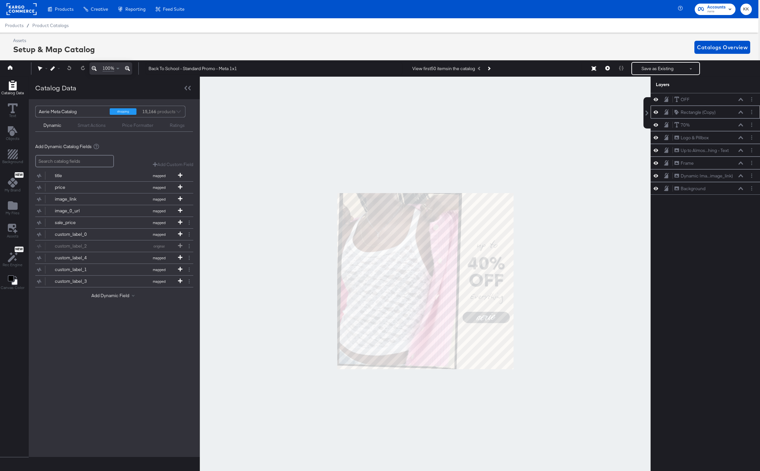
click at [655, 112] on icon at bounding box center [655, 112] width 5 height 6
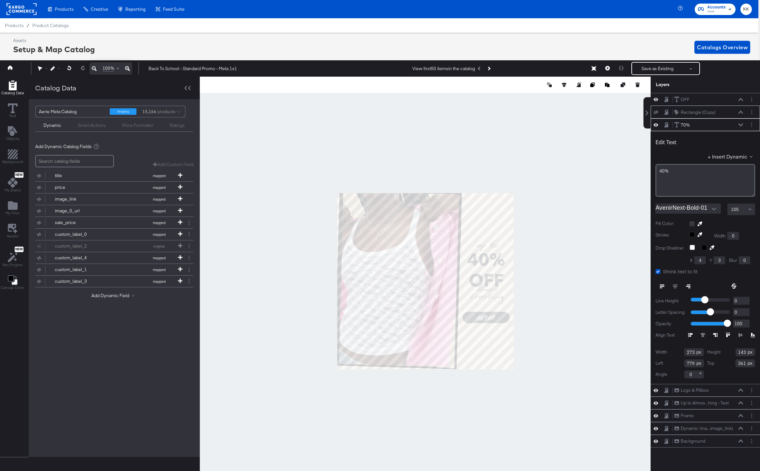
type input "337"
click at [662, 170] on span "40%" at bounding box center [663, 171] width 9 height 6
click at [538, 277] on div at bounding box center [425, 281] width 451 height 409
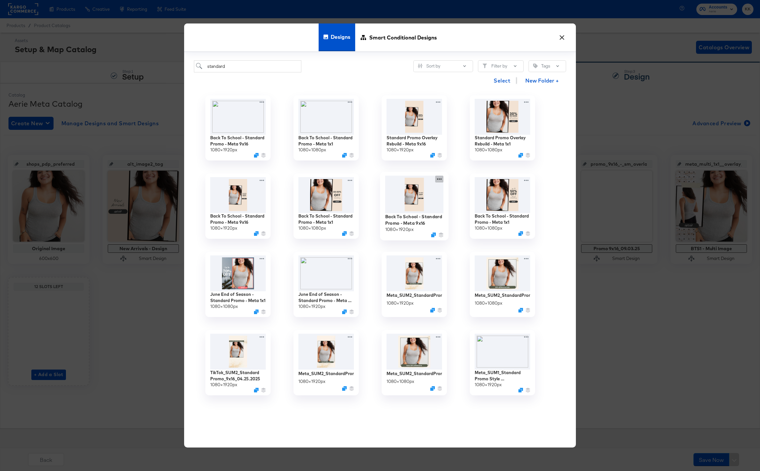
click at [438, 178] on icon at bounding box center [439, 179] width 8 height 7
type input "standard"
click at [462, 215] on div "Edit Design Edit Design" at bounding box center [461, 218] width 15 height 12
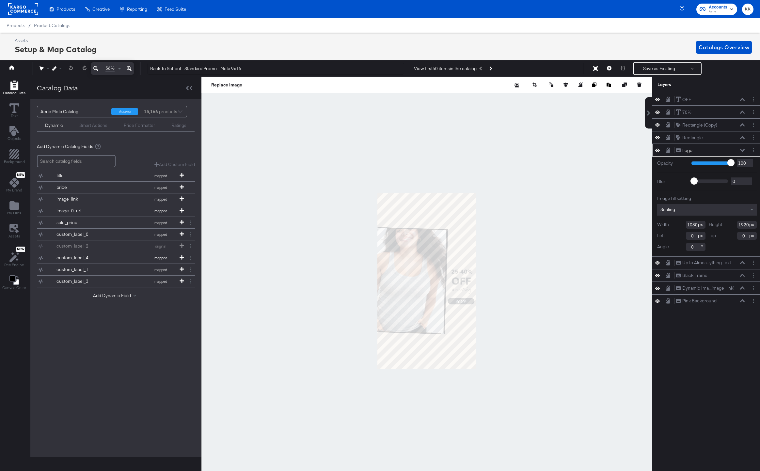
click at [128, 68] on icon at bounding box center [129, 69] width 5 height 8
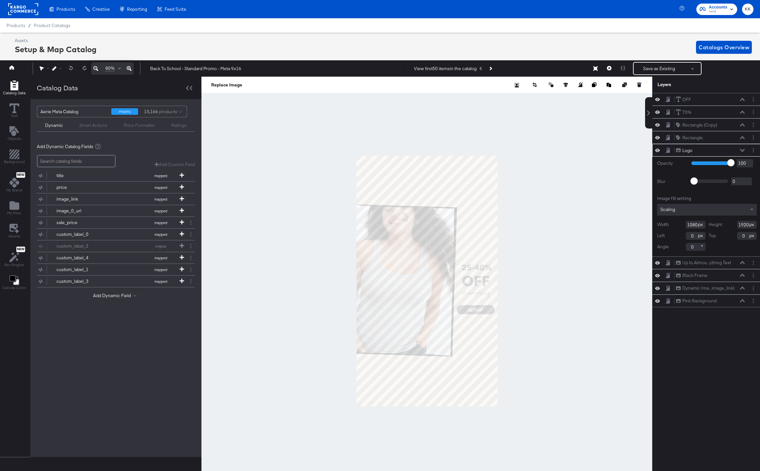
click at [128, 68] on icon at bounding box center [129, 69] width 5 height 8
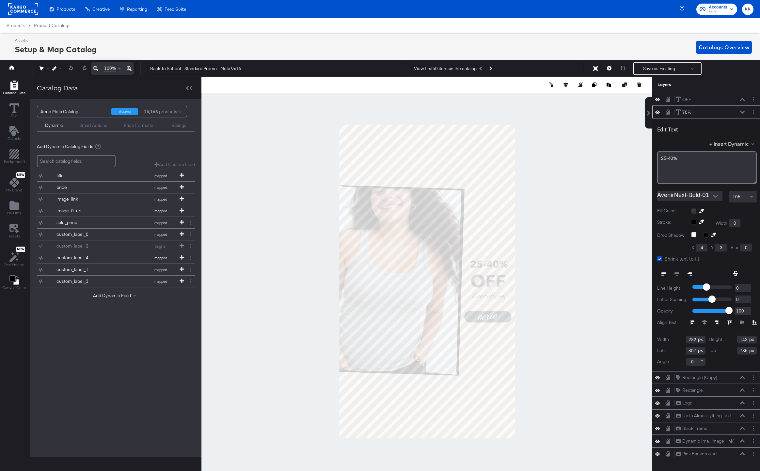
scroll to position [0, 2]
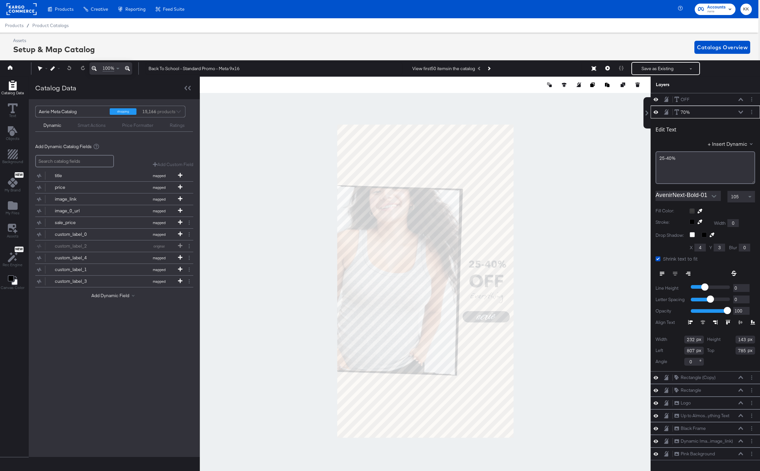
click at [539, 238] on div at bounding box center [425, 281] width 451 height 409
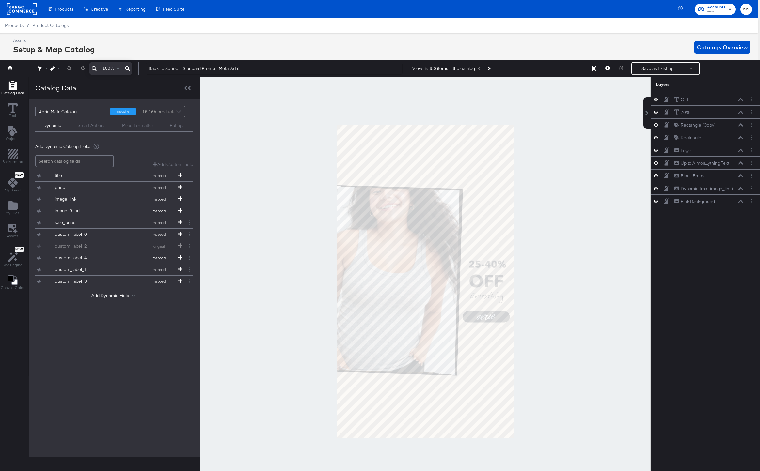
click at [656, 124] on icon at bounding box center [655, 124] width 5 height 3
click at [656, 124] on icon at bounding box center [655, 125] width 5 height 4
click at [656, 124] on icon at bounding box center [655, 125] width 5 height 6
click at [656, 137] on icon at bounding box center [655, 138] width 5 height 6
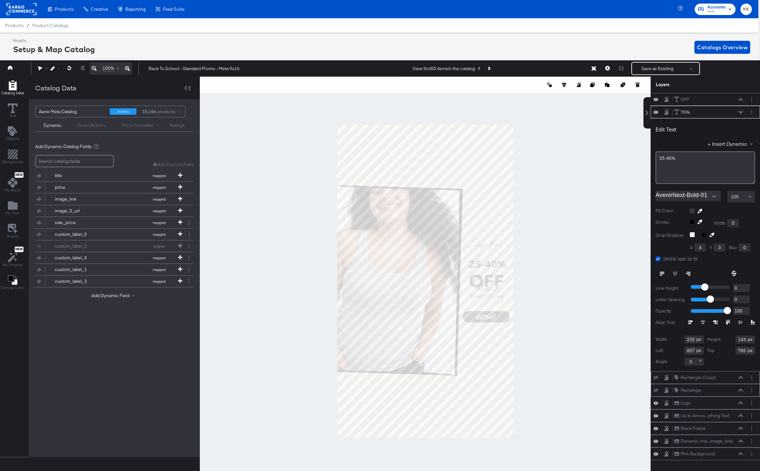
type input "809"
type input "744"
drag, startPoint x: 668, startPoint y: 159, endPoint x: 650, endPoint y: 158, distance: 17.6
click at [650, 158] on div "Edit Text + Insert Dynamic 25-40% AvenirNext-Bold-01 105 Fill Color: Stroke: Wi…" at bounding box center [704, 244] width 109 height 253
click at [585, 173] on div at bounding box center [425, 281] width 451 height 409
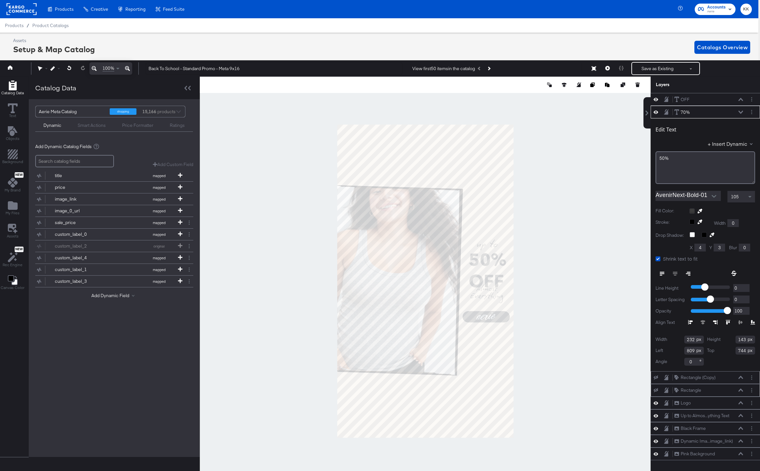
type input "807"
type input "758"
click at [548, 272] on div at bounding box center [425, 281] width 451 height 409
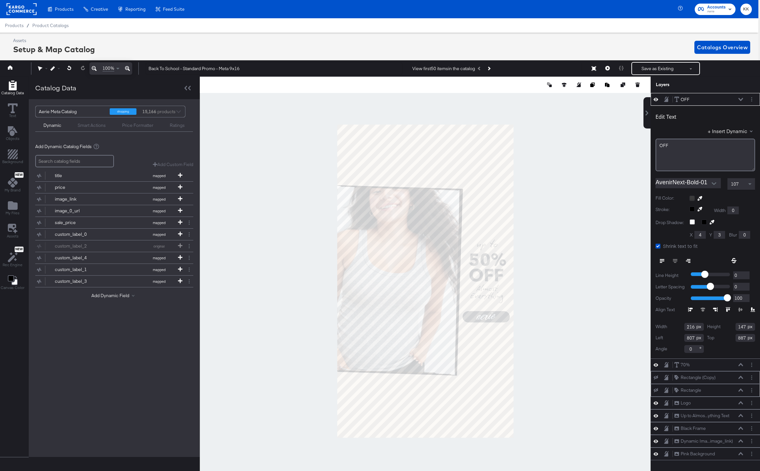
type input "851"
click at [547, 270] on div at bounding box center [425, 281] width 451 height 409
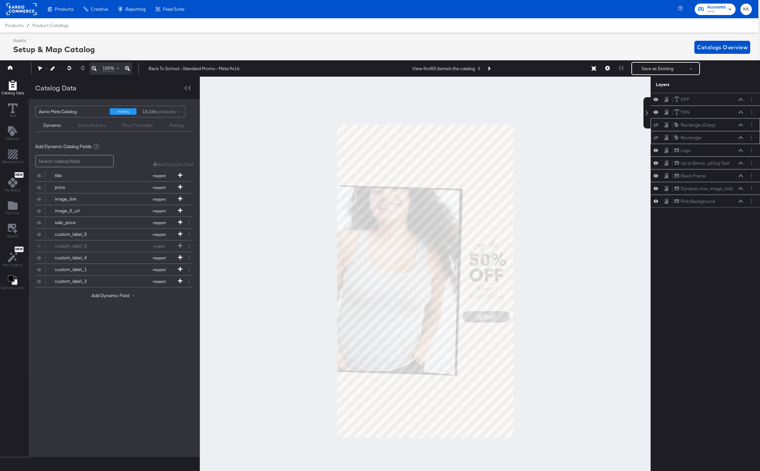
click at [554, 178] on div at bounding box center [425, 281] width 451 height 409
click at [652, 69] on button "Save as Existing" at bounding box center [657, 69] width 51 height 12
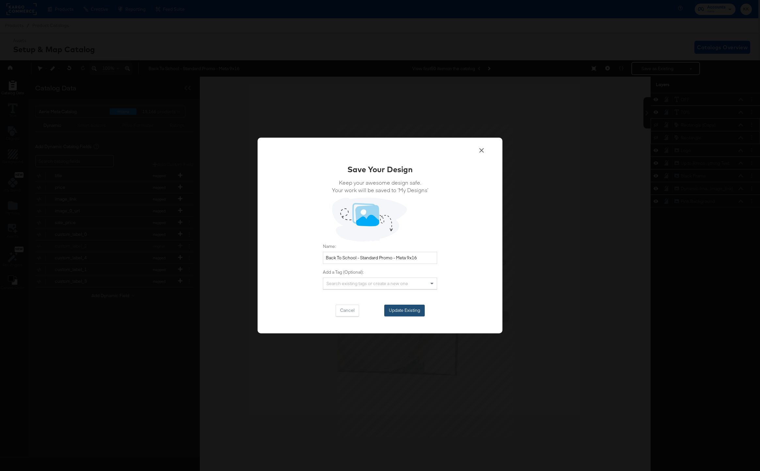
click at [406, 311] on button "Update Existing" at bounding box center [404, 311] width 40 height 12
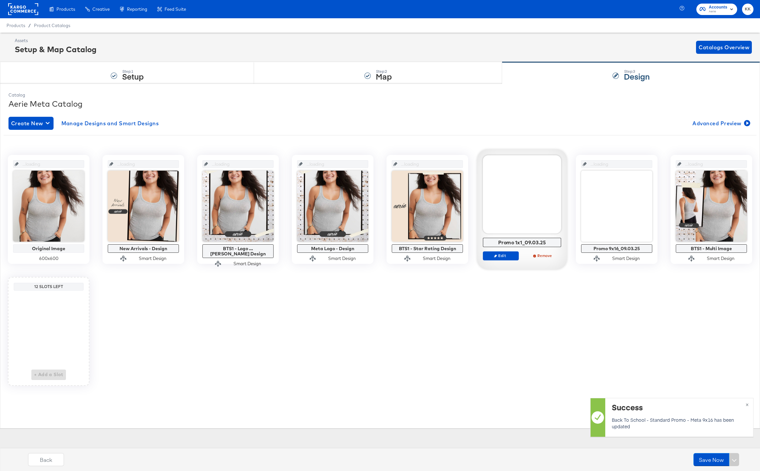
scroll to position [0, 0]
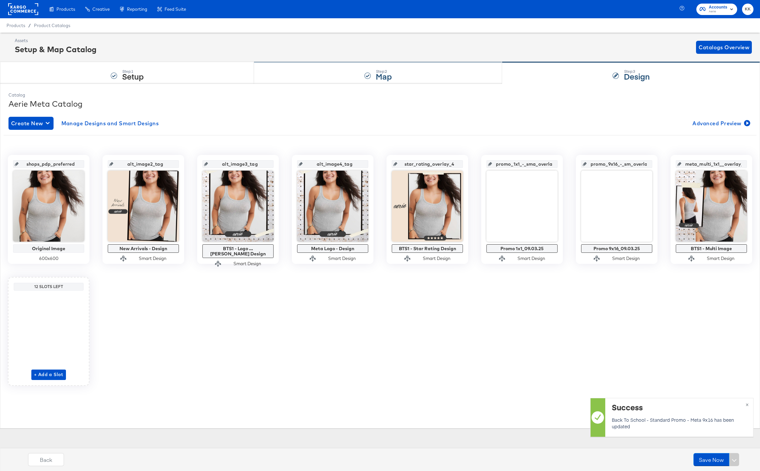
click at [392, 72] on div "Step: 2 Map" at bounding box center [378, 73] width 248 height 22
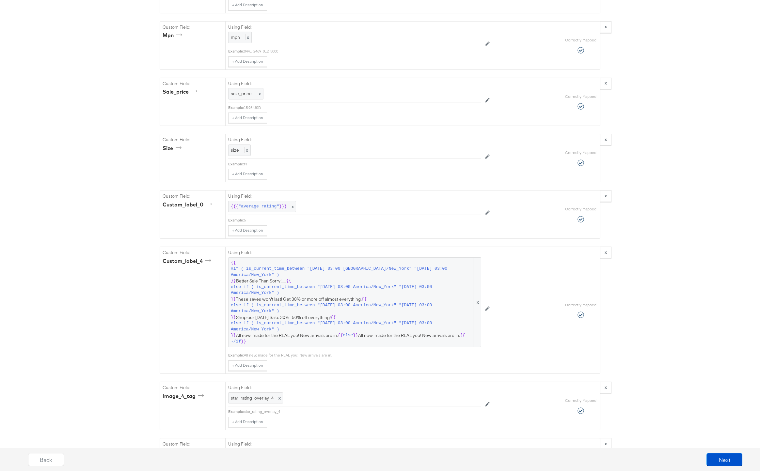
scroll to position [1429, 0]
click at [322, 315] on span "{{ #if ( is_current_time_between "[DATE] 03:00 America/New_York" "[DATE] 03:00 …" at bounding box center [355, 300] width 248 height 85
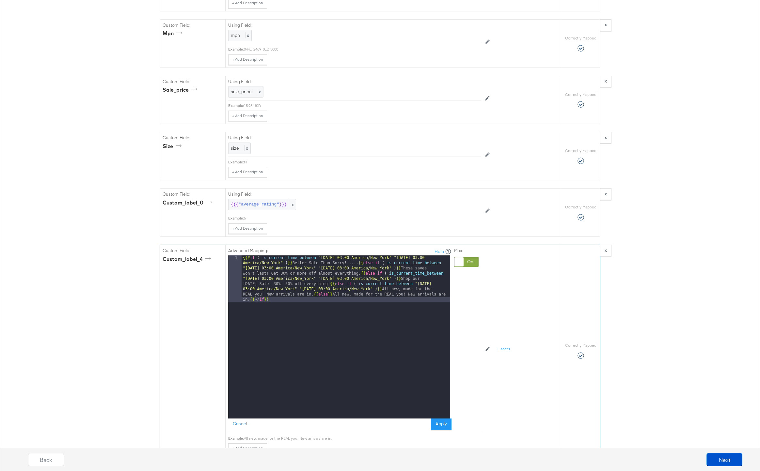
drag, startPoint x: 357, startPoint y: 264, endPoint x: 376, endPoint y: 305, distance: 45.7
click at [357, 264] on div "{{# if ( is_current_time_between "[DATE] 03:00 America/New_York" "[DATE] 03:00 …" at bounding box center [345, 383] width 208 height 257
click at [268, 286] on div "{{# if ( is_current_time_between "[DATE] 03:00 America/New_York" "[DATE] 03:00 …" at bounding box center [345, 360] width 208 height 210
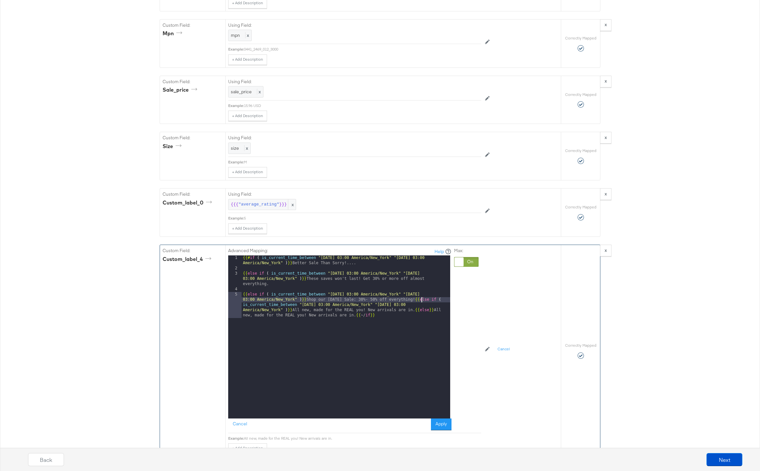
click at [421, 300] on div "{{# if ( is_current_time_between "[DATE] 03:00 America/New_York" "[DATE] 03:00 …" at bounding box center [345, 355] width 208 height 200
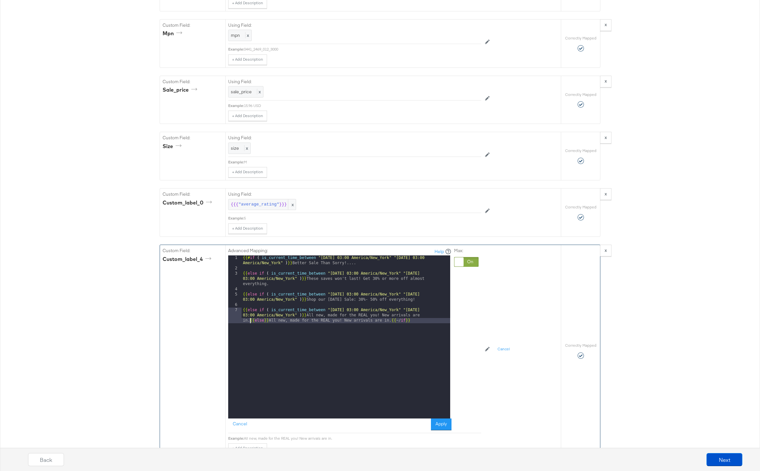
click at [250, 321] on div "{{# if ( is_current_time_between "[DATE] 03:00 America/New_York" "[DATE] 03:00 …" at bounding box center [345, 349] width 208 height 189
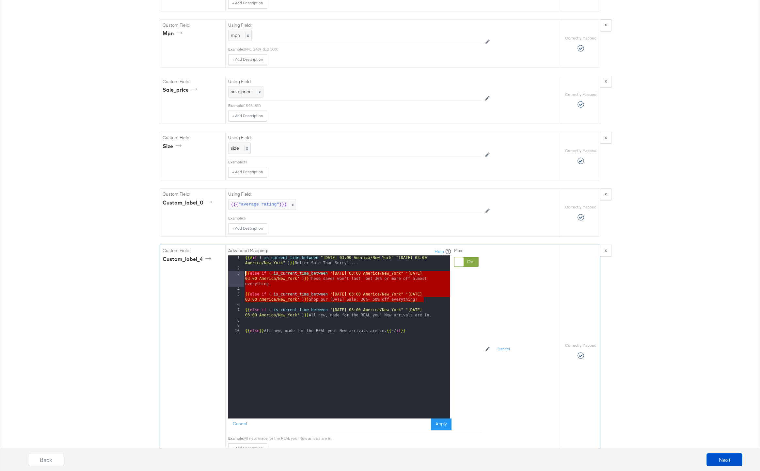
drag, startPoint x: 436, startPoint y: 300, endPoint x: 238, endPoint y: 273, distance: 199.9
click at [238, 273] on div "1 2 3 4 5 6 7 8 9 10 {{# if ( is_current_time_between "[DATE] 03:00 America/New…" at bounding box center [339, 336] width 222 height 163
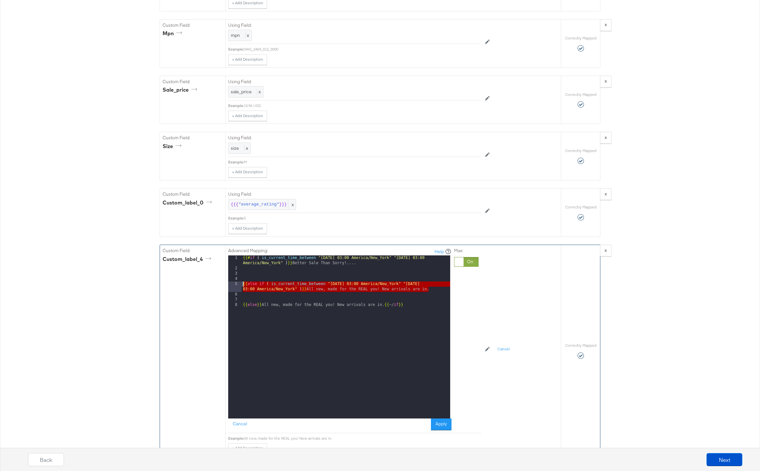
drag, startPoint x: 439, startPoint y: 290, endPoint x: 210, endPoint y: 283, distance: 229.8
click at [210, 283] on div "Custom Field: custom_label_4 Advanced Mapping: Help 1 2 3 4 5 6 7 8 {{# if ( is…" at bounding box center [360, 350] width 401 height 211
click at [432, 291] on div "{{# if ( is_current_time_between "[DATE] 03:00 America/New_York" "[DATE] 03:00 …" at bounding box center [345, 344] width 208 height 179
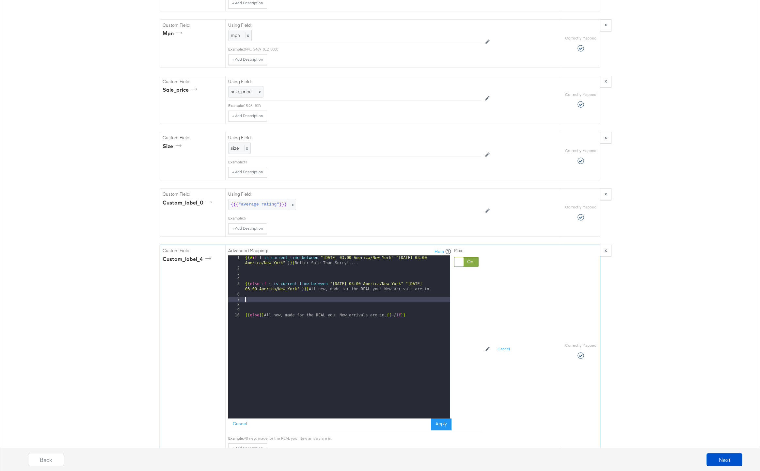
paste textarea
click at [357, 300] on div "{{# if ( is_current_time_between "[DATE] 03:00 America/New_York" "[DATE] 03:00 …" at bounding box center [347, 344] width 206 height 179
click at [440, 300] on div "{{# if ( is_current_time_between "[DATE] 03:00 America/New_York" "[DATE] 03:00 …" at bounding box center [347, 344] width 206 height 179
drag, startPoint x: 434, startPoint y: 305, endPoint x: 314, endPoint y: 305, distance: 119.7
click at [314, 305] on div "{{# if ( is_current_time_between "[DATE] 03:00 America/New_York" "[DATE] 03:00 …" at bounding box center [347, 344] width 206 height 179
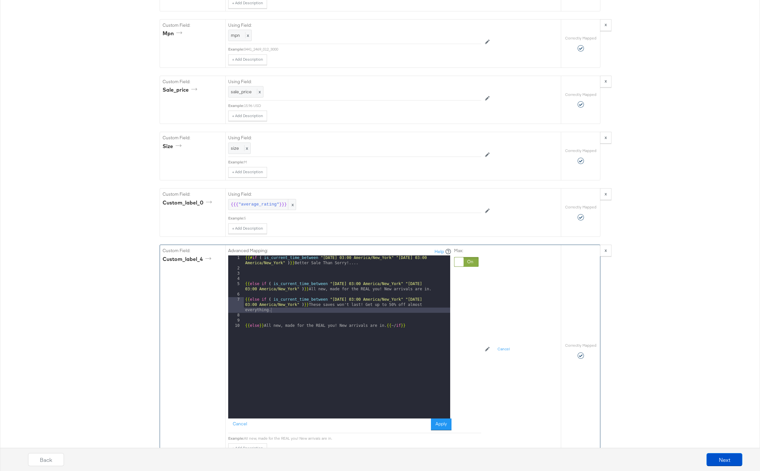
click at [242, 285] on div "5" at bounding box center [236, 287] width 16 height 10
click at [246, 285] on div "{{# if ( is_current_time_between "[DATE] 03:00 America/New_York" "[DATE] 03:00 …" at bounding box center [347, 344] width 206 height 179
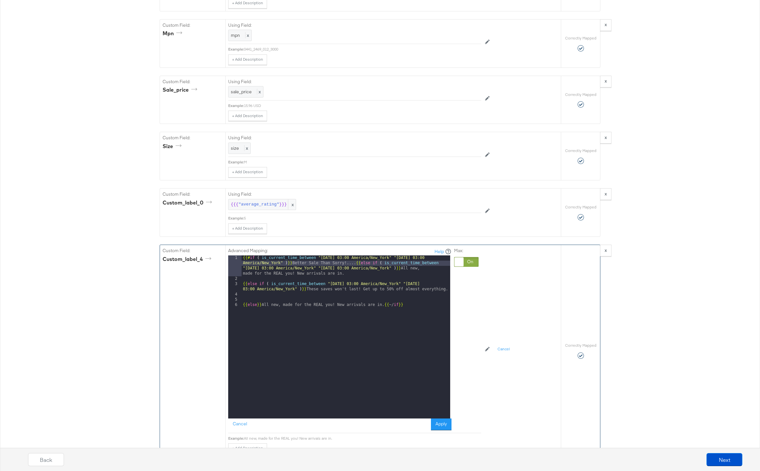
click at [243, 286] on div "{{# if ( is_current_time_between "[DATE] 03:00 America/New_York" "[DATE] 03:00 …" at bounding box center [345, 349] width 208 height 189
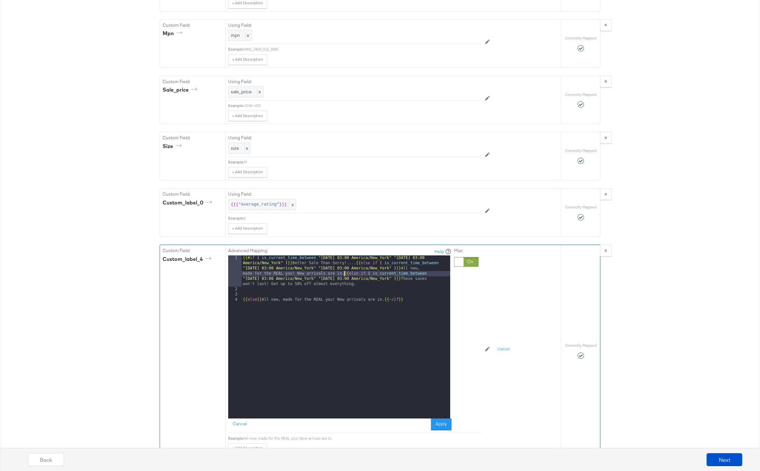
click at [242, 299] on div "{{# if ( is_current_time_between "[DATE] 03:00 America/New_York" "[DATE] 03:00 …" at bounding box center [345, 355] width 208 height 200
click at [441, 425] on button "Apply" at bounding box center [441, 425] width 21 height 12
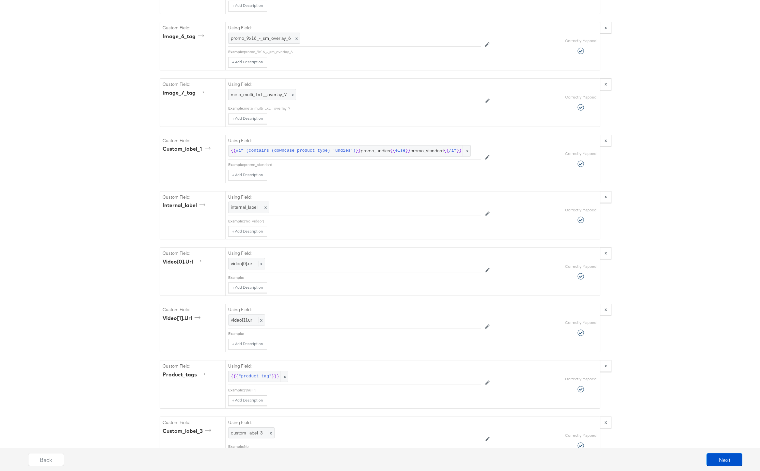
scroll to position [1880, 0]
click at [337, 150] on span "#if (contains (downcase product_type) 'undies')" at bounding box center [296, 153] width 120 height 6
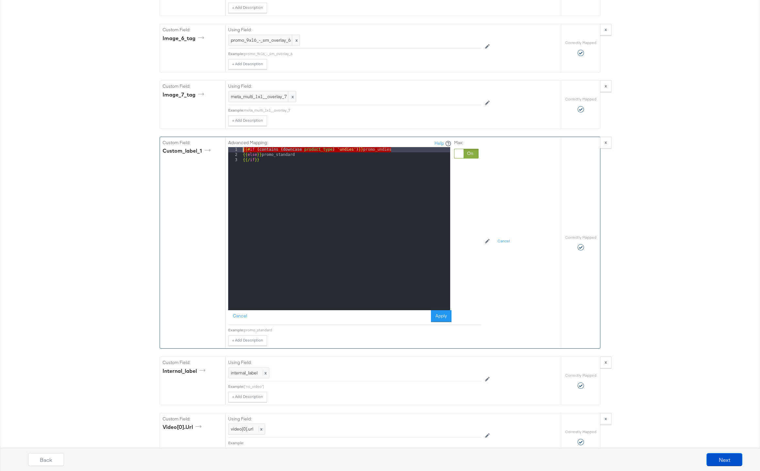
drag, startPoint x: 395, startPoint y: 149, endPoint x: 235, endPoint y: 150, distance: 160.5
click at [235, 150] on div "1 2 3 {{# if ( contains ( downcase product_type ) 'undies' ) }} promo_undies {{…" at bounding box center [339, 228] width 222 height 163
click at [395, 148] on div "{{# if ( contains ( downcase product_type ) 'undies' ) }} promo_undies {{ else …" at bounding box center [345, 234] width 208 height 174
click at [353, 156] on div "{{# if ( contains ( downcase product_type ) 'undies' ) }} promo_undies {{# if (…" at bounding box center [345, 234] width 208 height 174
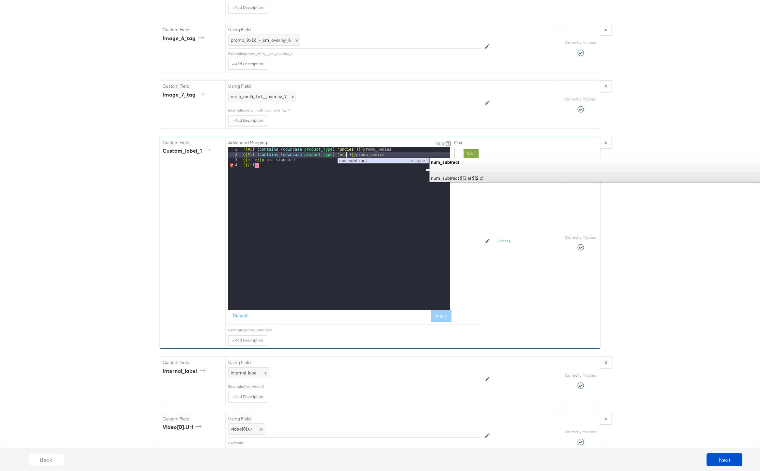
click at [386, 156] on div "{{# if ( contains ( downcase product_type ) 'undies' ) }} promo_undies {{# if (…" at bounding box center [345, 234] width 208 height 174
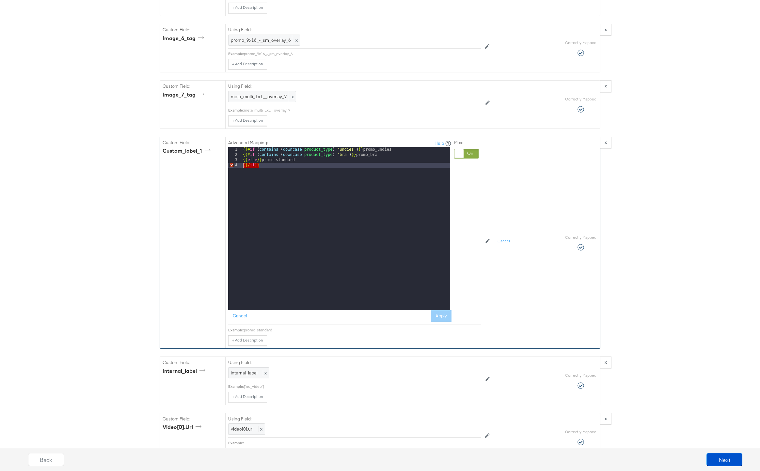
drag, startPoint x: 265, startPoint y: 167, endPoint x: 229, endPoint y: 167, distance: 35.2
click at [229, 167] on div "1 2 3 4 {{# if ( contains ( downcase product_type ) 'undies' ) }} promo_undies …" at bounding box center [339, 228] width 222 height 163
click at [270, 170] on div "{{# if ( contains ( downcase product_type ) 'undies' ) }} promo_undies {{# if (…" at bounding box center [345, 234] width 208 height 174
click at [270, 168] on div "{{# if ( contains ( downcase product_type ) 'undies' ) }} promo_undies {{# if (…" at bounding box center [345, 234] width 208 height 174
click at [438, 318] on button "Apply" at bounding box center [441, 316] width 21 height 12
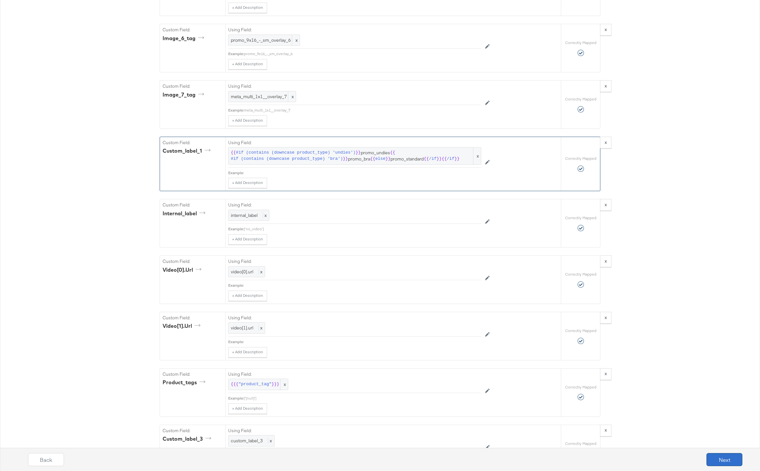
click at [719, 457] on button "Next" at bounding box center [724, 459] width 36 height 13
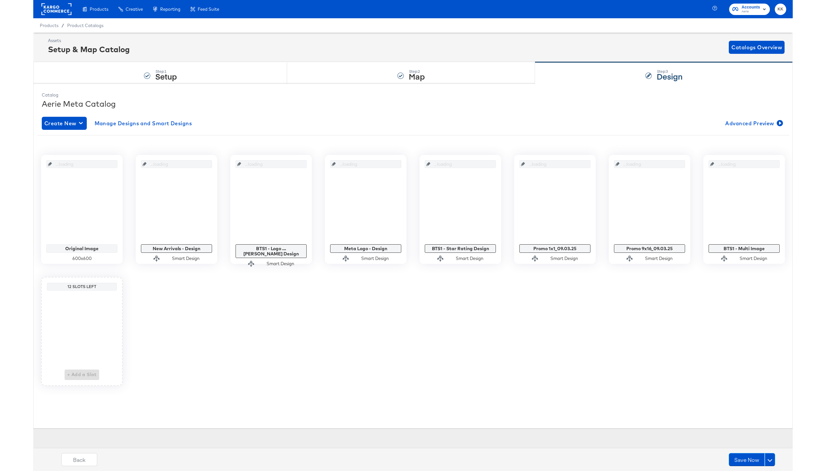
scroll to position [0, 0]
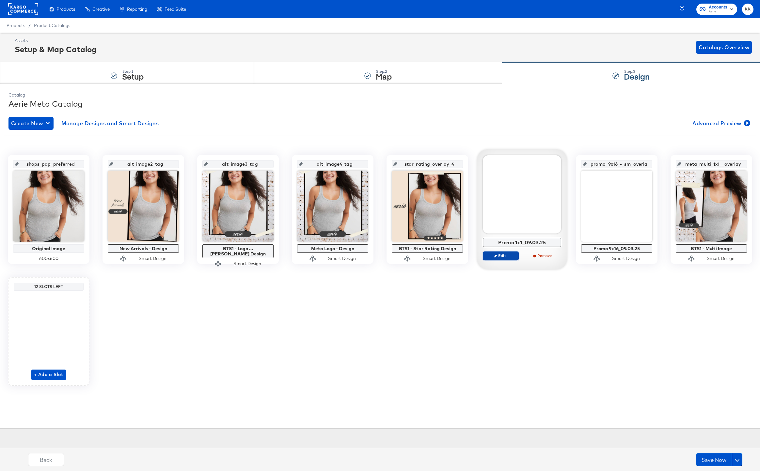
click at [510, 257] on span "Edit" at bounding box center [500, 255] width 30 height 5
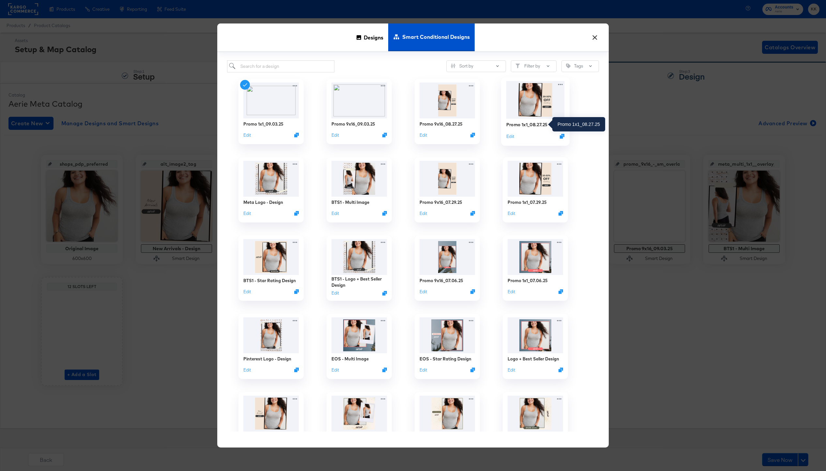
click at [529, 125] on div "Promo 1x1_08.27.25" at bounding box center [526, 124] width 41 height 6
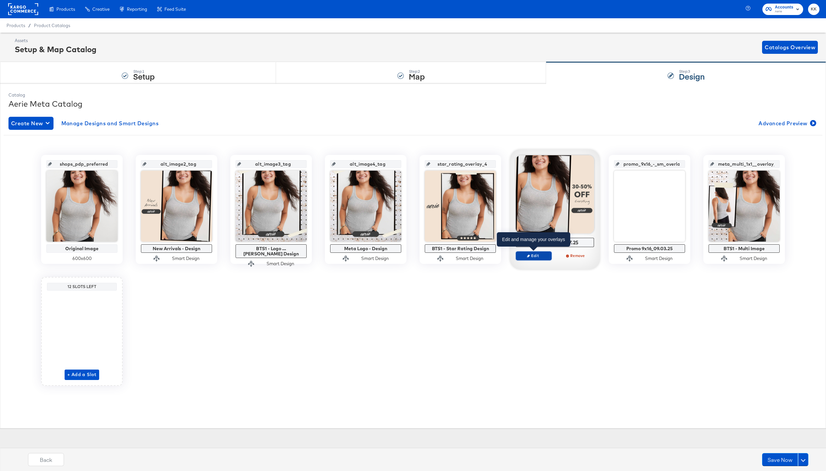
click at [535, 257] on span "Edit" at bounding box center [534, 255] width 30 height 5
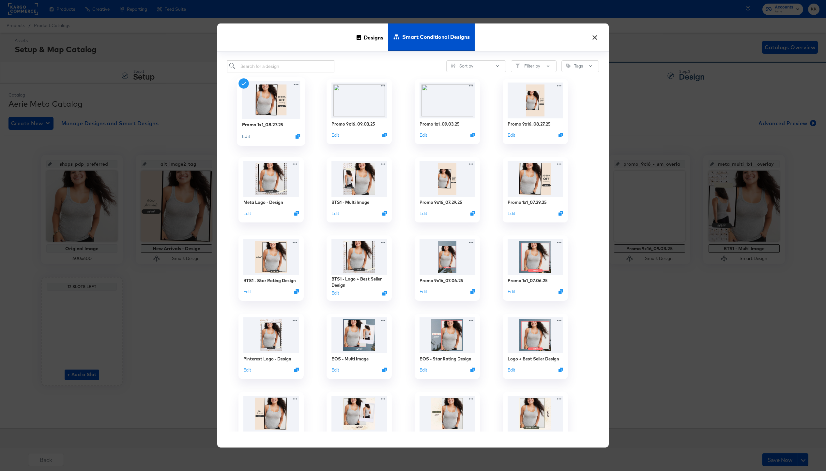
click at [246, 136] on button "Edit" at bounding box center [246, 136] width 8 height 6
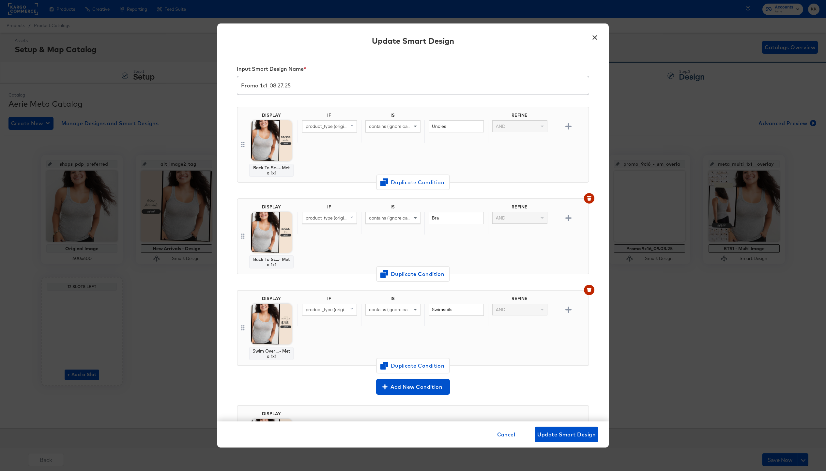
click at [275, 84] on input "Promo 1x1_08.27.25" at bounding box center [413, 83] width 352 height 18
type input "Promo 1x1_09.04.25"
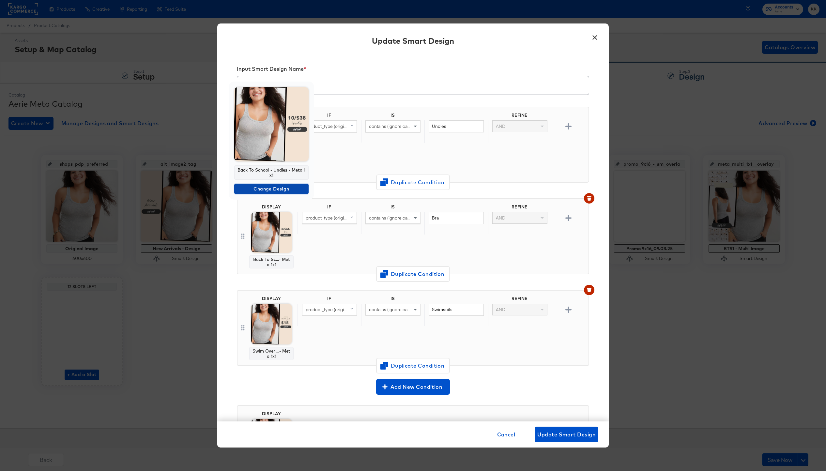
click at [273, 188] on span "Change Design" at bounding box center [271, 189] width 69 height 8
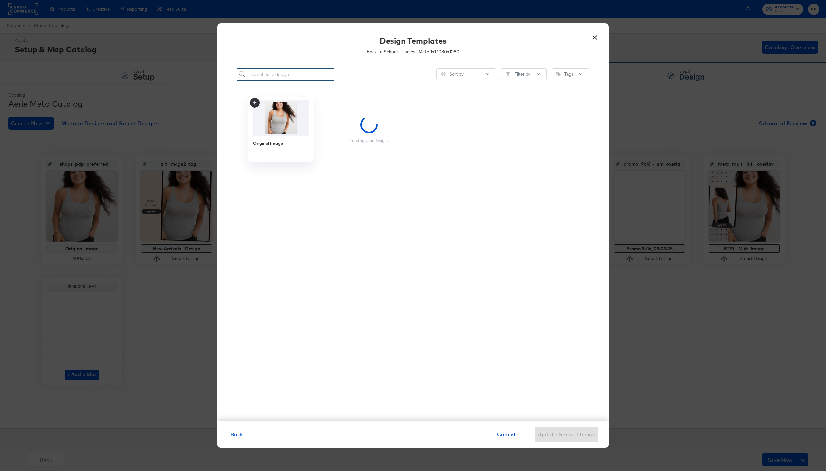
click at [270, 73] on input "search" at bounding box center [286, 75] width 98 height 12
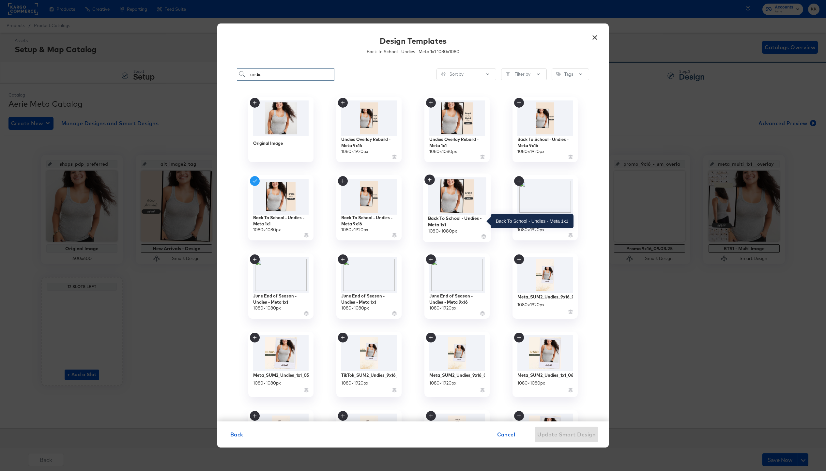
type input "undie"
click at [452, 218] on div "Back To School - Undies - Meta 1x1" at bounding box center [457, 221] width 58 height 13
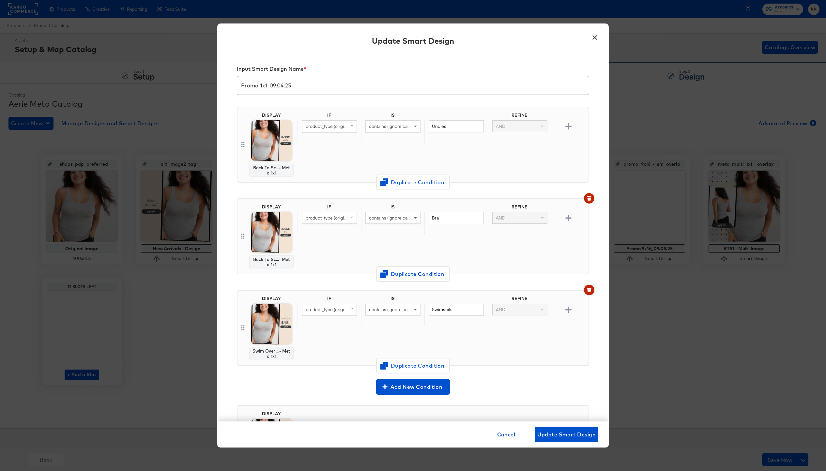
click at [589, 287] on button "button" at bounding box center [589, 290] width 10 height 10
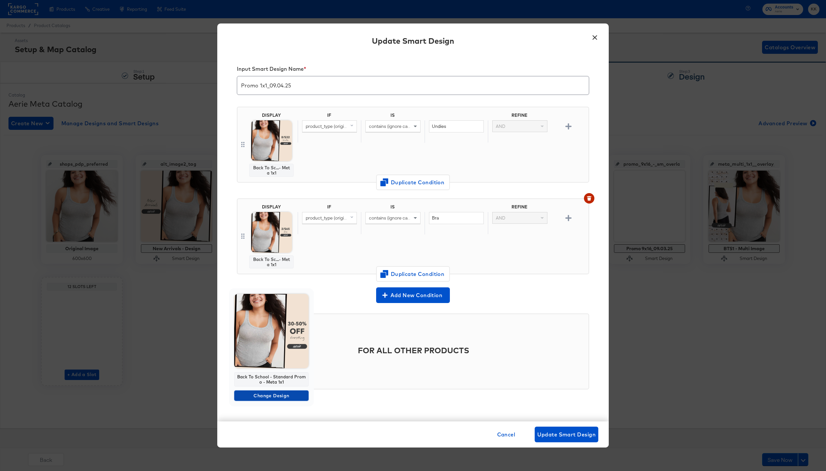
click at [272, 394] on span "Change Design" at bounding box center [271, 396] width 69 height 8
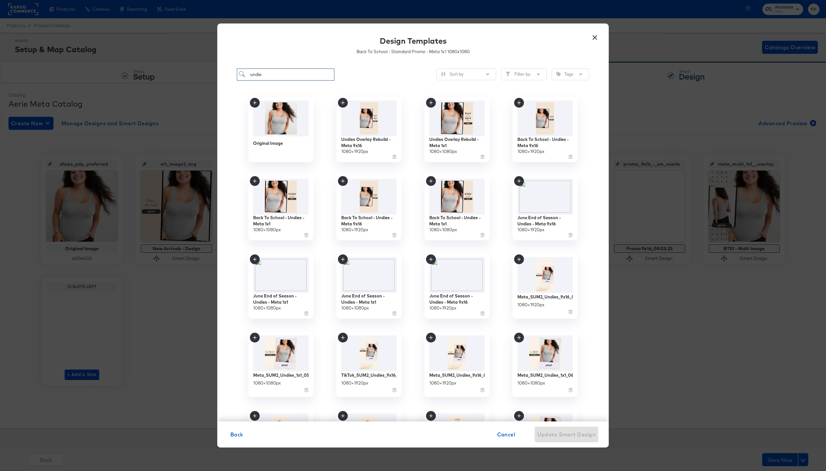
drag, startPoint x: 268, startPoint y: 77, endPoint x: 240, endPoint y: 77, distance: 28.4
click at [240, 77] on input "undie" at bounding box center [286, 75] width 98 height 12
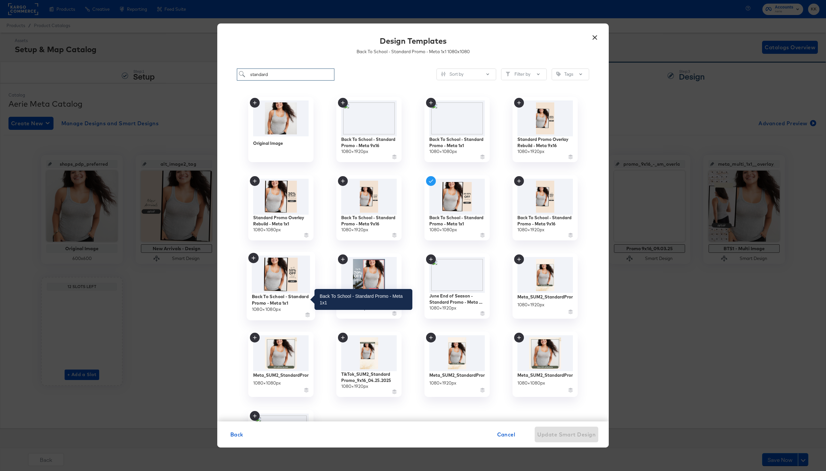
type input "standard"
click at [280, 300] on div "Back To School - Standard Promo - Meta 1x1" at bounding box center [281, 299] width 58 height 13
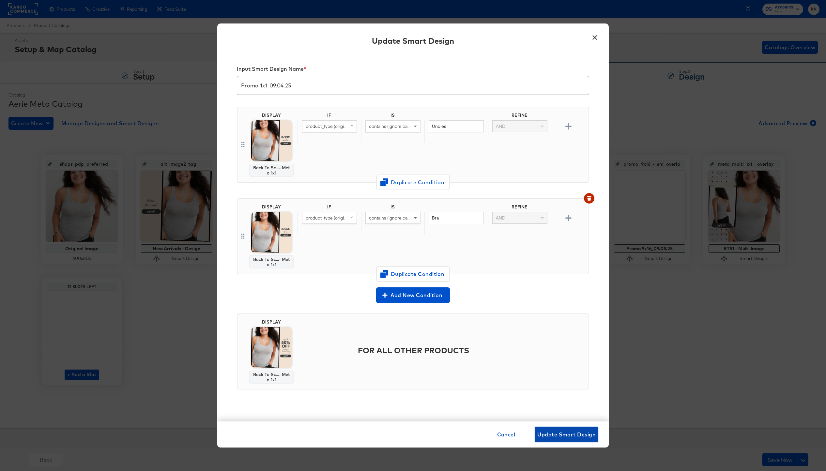
click at [549, 431] on span "Update Smart Design" at bounding box center [566, 434] width 58 height 9
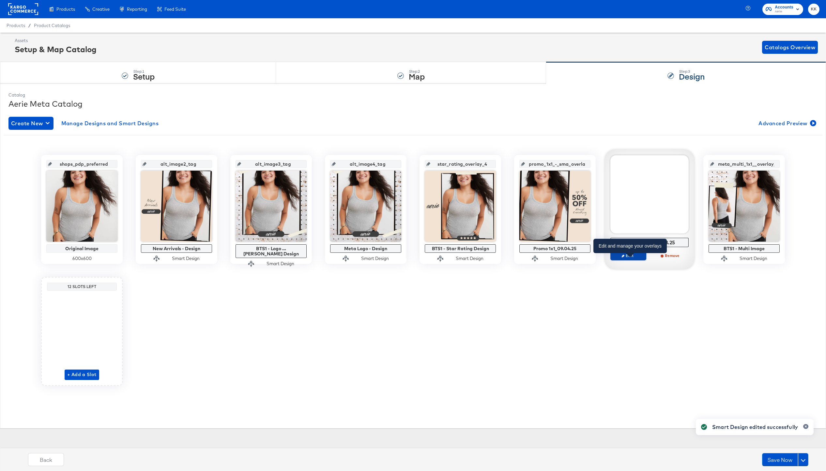
click at [630, 255] on span "Edit" at bounding box center [628, 255] width 30 height 5
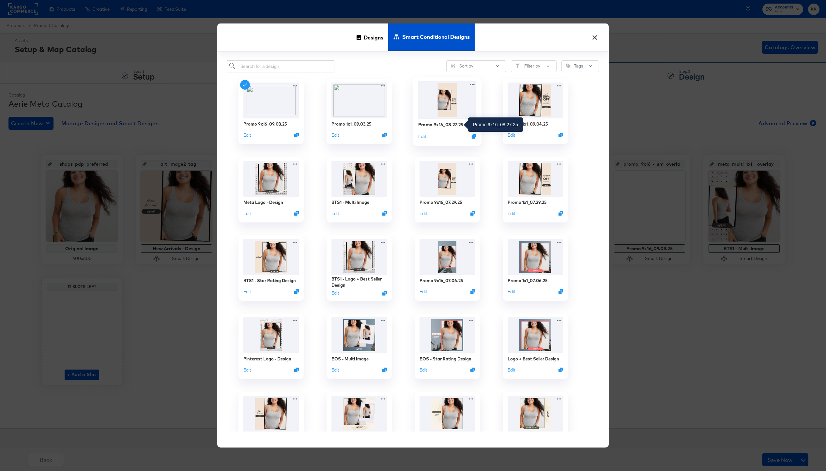
click at [453, 126] on div "Promo 9x16_08.27.25" at bounding box center [440, 124] width 45 height 6
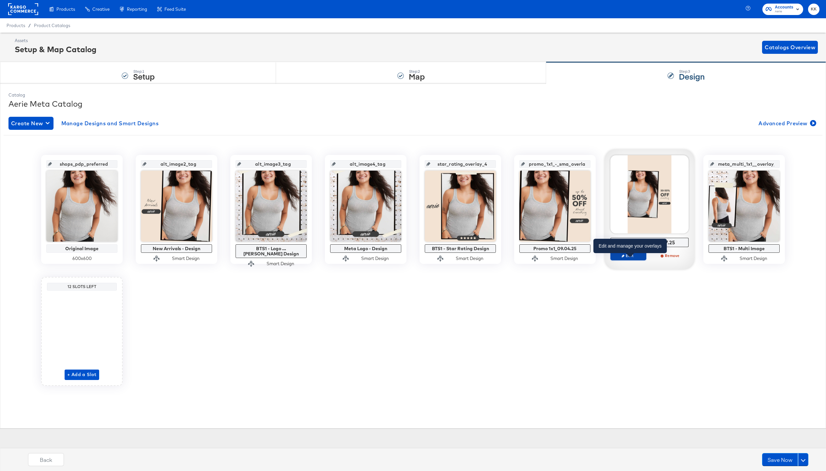
click at [630, 258] on span "Edit" at bounding box center [628, 255] width 30 height 5
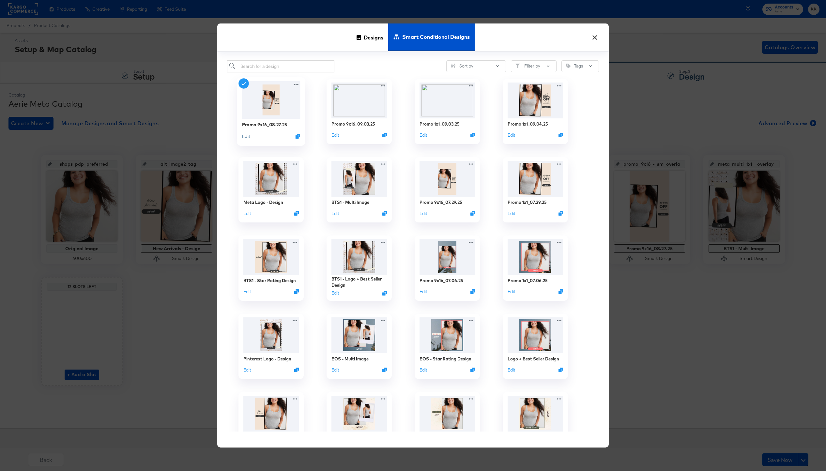
click at [245, 134] on button "Edit" at bounding box center [246, 136] width 8 height 6
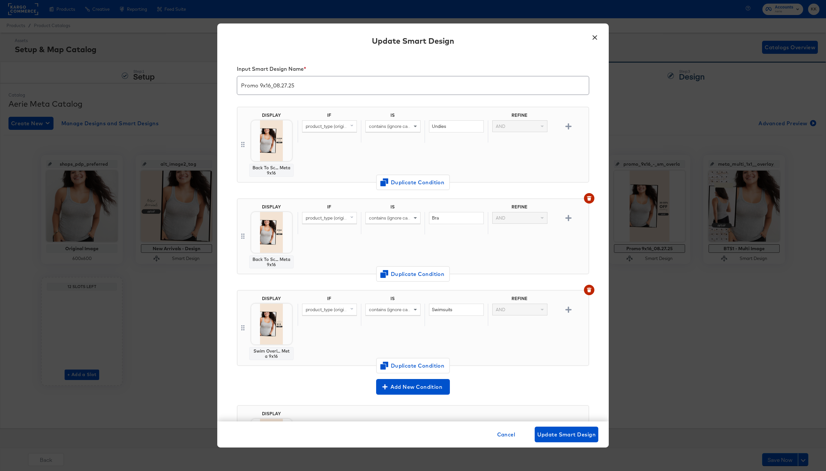
click at [279, 83] on input "Promo 9x16_08.27.25" at bounding box center [413, 83] width 352 height 18
type input "Promo 9x16_09.04.25"
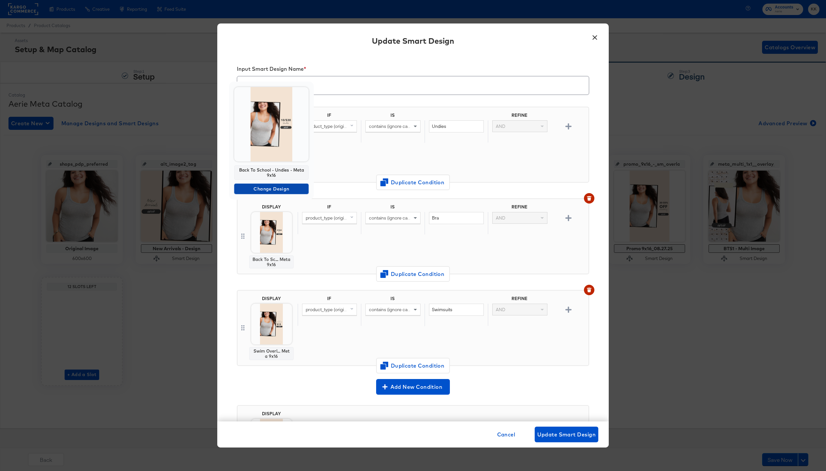
click at [277, 188] on span "Change Design" at bounding box center [271, 189] width 69 height 8
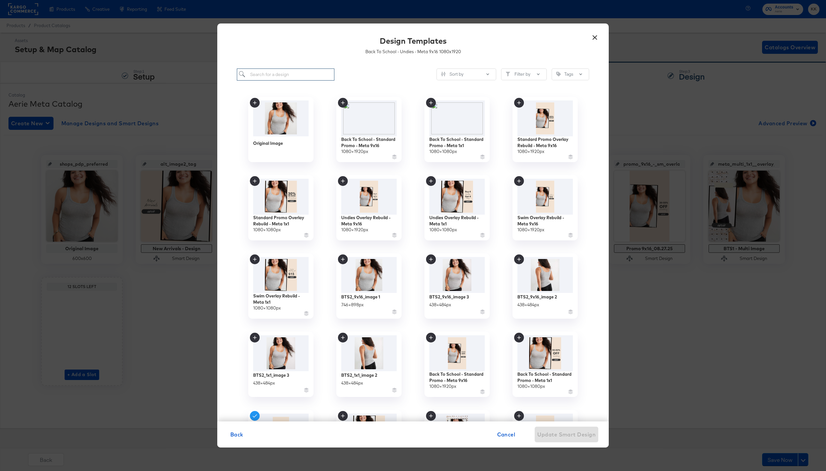
click at [280, 70] on input "search" at bounding box center [286, 75] width 98 height 12
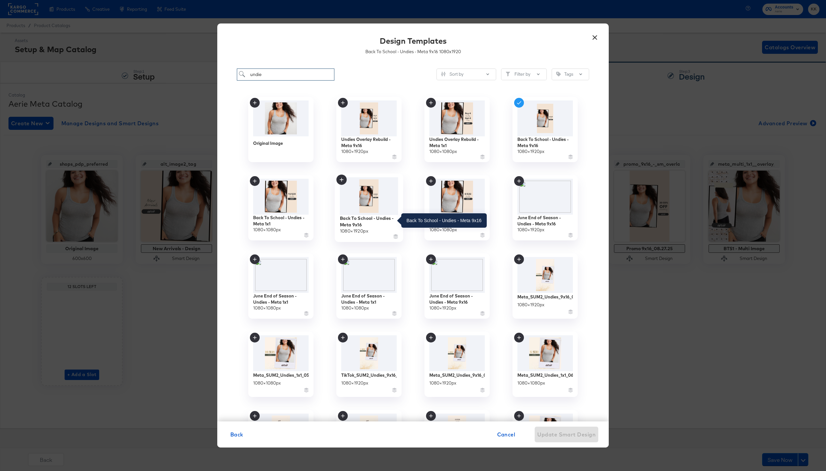
type input "undie"
click at [376, 219] on div "Back To School - Undies - Meta 9x16" at bounding box center [369, 221] width 58 height 13
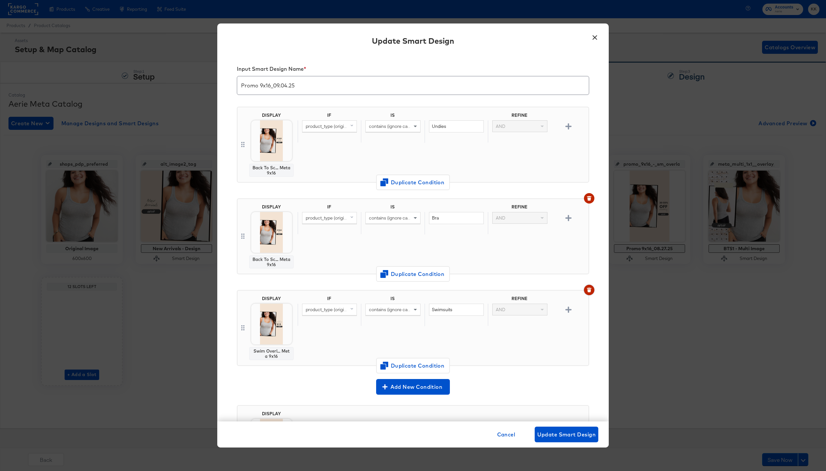
click at [591, 292] on span "button" at bounding box center [589, 290] width 5 height 5
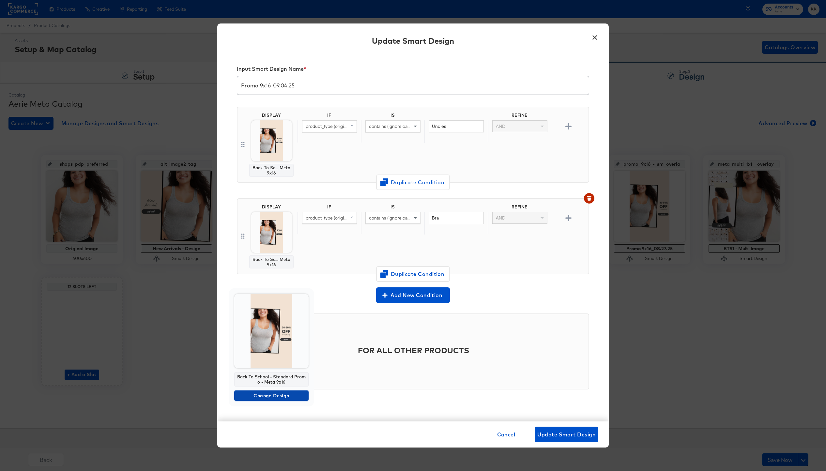
click at [273, 391] on button "Change Design" at bounding box center [271, 396] width 74 height 10
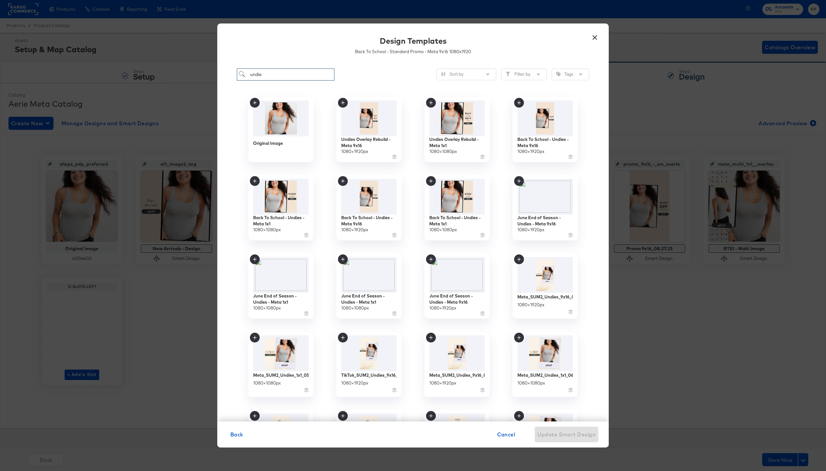
drag, startPoint x: 271, startPoint y: 73, endPoint x: 237, endPoint y: 72, distance: 33.6
click at [237, 72] on input "undie" at bounding box center [286, 75] width 98 height 12
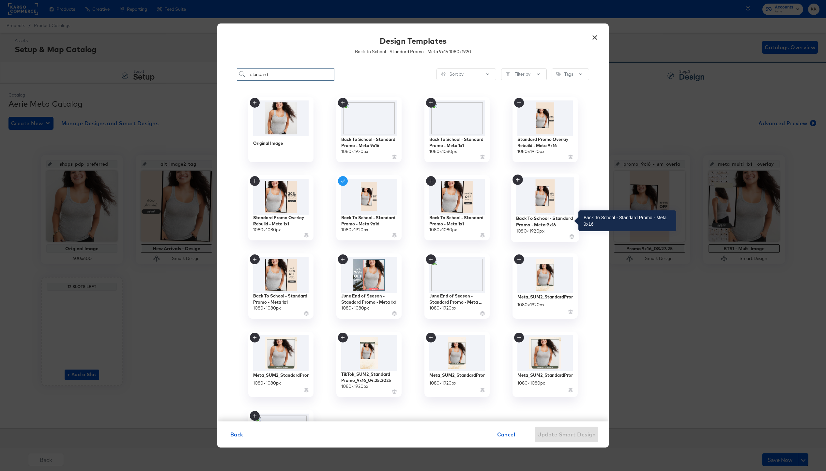
type input "standard"
click at [538, 217] on div "Back To School - Standard Promo - Meta 9x16" at bounding box center [545, 221] width 58 height 13
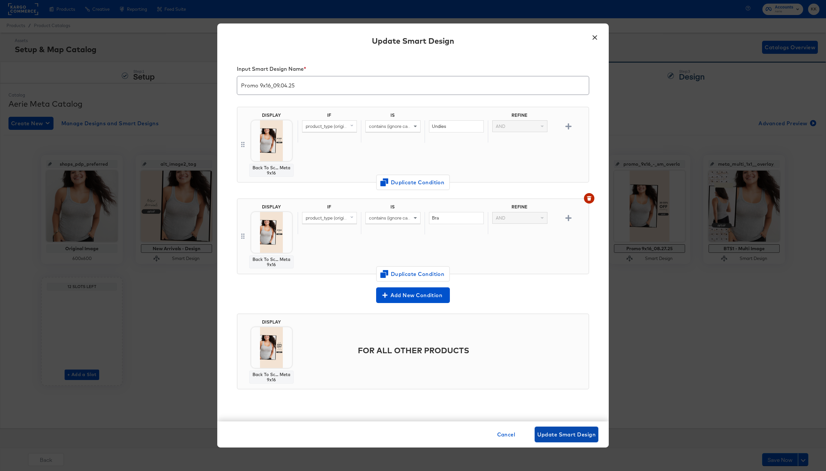
click at [572, 435] on span "Update Smart Design" at bounding box center [566, 434] width 58 height 9
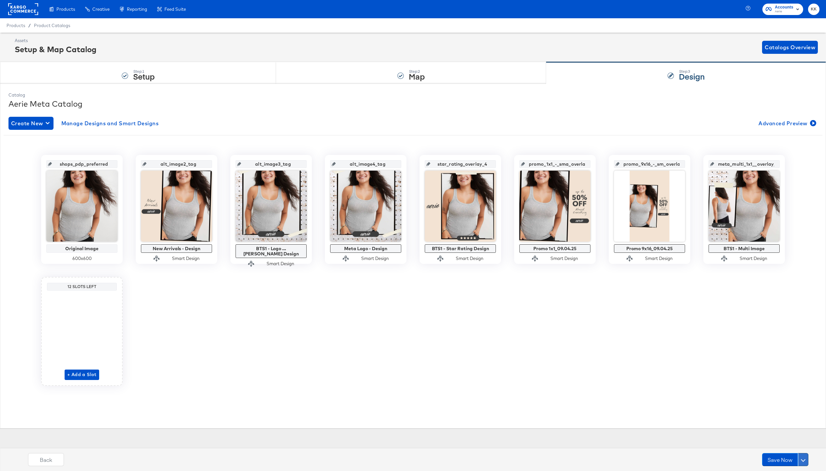
click at [759, 464] on button at bounding box center [803, 459] width 10 height 13
click at [759, 447] on div "Schedule Save" at bounding box center [788, 447] width 30 height 6
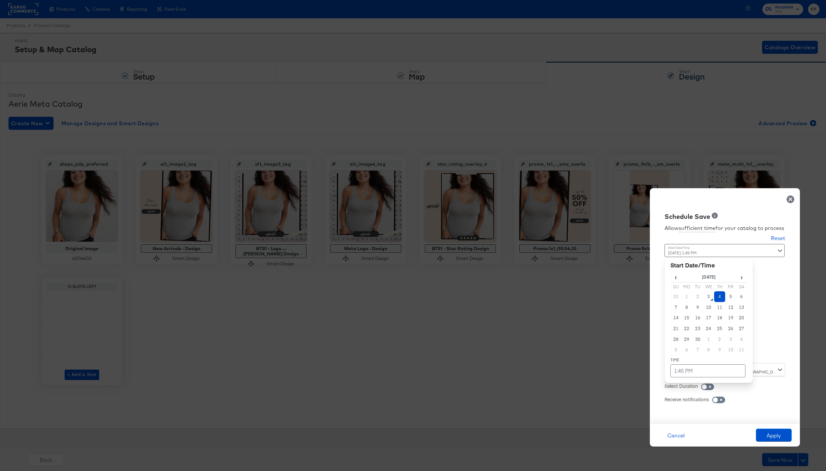
click at [680, 355] on div "September 4th 2025 1:45 PM ‹ September 2025 › Su Mo Tu We Th Fr Sa 31 1 2 3 4 5…" at bounding box center [709, 301] width 88 height 114
click at [722, 297] on td "4" at bounding box center [719, 296] width 11 height 11
click at [700, 378] on div "‹ September 2025 › Su Mo Tu We Th Fr Sa 31 1 2 3 4 5 6 7 8 9 10 11 12 13 14 15 …" at bounding box center [709, 320] width 88 height 126
click at [700, 368] on td "1:45 PM" at bounding box center [707, 370] width 75 height 13
click at [696, 324] on span "▼" at bounding box center [695, 321] width 13 height 13
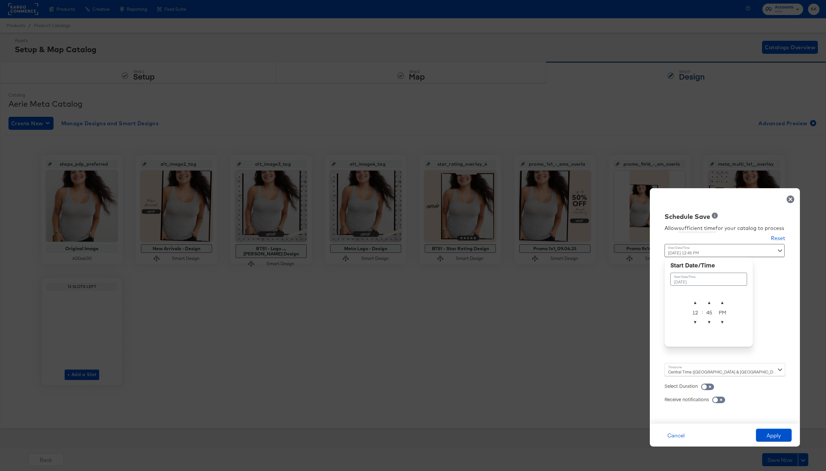
click at [697, 288] on table "September 4th 2025 ▲ 12 ▼ : ▲ 45 ▼ ▲ PM ▼" at bounding box center [708, 299] width 77 height 61
click at [697, 300] on span "▲" at bounding box center [695, 302] width 13 height 13
click at [708, 299] on span "▲" at bounding box center [709, 302] width 13 height 13
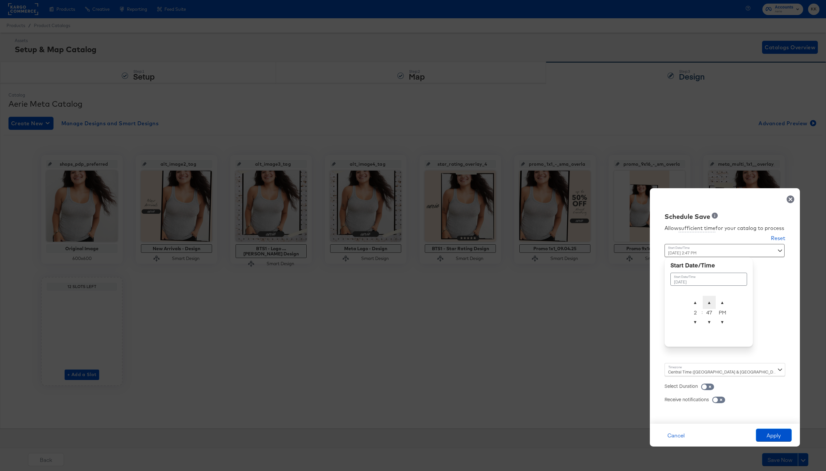
click at [708, 299] on span "▲" at bounding box center [709, 302] width 13 height 13
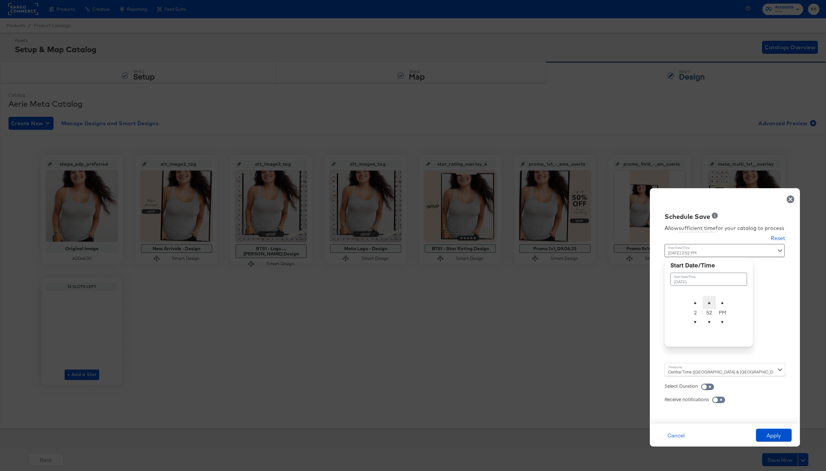
click at [708, 299] on span "▲" at bounding box center [709, 302] width 13 height 13
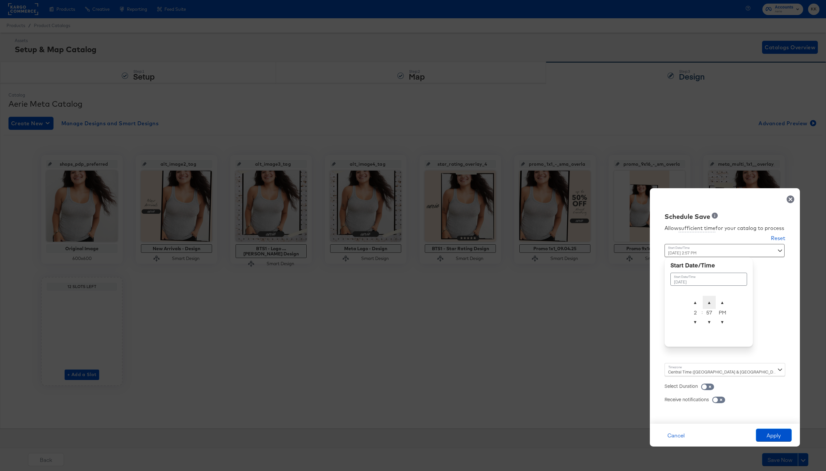
click at [708, 299] on span "▲" at bounding box center [709, 302] width 13 height 13
click at [708, 319] on span "▼" at bounding box center [709, 321] width 13 height 13
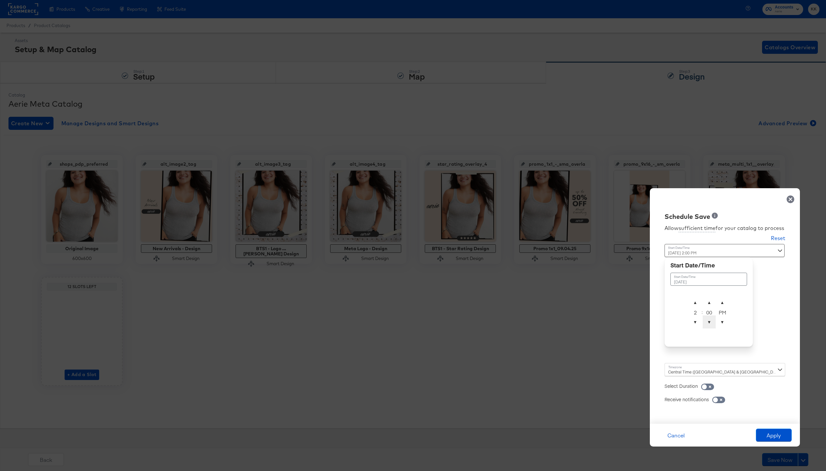
click at [708, 319] on span "▼" at bounding box center [709, 321] width 13 height 13
click at [709, 300] on span "▲" at bounding box center [709, 302] width 13 height 13
type input "September 4th 2025 2:00 AM"
click at [718, 300] on span "▲" at bounding box center [722, 302] width 13 height 13
click at [687, 369] on div "Central Time (US & Canada) (America/Chicago)" at bounding box center [725, 369] width 121 height 13
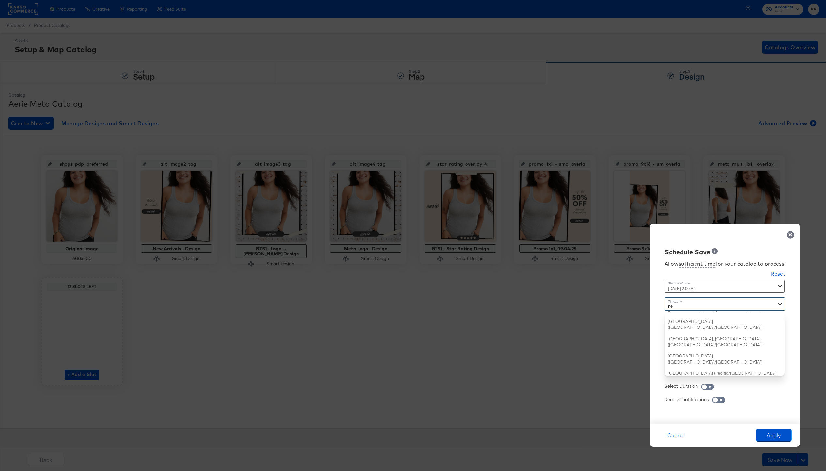
type input "new"
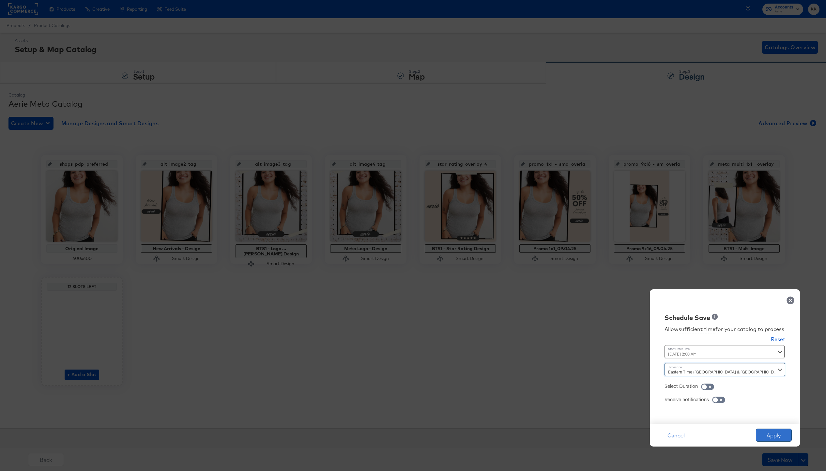
click at [759, 437] on button "Apply" at bounding box center [774, 435] width 36 height 13
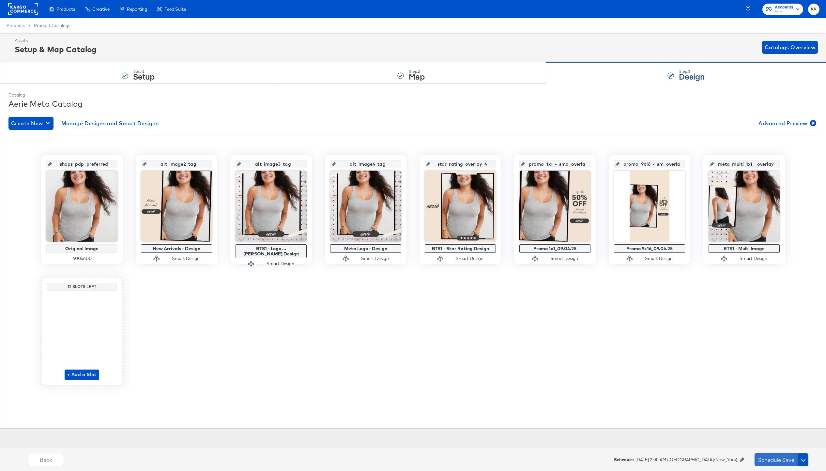
click at [759, 463] on button "Schedule Save" at bounding box center [776, 459] width 43 height 13
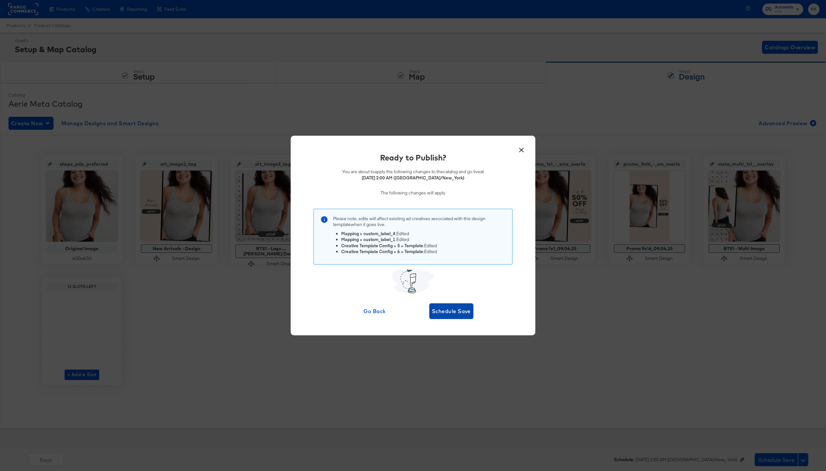
click at [454, 306] on button "Schedule Save" at bounding box center [451, 311] width 44 height 16
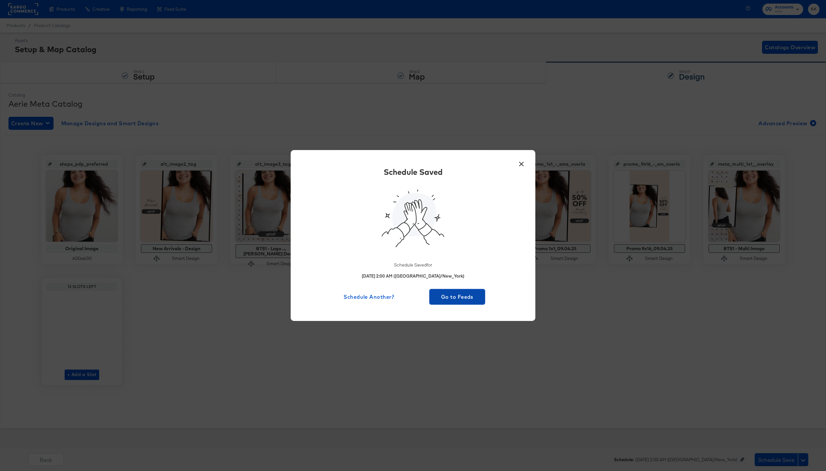
click at [453, 299] on span "Go to Feeds" at bounding box center [457, 296] width 51 height 9
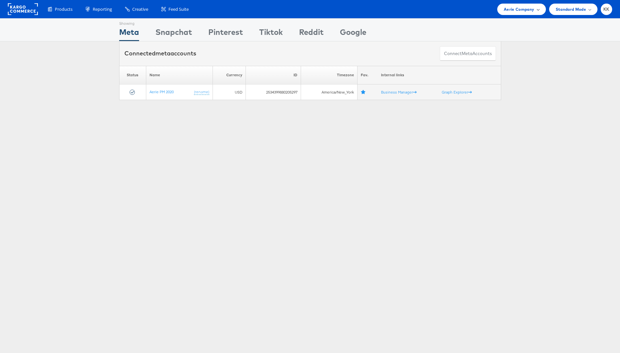
click at [505, 10] on span "Aerie Company" at bounding box center [518, 9] width 30 height 7
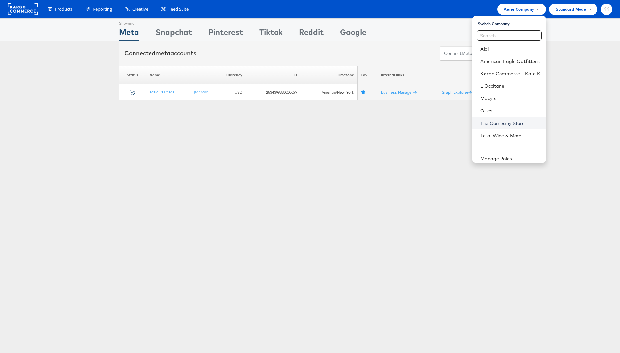
click at [501, 120] on link "The Company Store" at bounding box center [510, 123] width 60 height 7
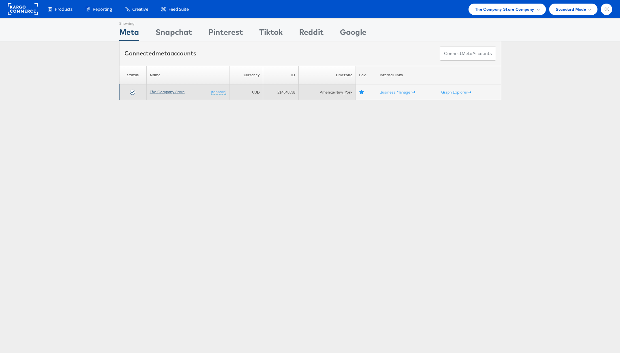
click at [155, 94] on link "The Company Store" at bounding box center [167, 91] width 35 height 5
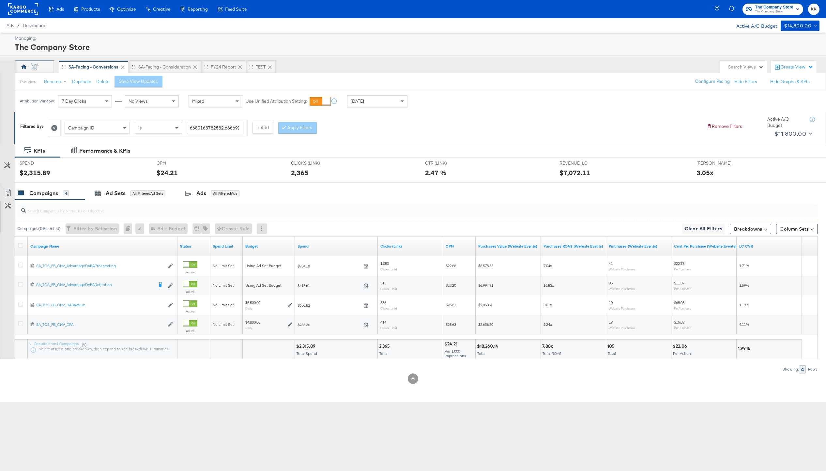
click at [27, 67] on div at bounding box center [24, 67] width 8 height 8
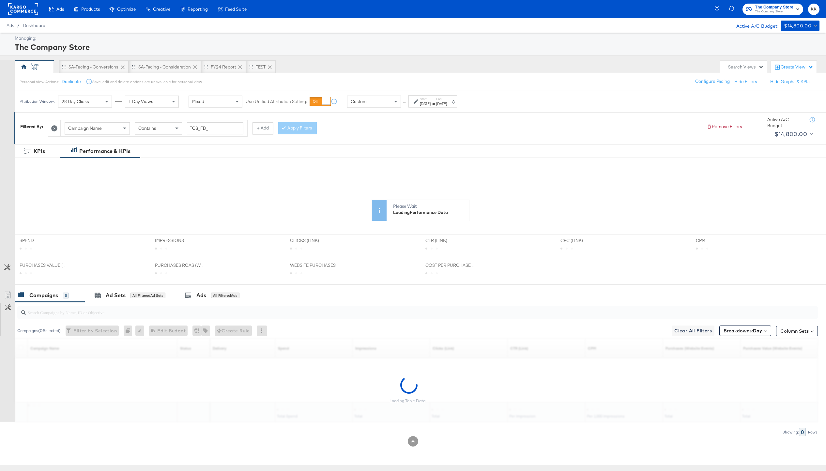
click at [429, 103] on div "[DATE]" at bounding box center [425, 103] width 11 height 5
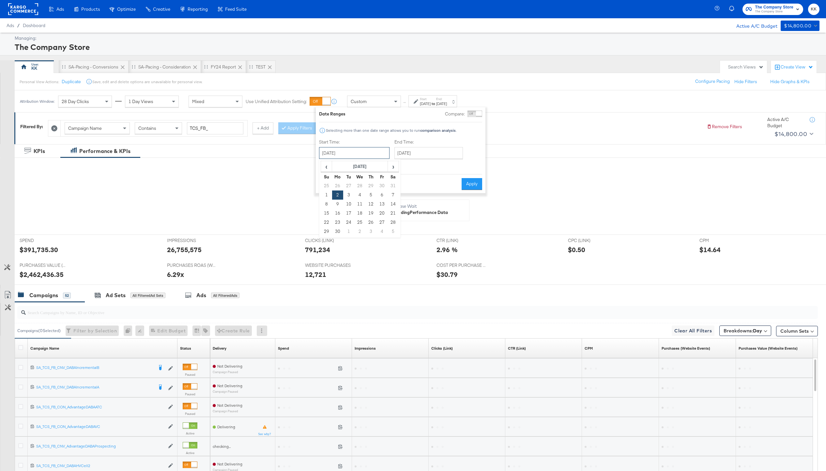
click at [360, 147] on input "[DATE]" at bounding box center [354, 153] width 70 height 12
click at [372, 165] on th "[DATE]" at bounding box center [360, 166] width 56 height 11
click at [393, 165] on span "›" at bounding box center [396, 166] width 6 height 10
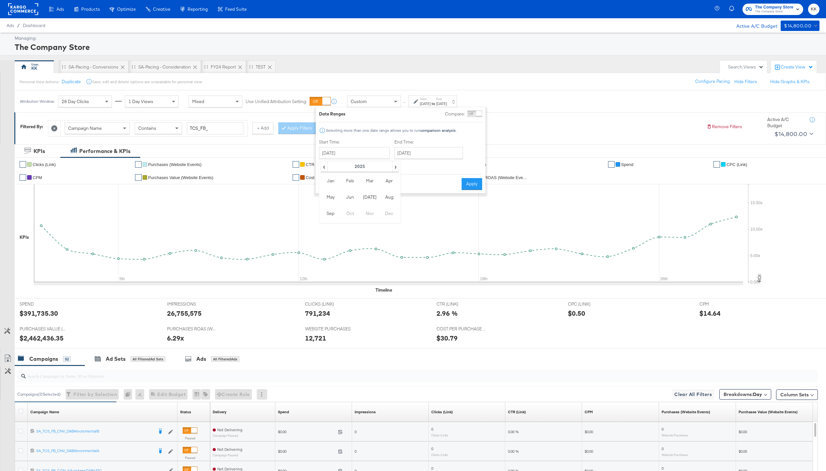
click at [348, 211] on td "Oct" at bounding box center [350, 213] width 20 height 16
click at [331, 214] on td "Sep" at bounding box center [331, 213] width 20 height 16
click at [332, 184] on td "1" at bounding box center [337, 185] width 11 height 9
type input "[DATE]"
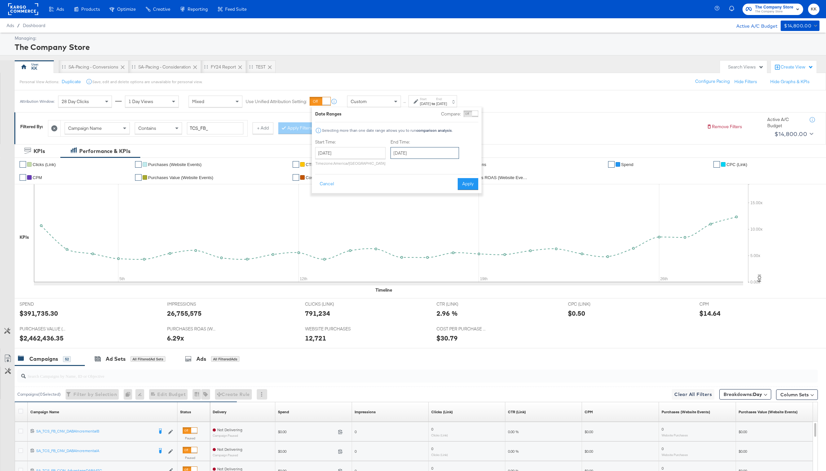
click at [415, 157] on input "[DATE]" at bounding box center [425, 153] width 69 height 12
click at [361, 156] on input "[DATE]" at bounding box center [350, 153] width 70 height 12
click at [361, 160] on div "‹ [DATE] › Su Mo Tu We Th Fr Sa 31 1 2 3 4 5 6 7 8 9 10 11 12 13 14 15 16 17 18…" at bounding box center [356, 198] width 82 height 79
click at [361, 168] on th "[DATE]" at bounding box center [356, 166] width 56 height 11
click at [320, 167] on span "‹" at bounding box center [320, 166] width 6 height 10
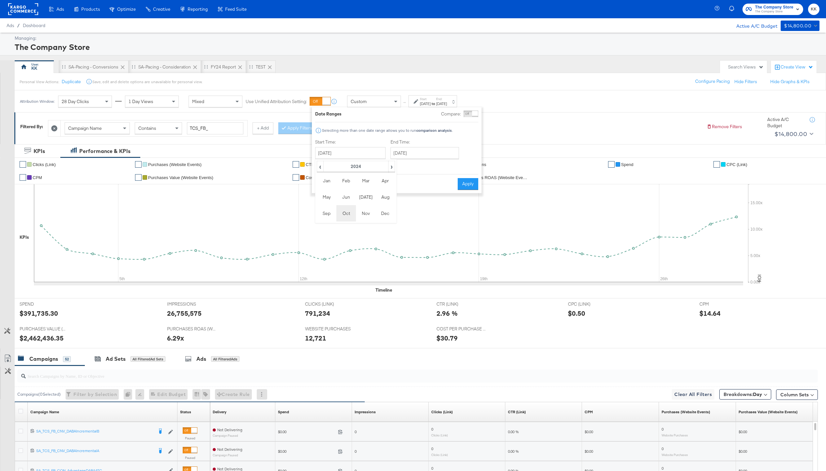
click at [346, 214] on td "Oct" at bounding box center [346, 213] width 20 height 16
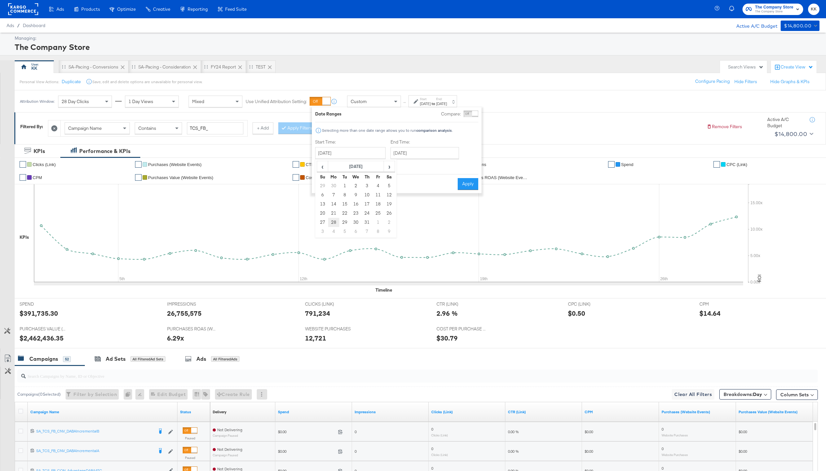
click at [335, 223] on td "28" at bounding box center [333, 222] width 11 height 9
type input "[DATE]"
click at [413, 151] on input "[DATE]" at bounding box center [426, 153] width 69 height 12
click at [418, 165] on th "[DATE]" at bounding box center [434, 166] width 56 height 11
click at [397, 165] on span "‹" at bounding box center [398, 166] width 6 height 10
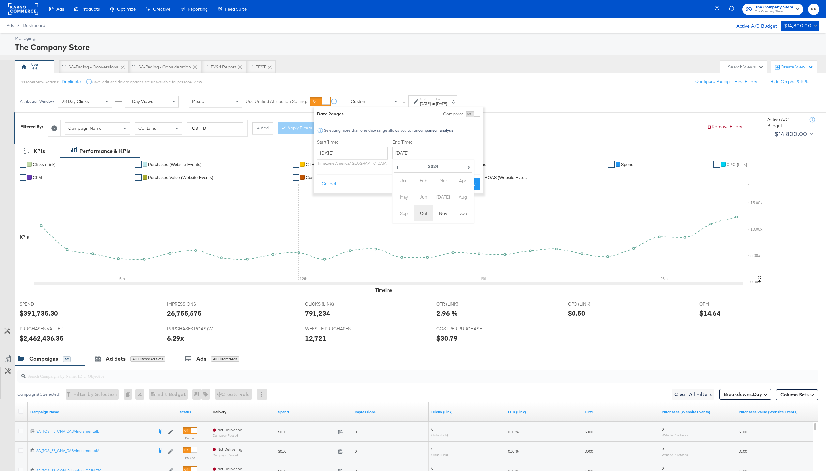
click at [419, 210] on td "Oct" at bounding box center [424, 213] width 20 height 16
click at [467, 161] on span "›" at bounding box center [467, 166] width 10 height 10
click at [467, 161] on th "›" at bounding box center [466, 166] width 11 height 11
click at [419, 231] on td "31" at bounding box center [422, 231] width 11 height 9
type input "[DATE]"
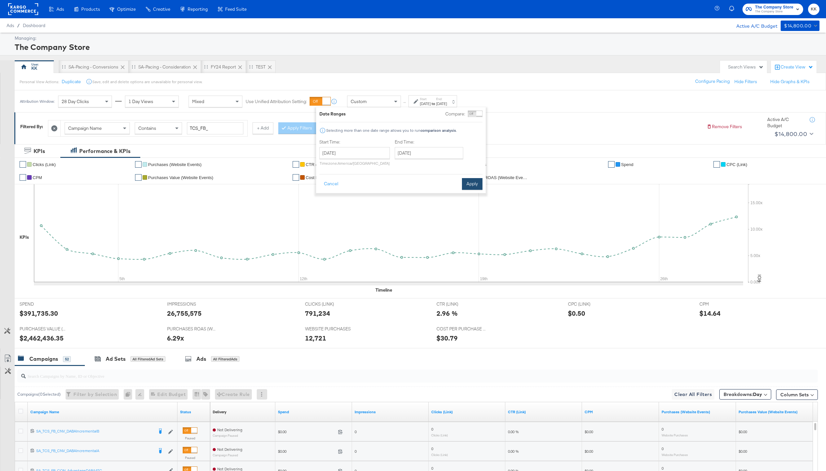
click at [462, 187] on button "Apply" at bounding box center [472, 184] width 21 height 12
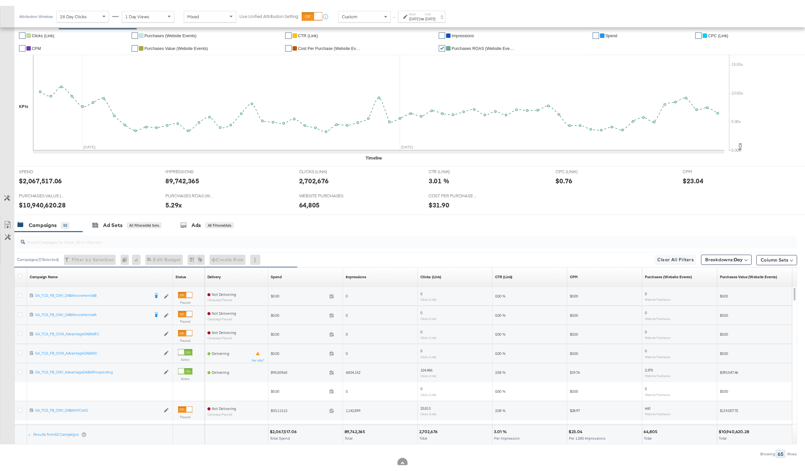
scroll to position [135, 0]
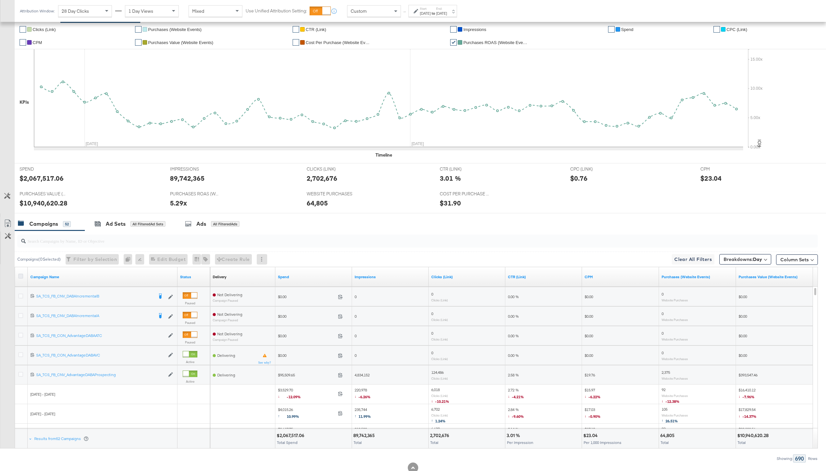
click at [20, 274] on icon at bounding box center [20, 276] width 5 height 5
click at [0, 0] on input "checkbox" at bounding box center [0, 0] width 0 height 0
click at [7, 222] on icon at bounding box center [8, 224] width 8 height 8
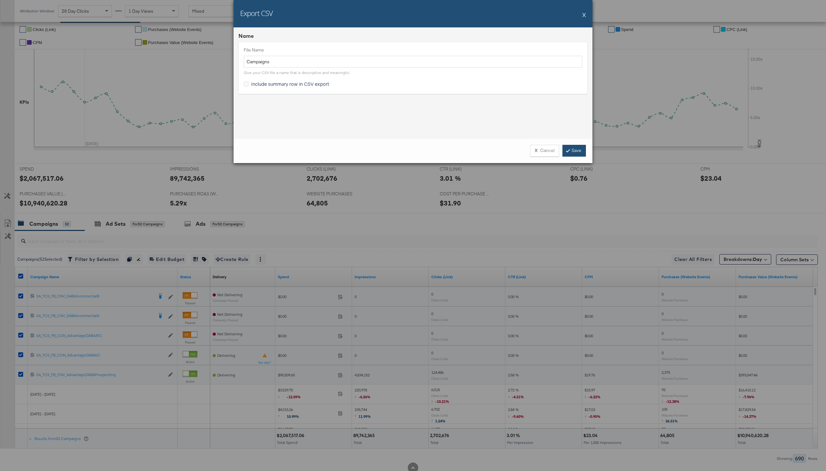
click at [575, 147] on link "Save" at bounding box center [573, 151] width 23 height 12
